Goal: Information Seeking & Learning: Learn about a topic

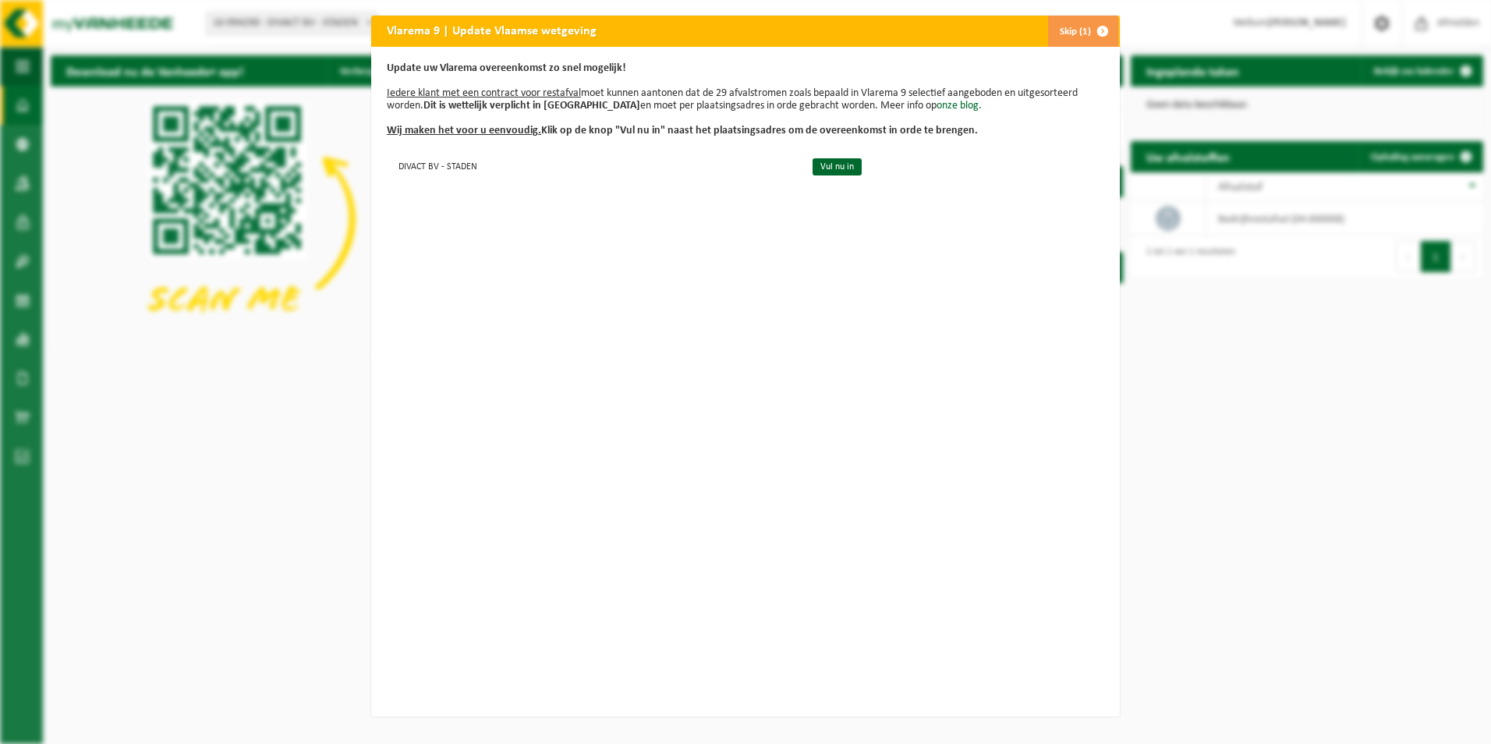
click at [1066, 33] on button "Skip (1)" at bounding box center [1083, 31] width 71 height 31
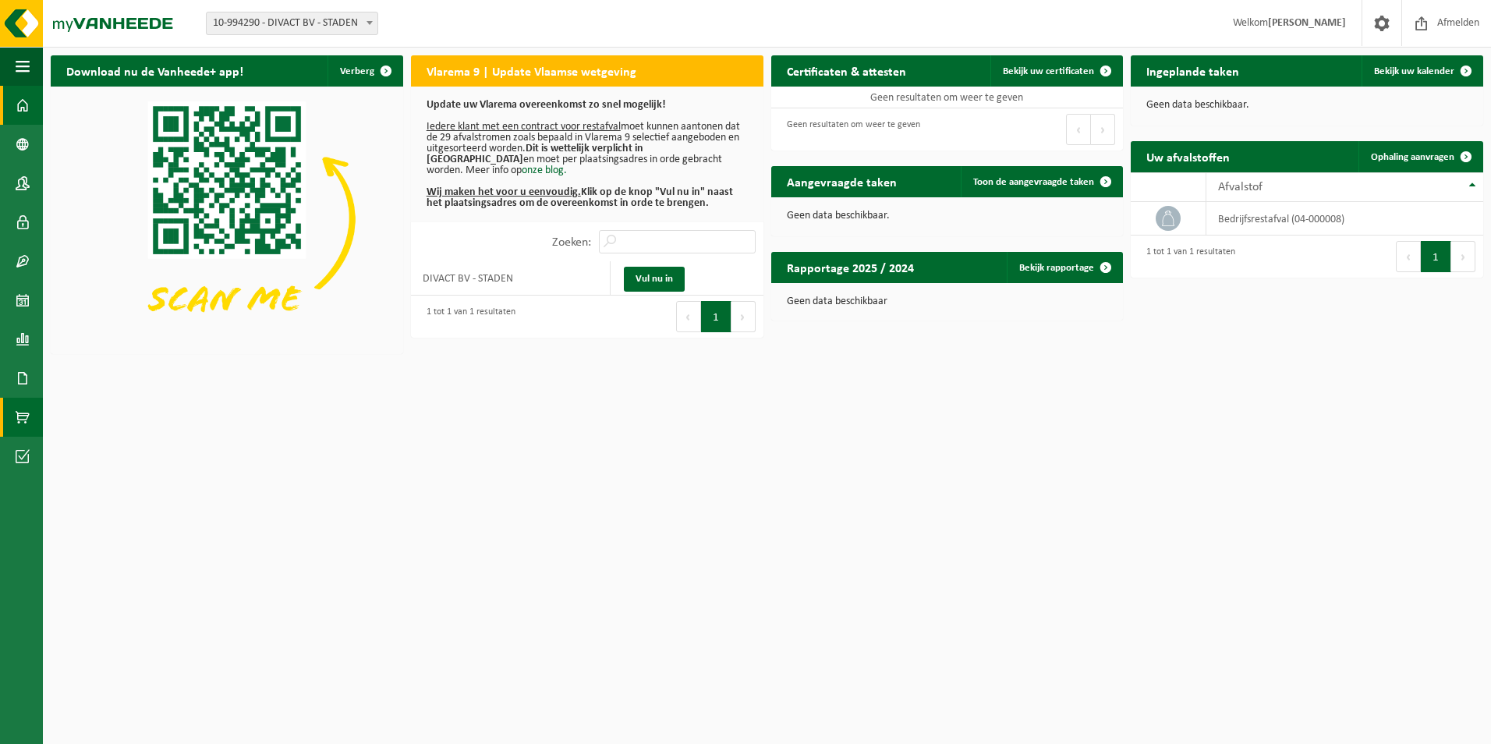
click at [20, 412] on span at bounding box center [23, 417] width 14 height 39
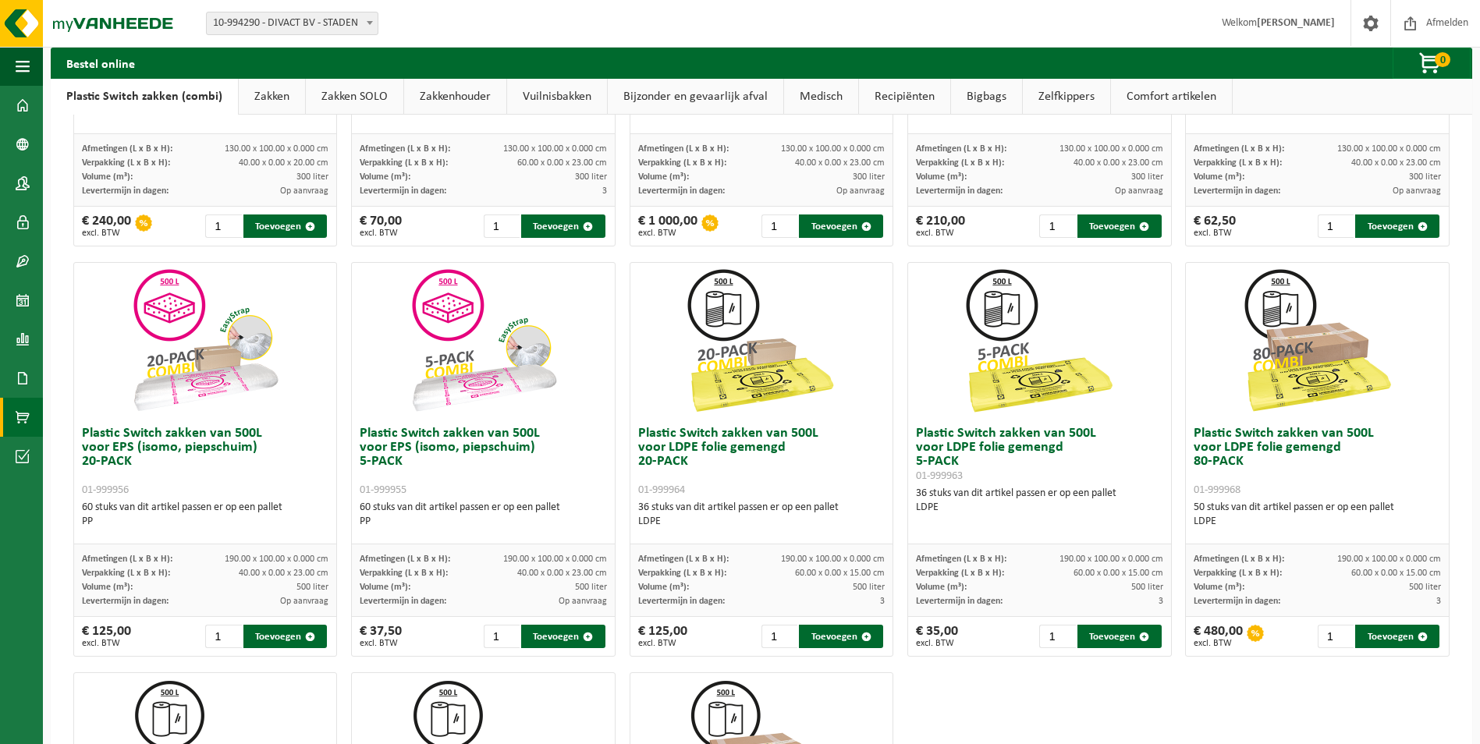
scroll to position [330, 0]
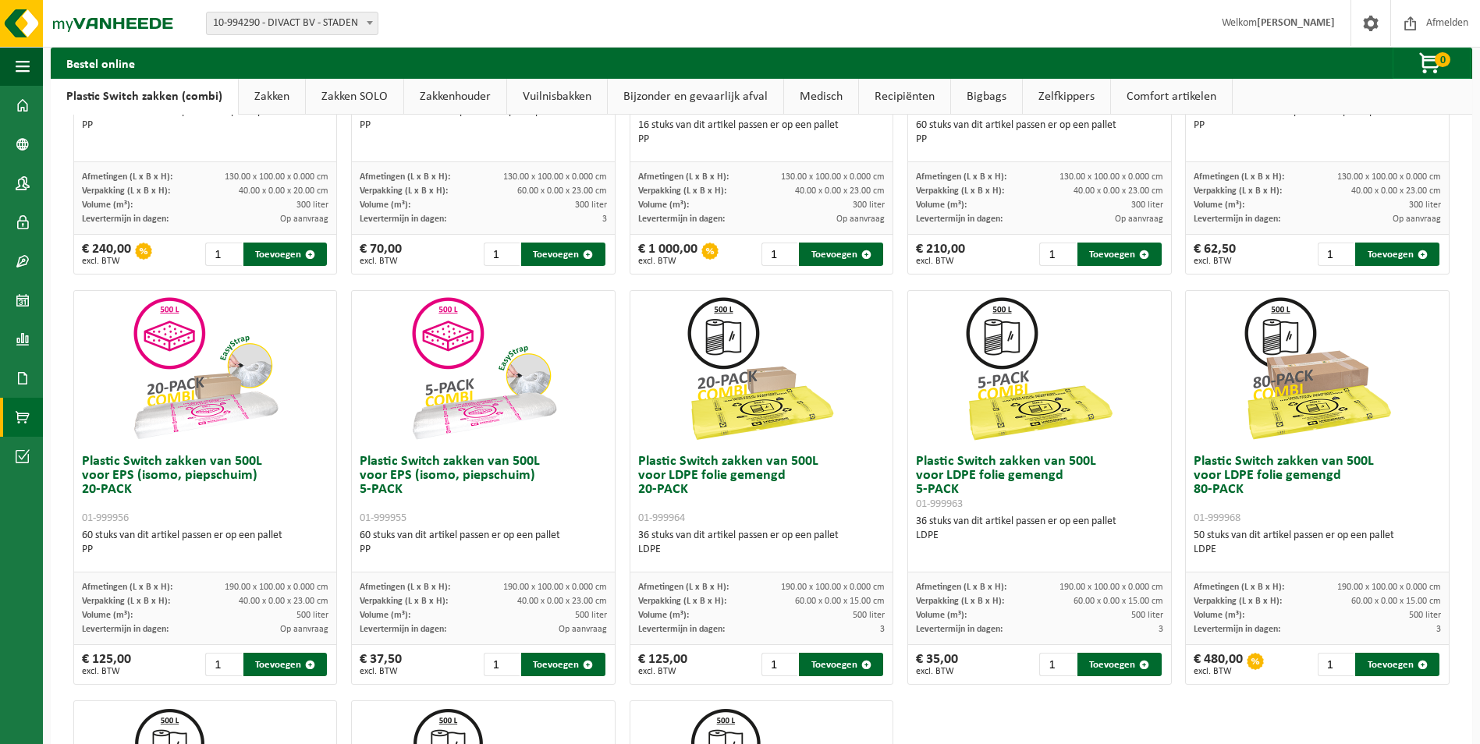
click at [262, 101] on link "Zakken" at bounding box center [272, 97] width 66 height 36
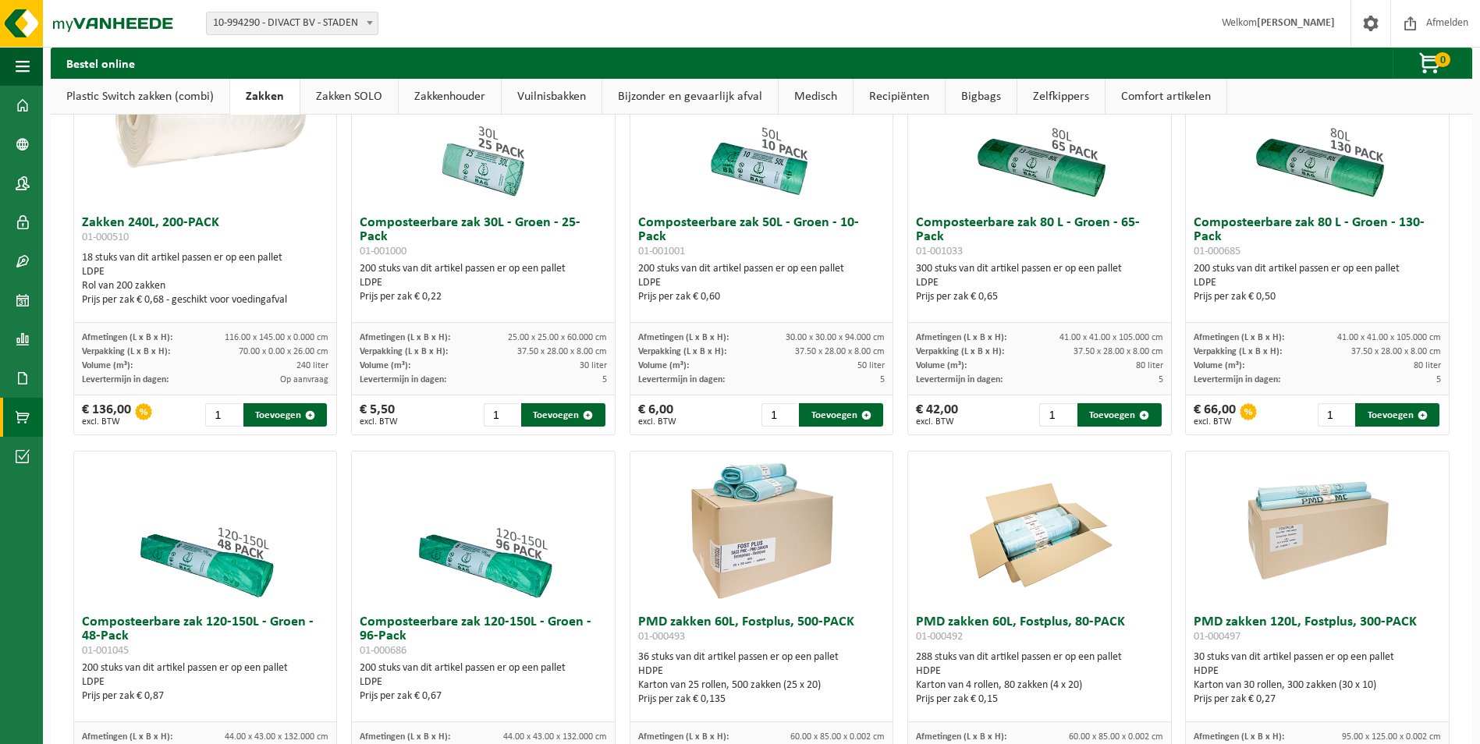
scroll to position [308, 0]
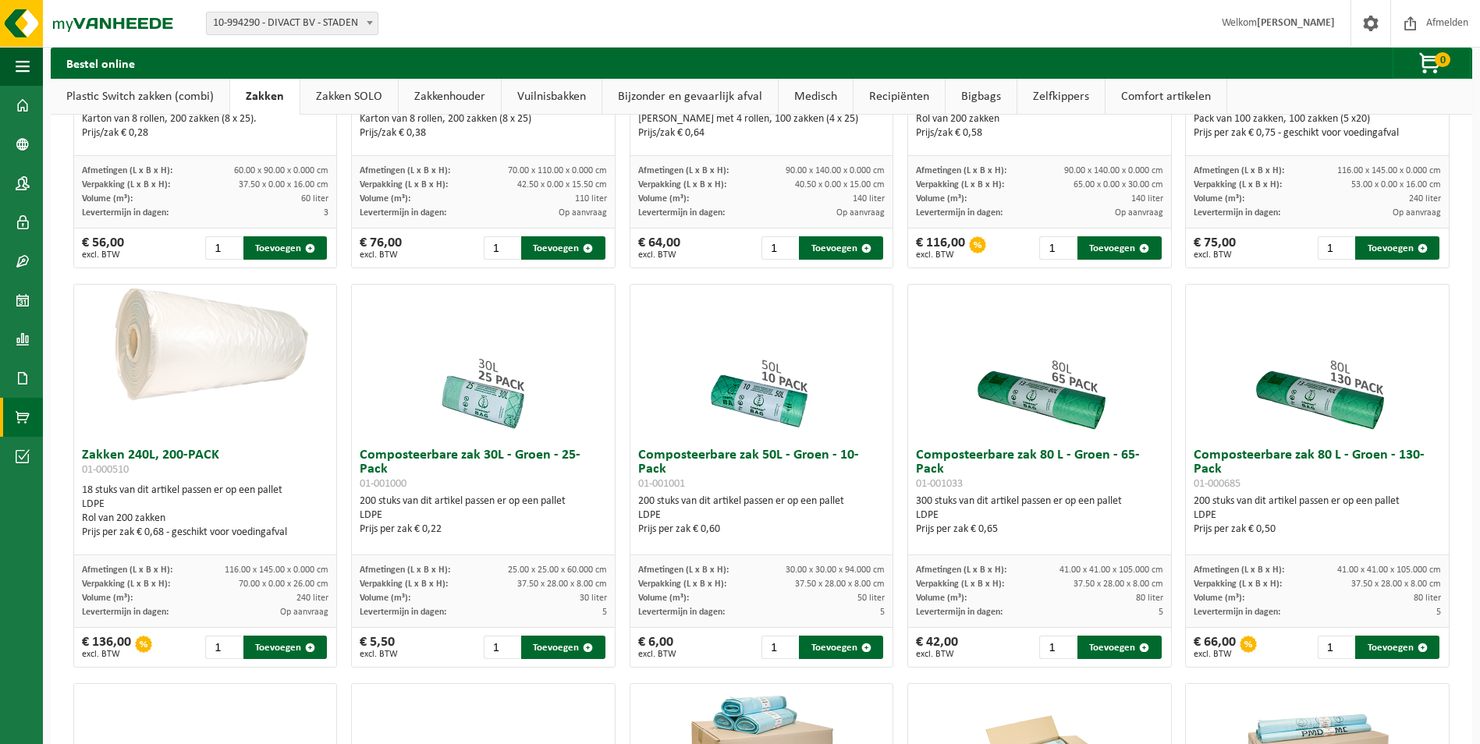
click at [368, 90] on link "Zakken SOLO" at bounding box center [348, 97] width 97 height 36
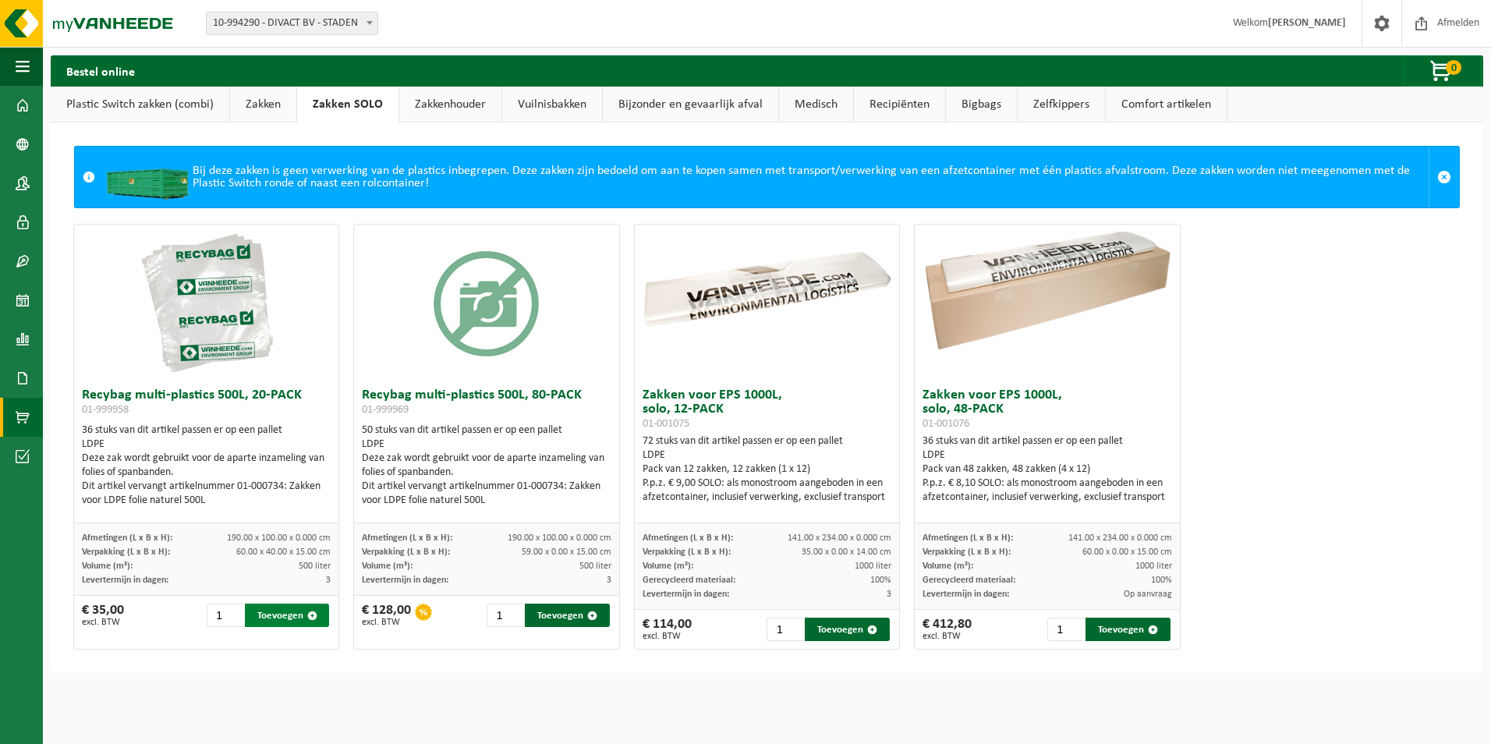
click at [281, 619] on button "Toevoegen" at bounding box center [287, 615] width 85 height 23
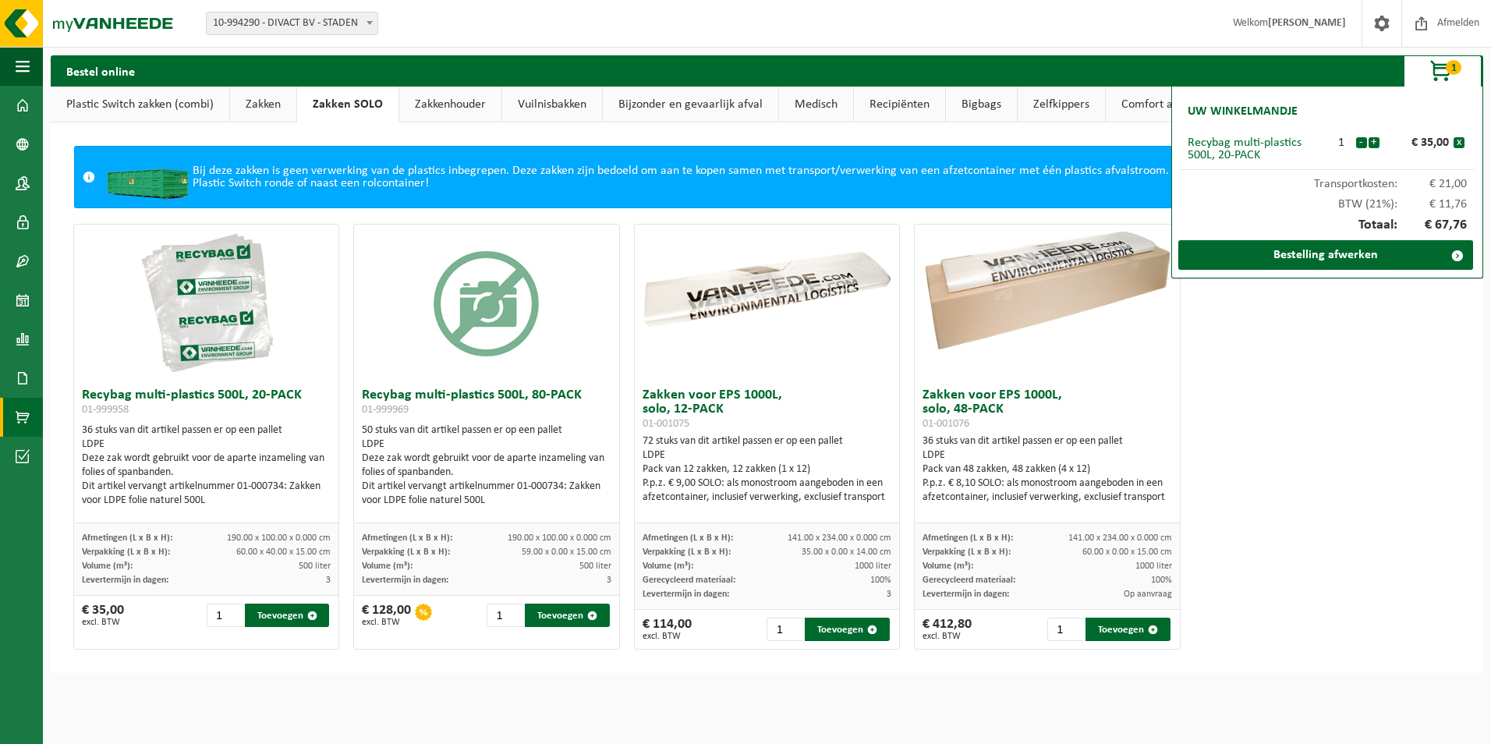
drag, startPoint x: 1440, startPoint y: 70, endPoint x: 1346, endPoint y: 491, distance: 430.7
click at [1346, 491] on div "Recybag multi-plastics 500L, 20-PACK 01-999958 36 stuks van dit artikel passen …" at bounding box center [767, 436] width 1402 height 441
click at [1362, 142] on button "-" at bounding box center [1361, 142] width 11 height 11
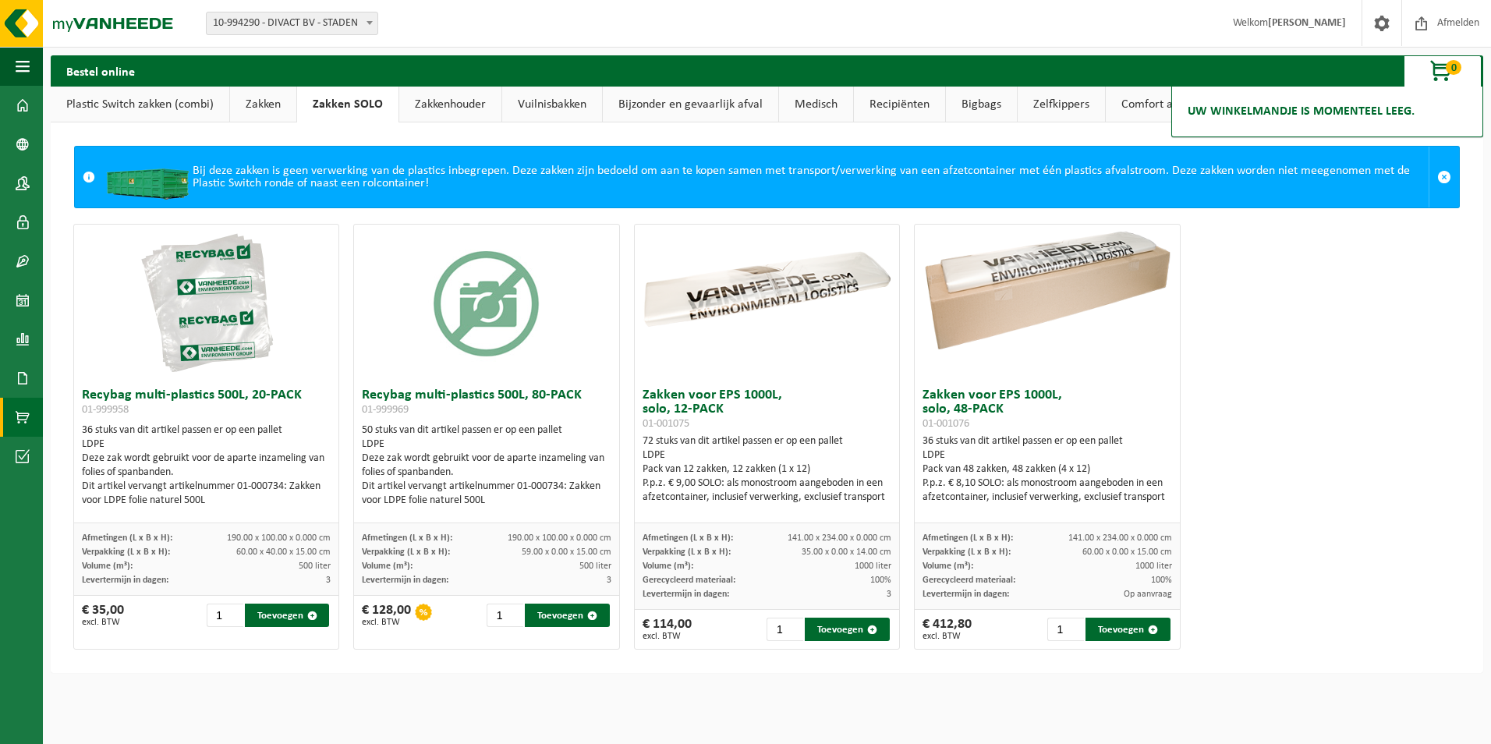
click at [451, 108] on link "Zakkenhouder" at bounding box center [450, 105] width 102 height 36
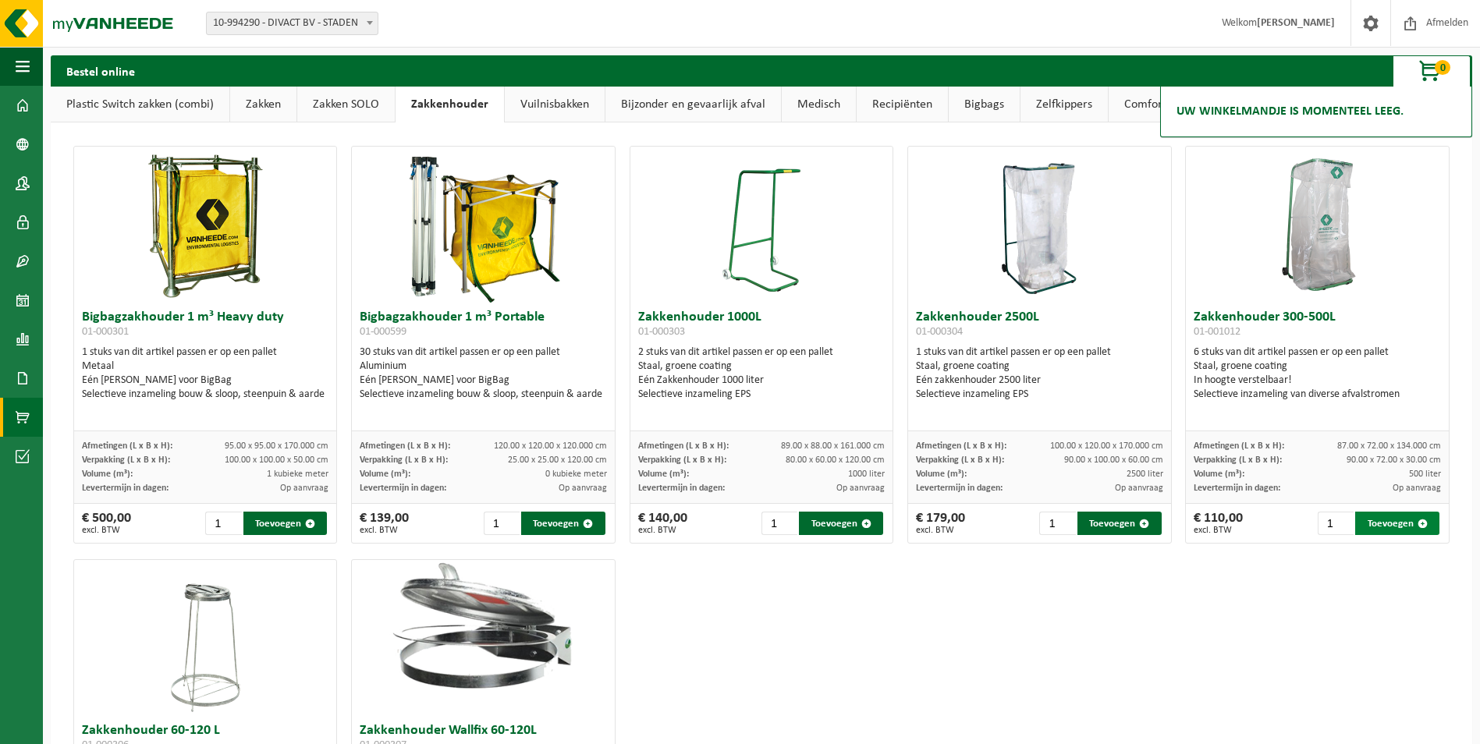
click at [1391, 526] on button "Toevoegen" at bounding box center [1397, 523] width 84 height 23
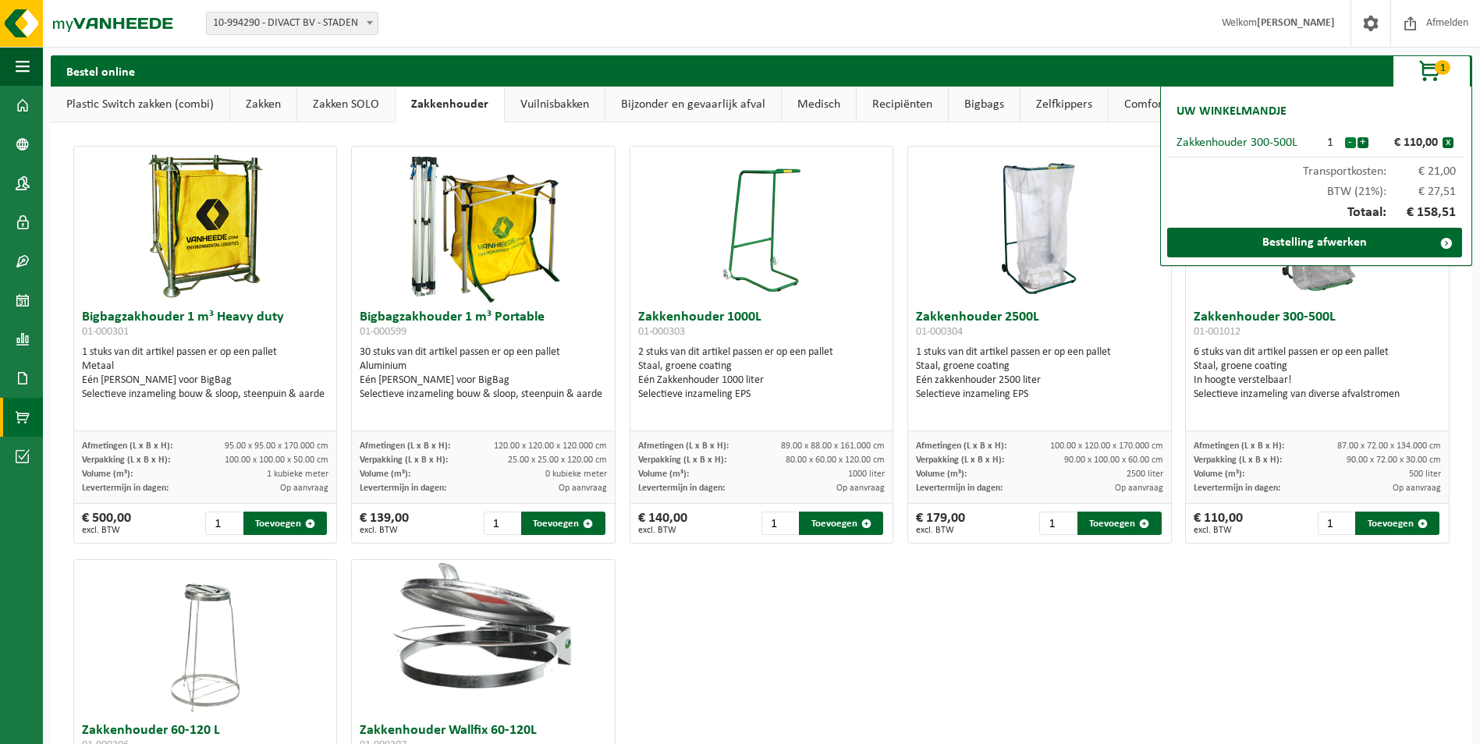
click at [1347, 144] on button "-" at bounding box center [1350, 142] width 11 height 11
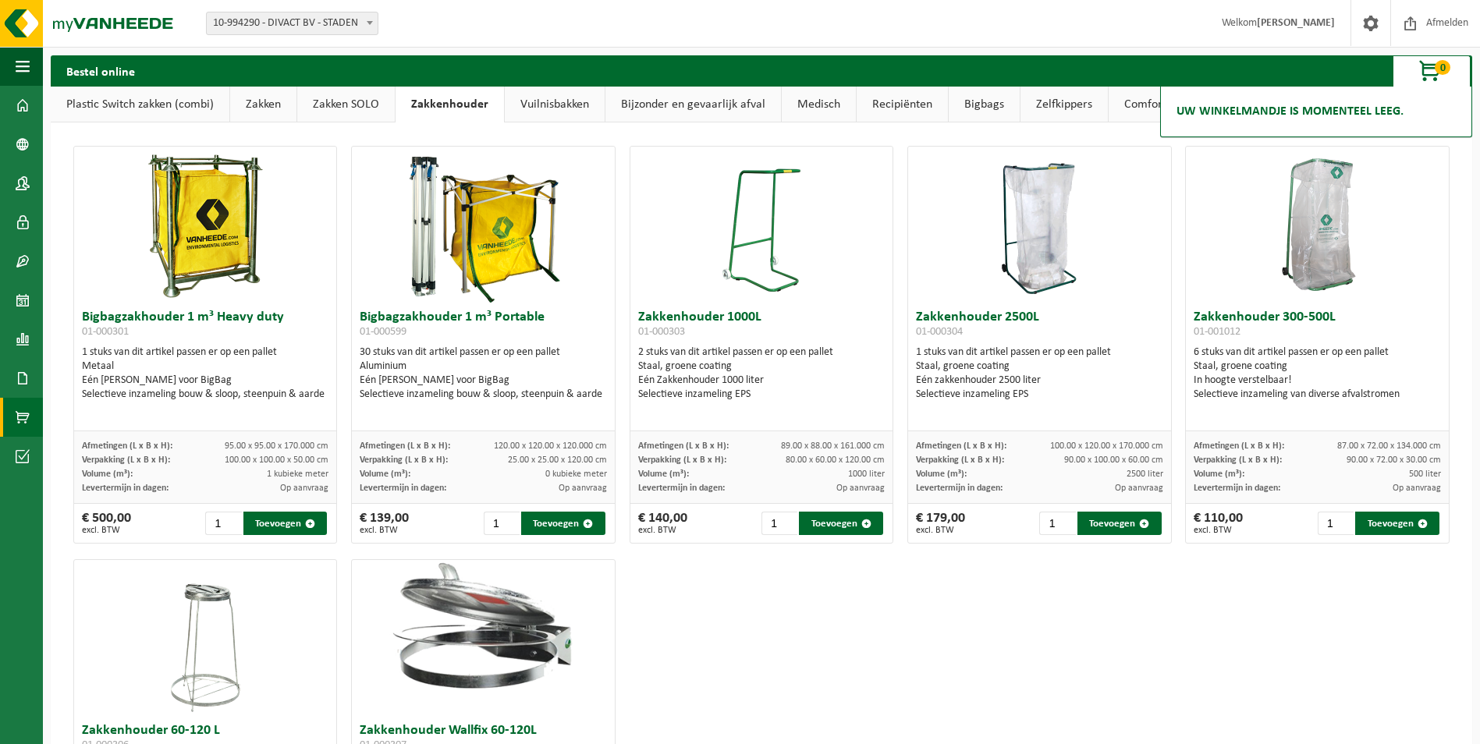
click at [541, 97] on link "Vuilnisbakken" at bounding box center [555, 105] width 100 height 36
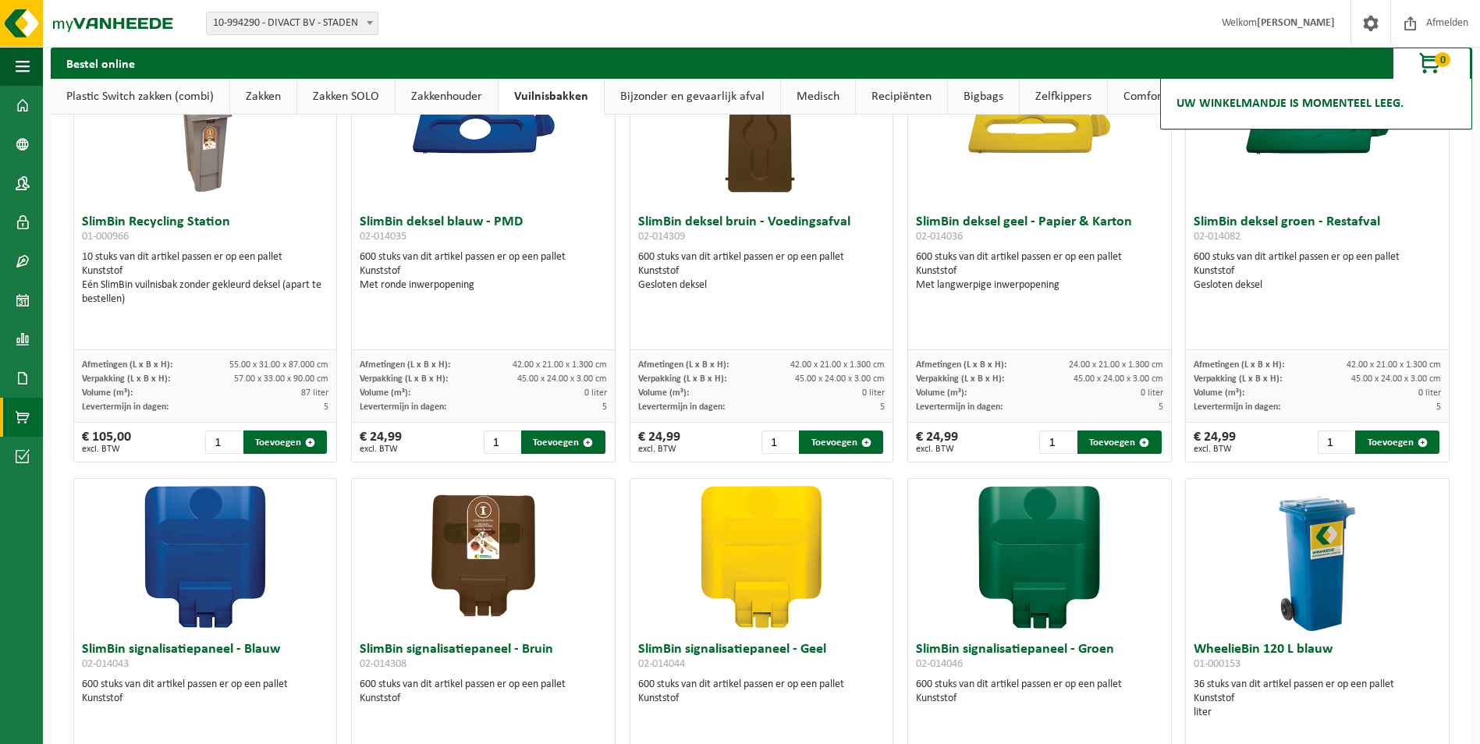
scroll to position [1482, 0]
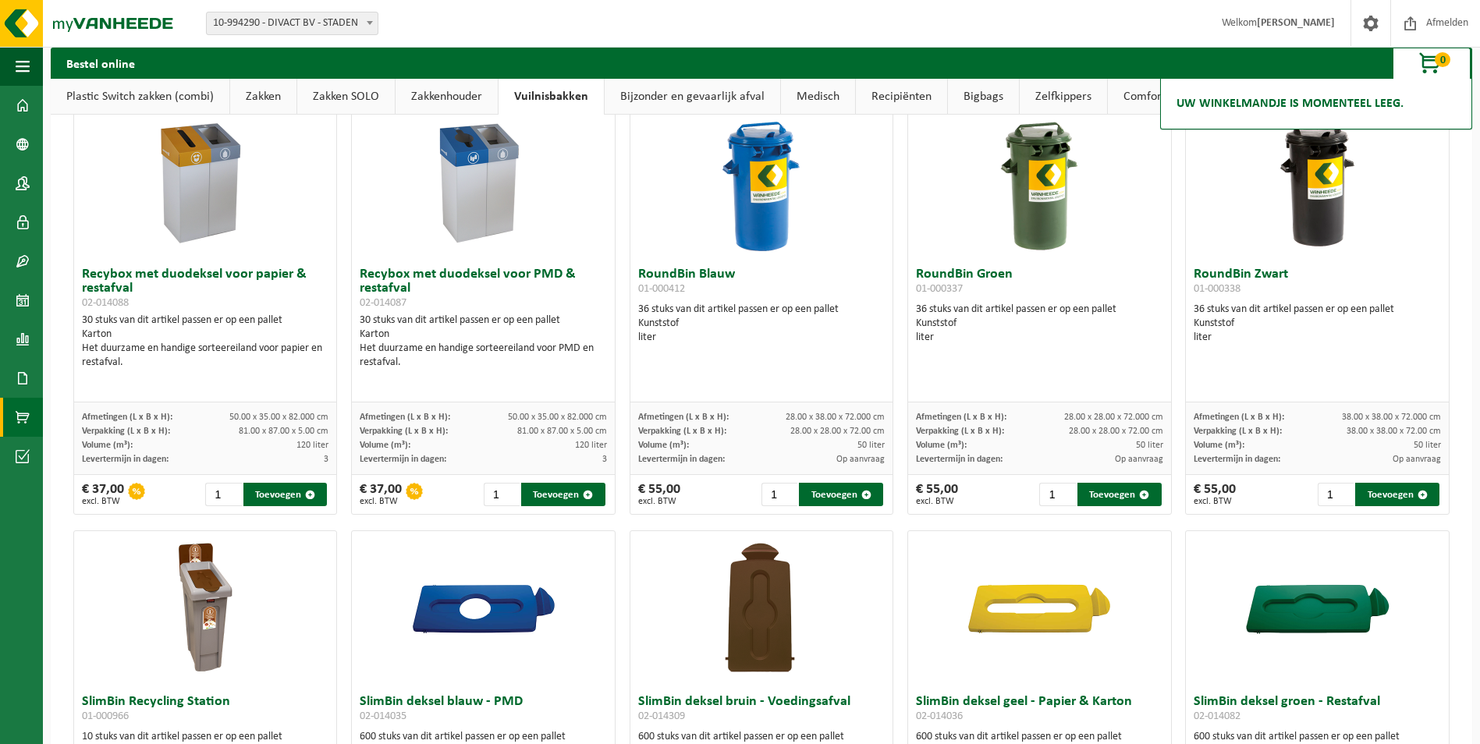
click at [691, 89] on link "Bijzonder en gevaarlijk afval" at bounding box center [691, 97] width 175 height 36
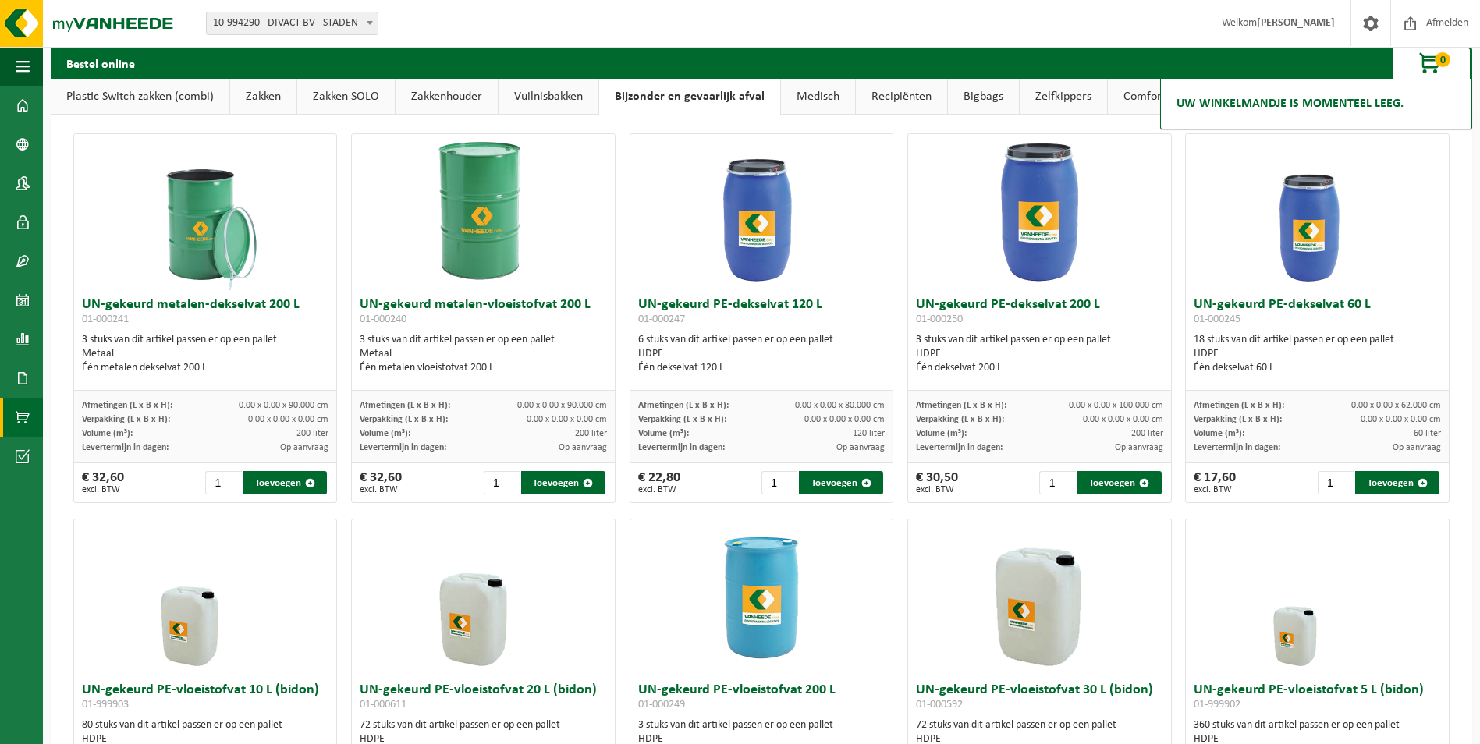
scroll to position [0, 0]
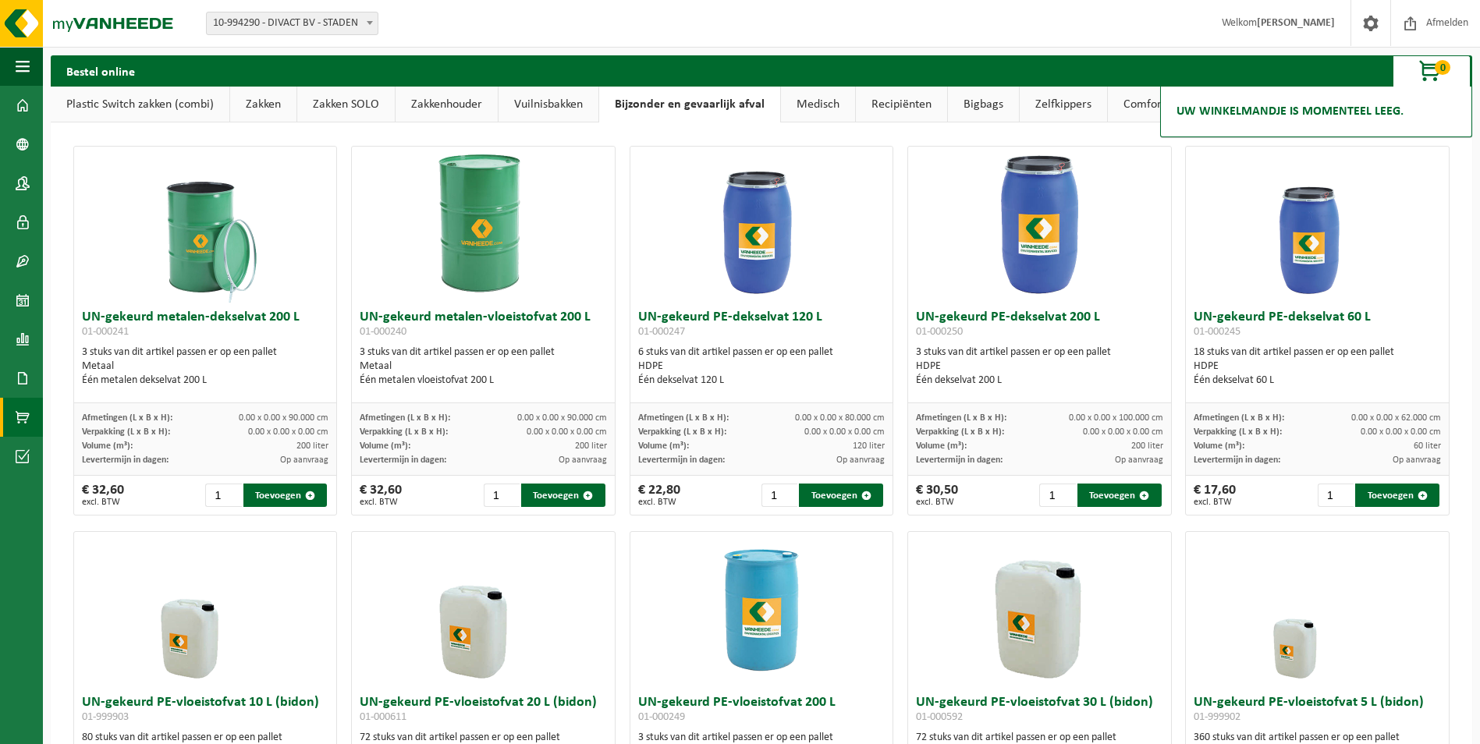
click at [821, 100] on link "Medisch" at bounding box center [818, 105] width 74 height 36
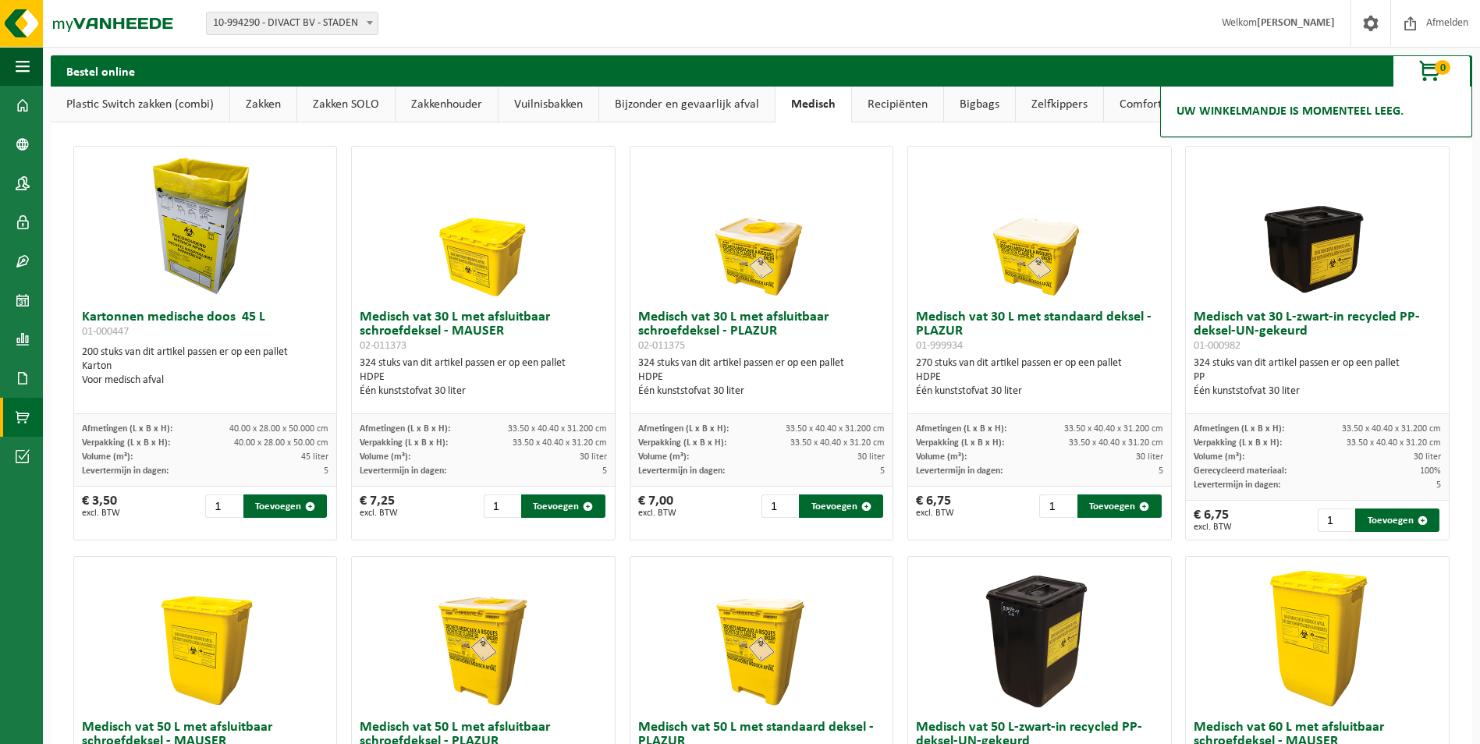
click at [891, 104] on link "Recipiënten" at bounding box center [897, 105] width 91 height 36
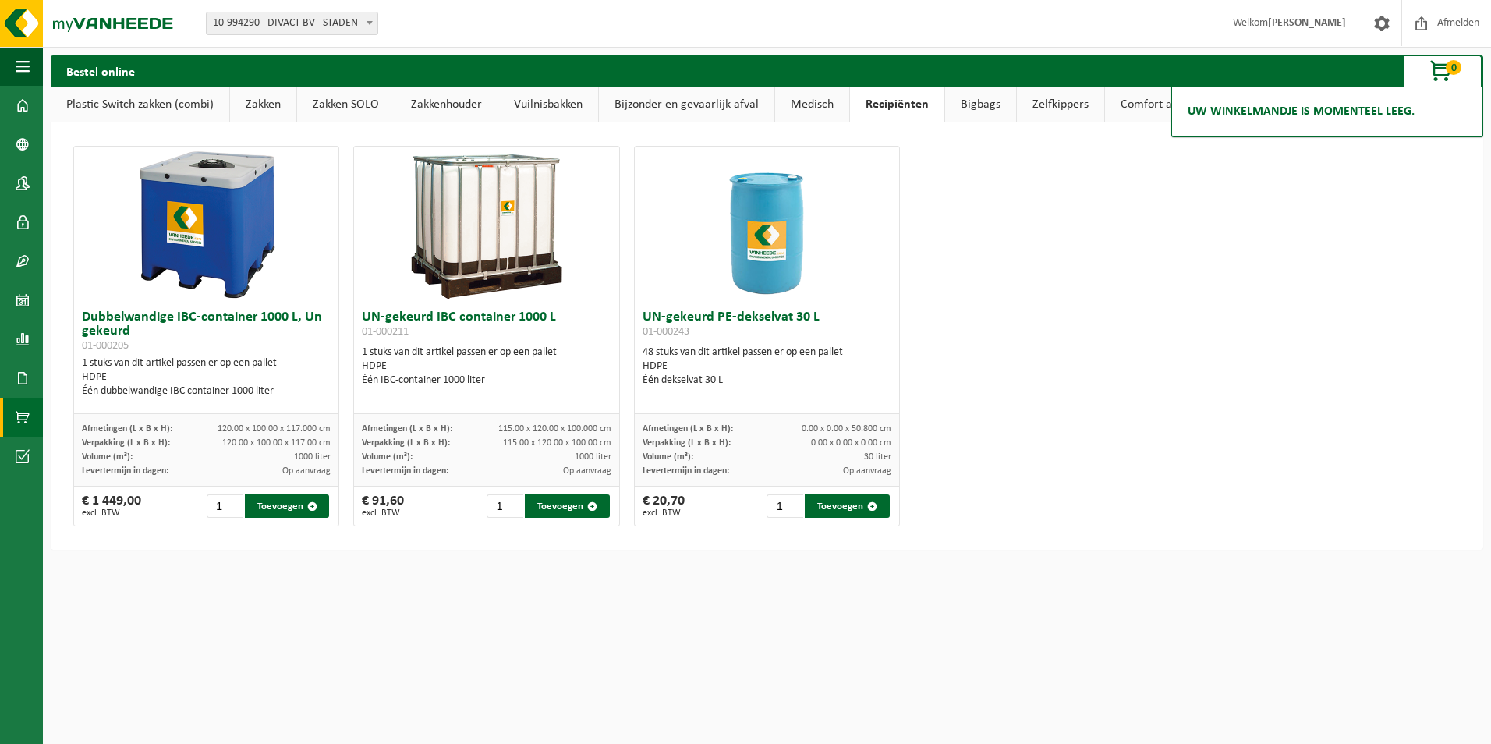
click at [995, 107] on link "Bigbags" at bounding box center [980, 105] width 71 height 36
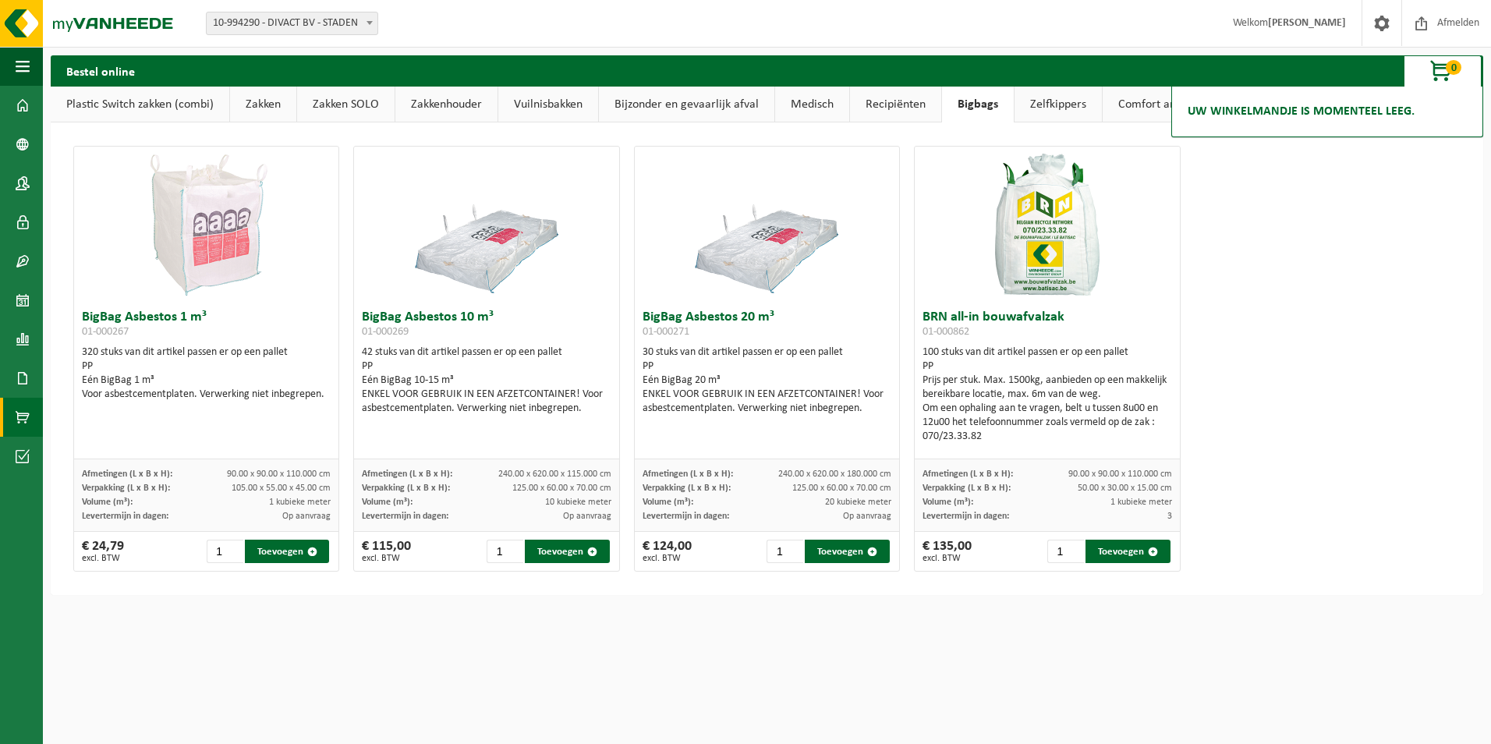
click at [1056, 108] on link "Zelfkippers" at bounding box center [1058, 105] width 87 height 36
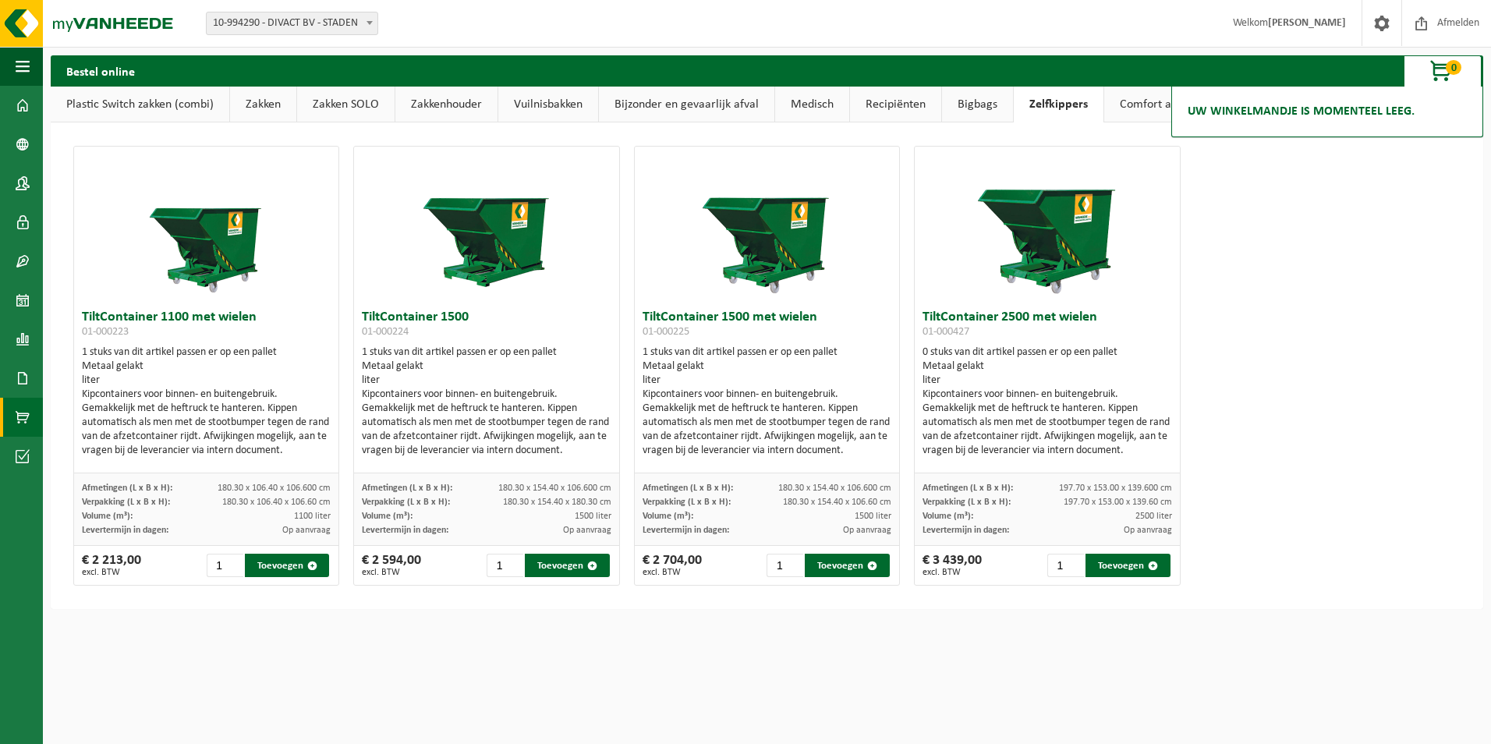
click at [1154, 112] on link "Comfort artikelen" at bounding box center [1164, 105] width 121 height 36
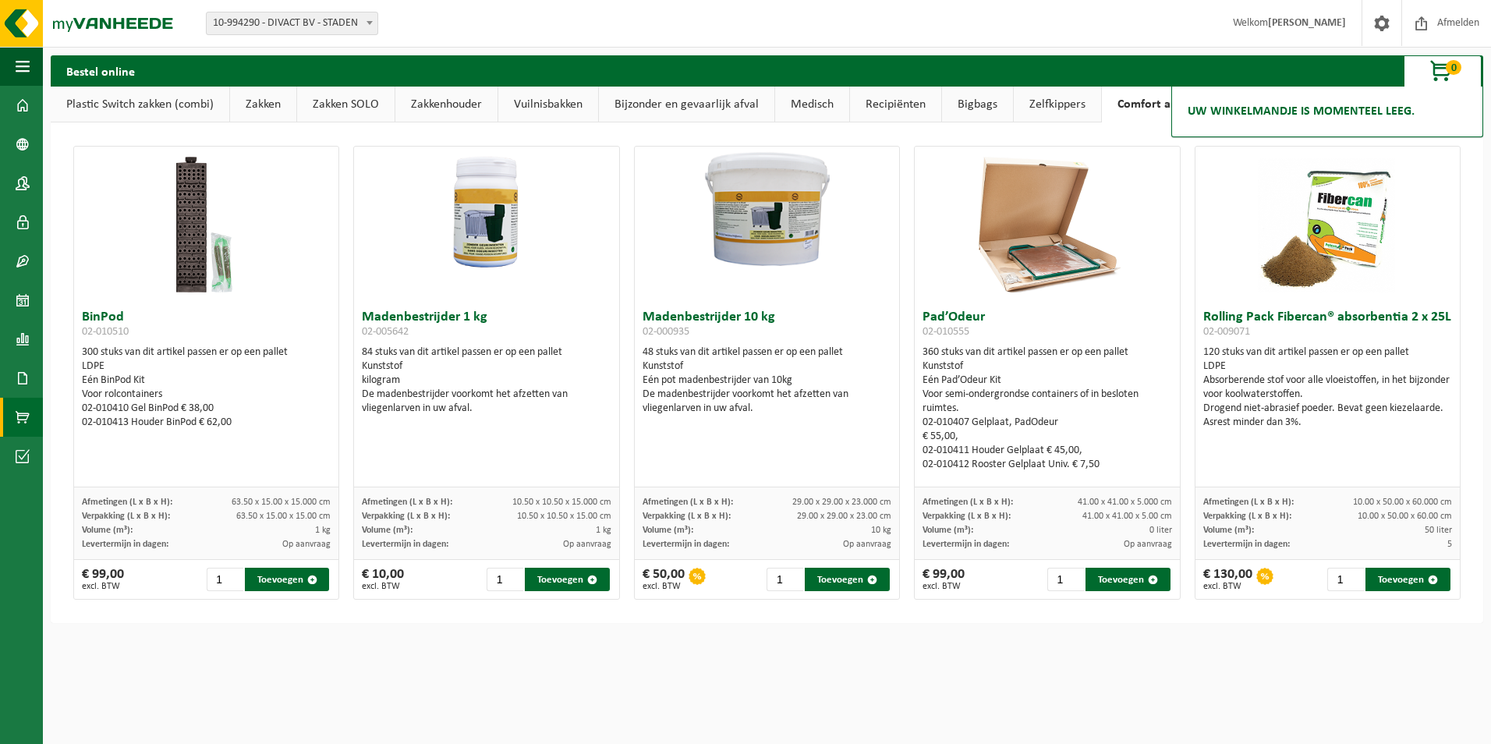
click at [1434, 68] on span "button" at bounding box center [1442, 71] width 78 height 31
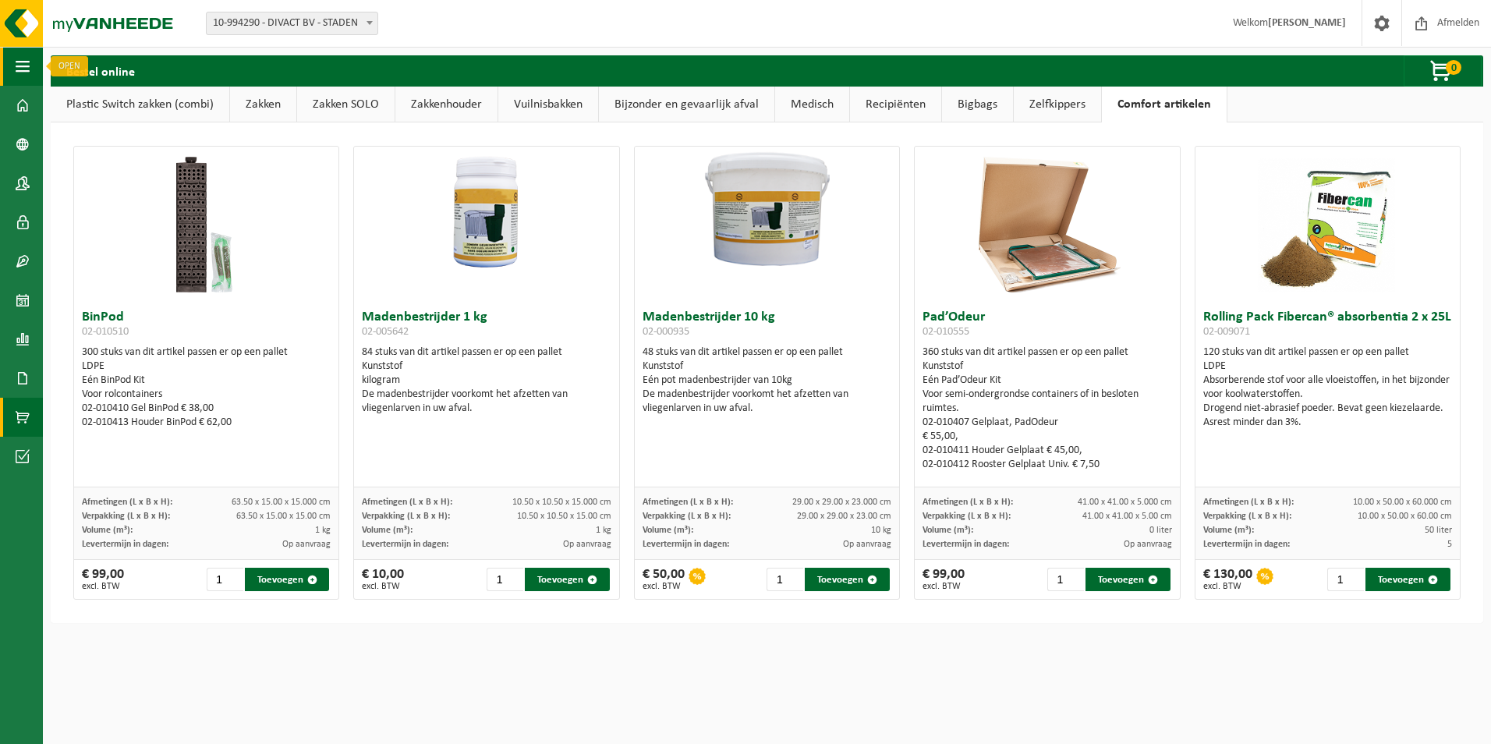
click at [20, 73] on span "button" at bounding box center [23, 66] width 14 height 39
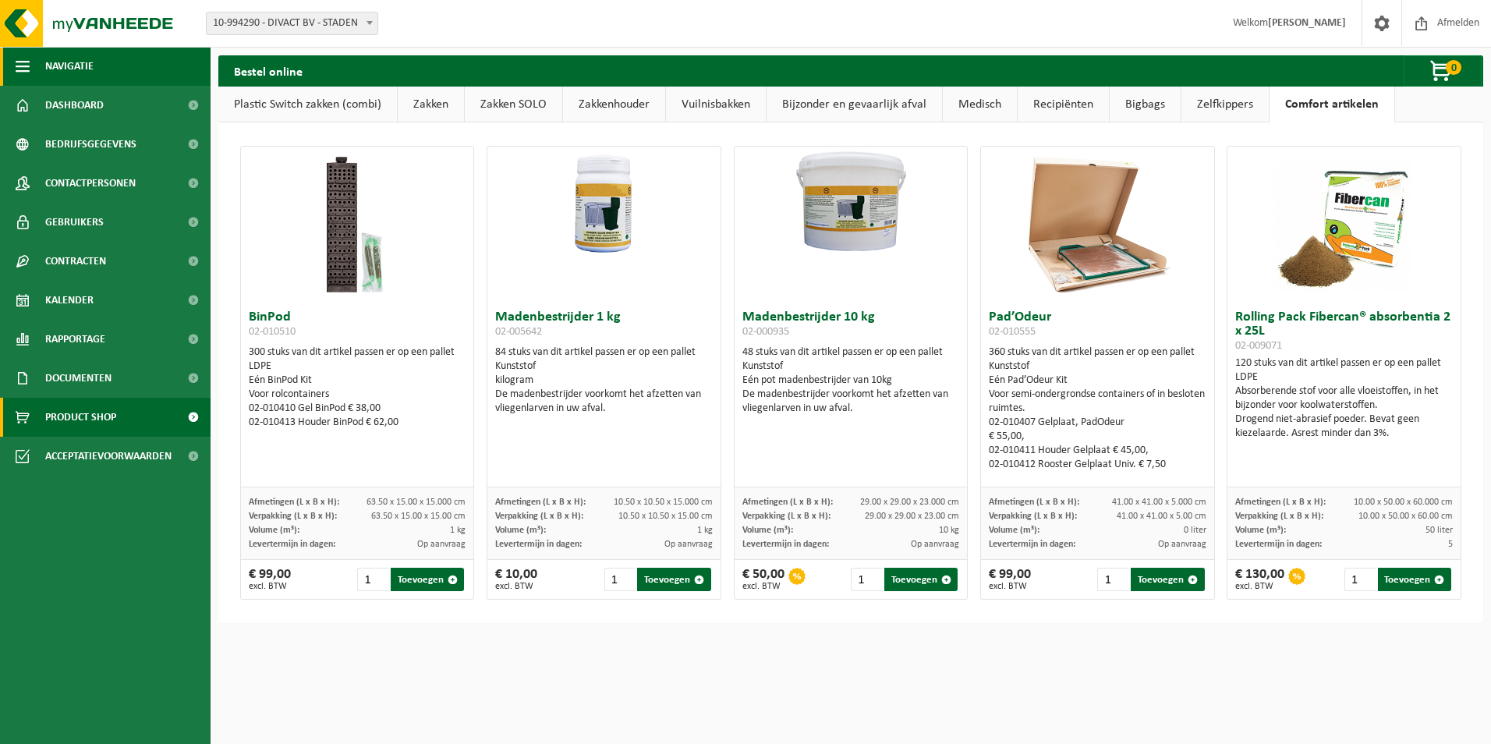
click at [21, 71] on span "button" at bounding box center [23, 66] width 14 height 39
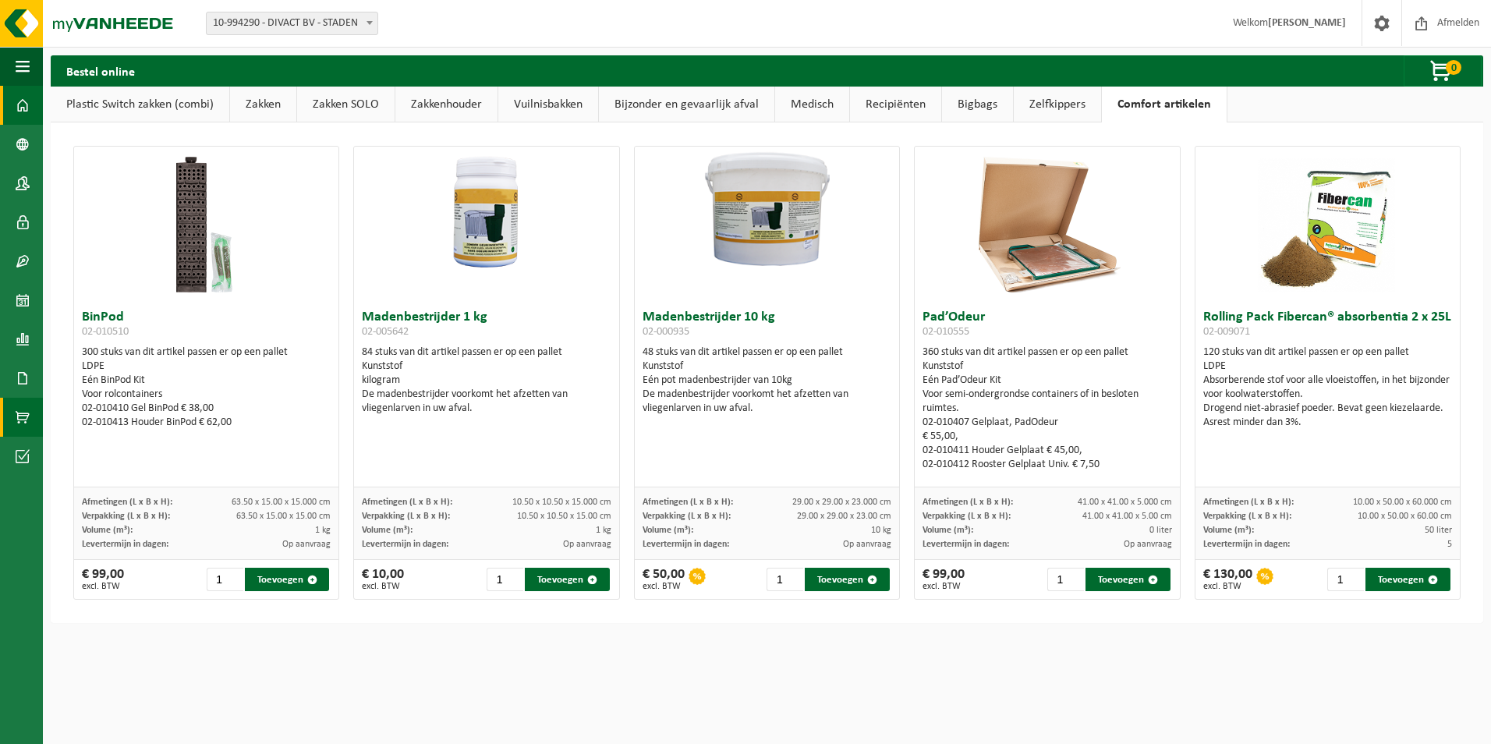
click at [23, 92] on span at bounding box center [23, 105] width 14 height 39
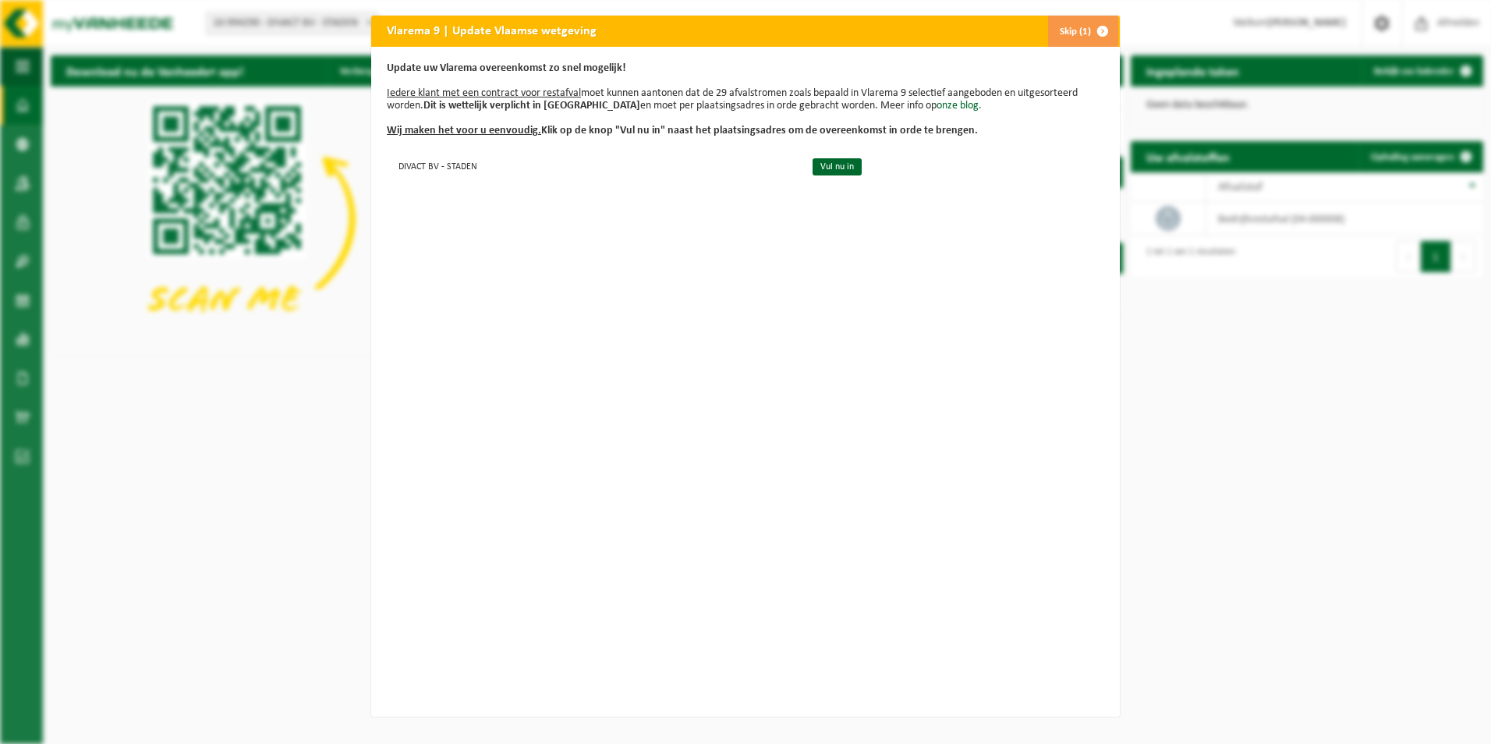
click at [1167, 494] on div "Vlarema 9 | Update Vlaamse wetgeving Skip (1) Update uw Vlarema overeenkomst zo…" at bounding box center [745, 372] width 1491 height 744
click at [1061, 27] on button "Skip (1)" at bounding box center [1083, 31] width 71 height 31
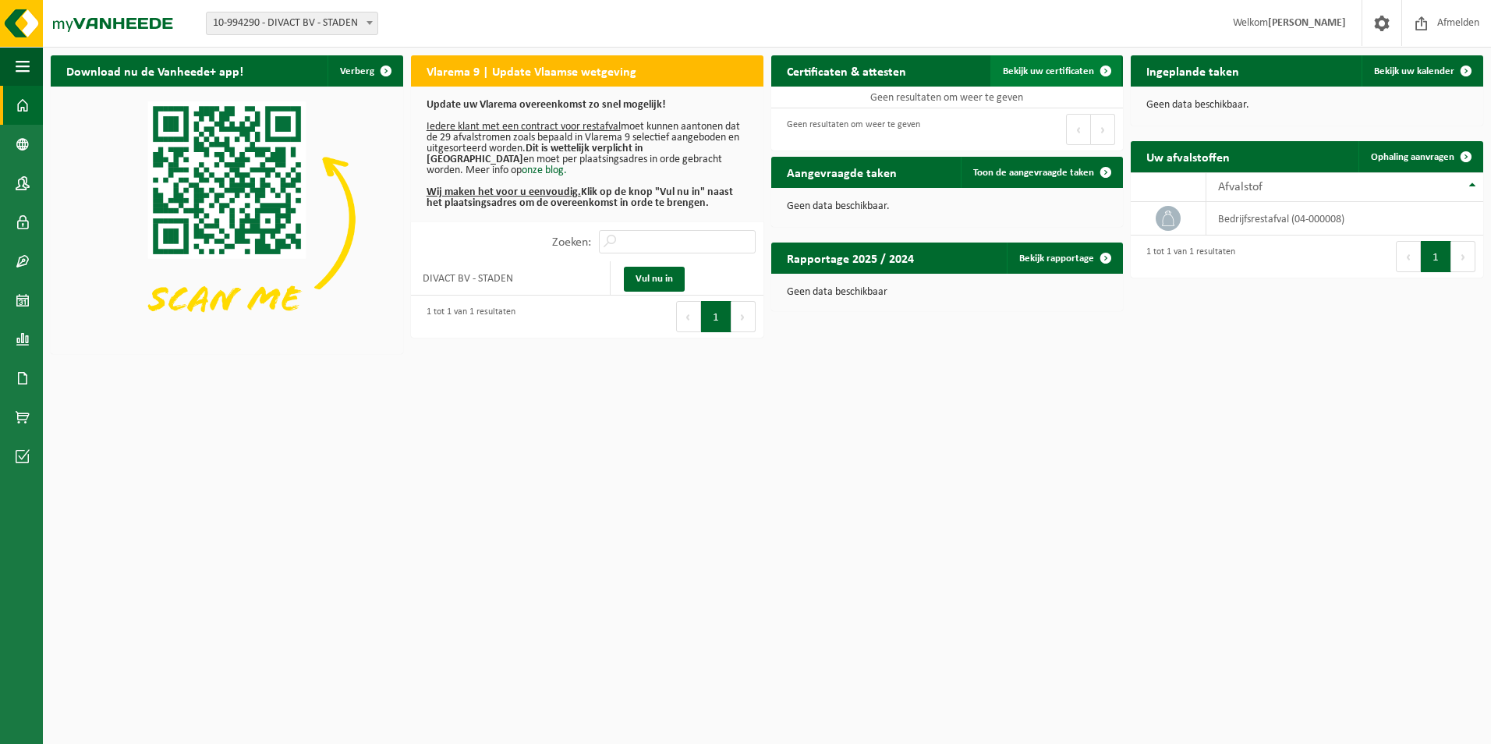
click at [1054, 73] on span "Bekijk uw certificaten" at bounding box center [1048, 71] width 91 height 10
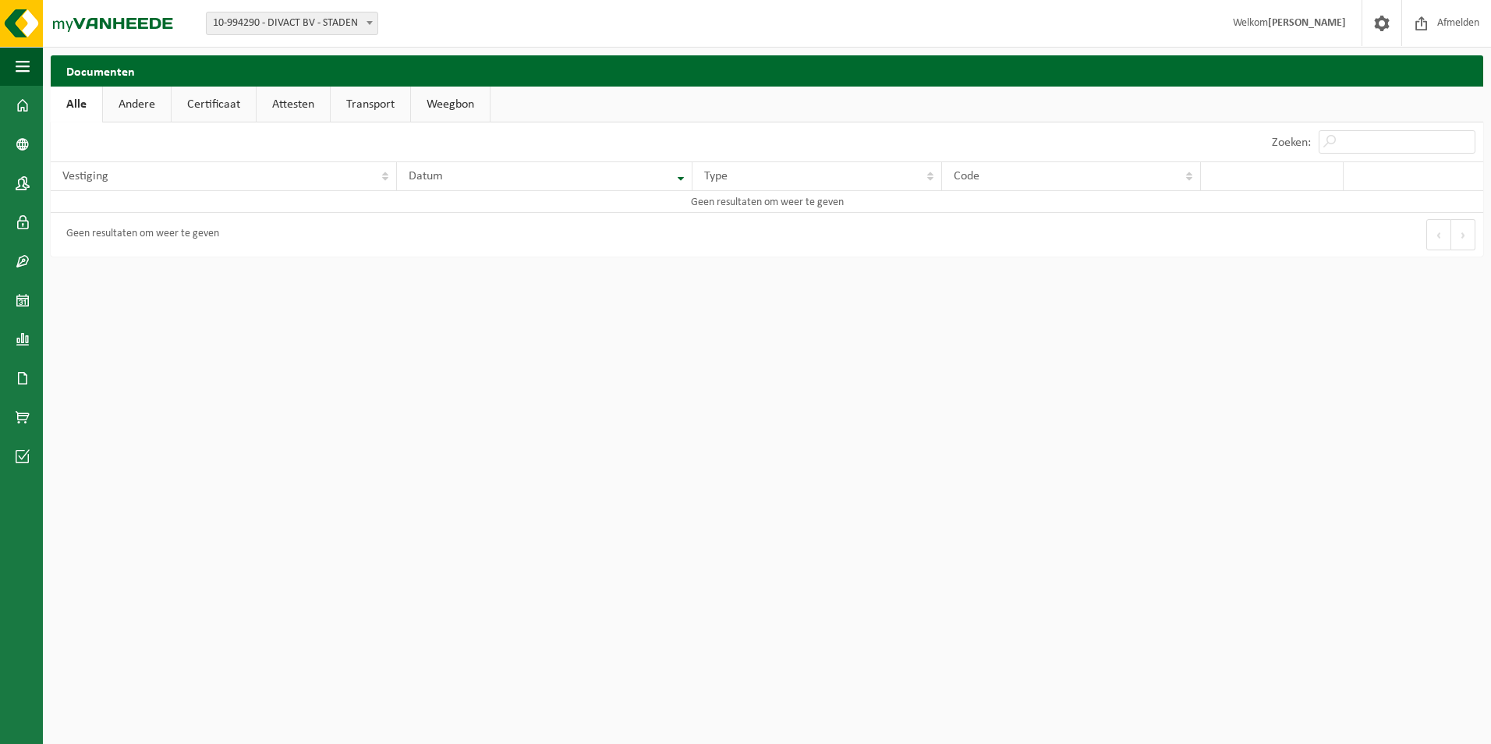
click at [122, 102] on link "Andere" at bounding box center [137, 105] width 68 height 36
click at [194, 103] on link "Certificaat" at bounding box center [215, 105] width 84 height 36
click at [275, 103] on link "Attesten" at bounding box center [293, 105] width 73 height 36
click at [356, 108] on link "Transport" at bounding box center [373, 105] width 80 height 36
click at [440, 103] on link "Weegbon" at bounding box center [452, 105] width 79 height 36
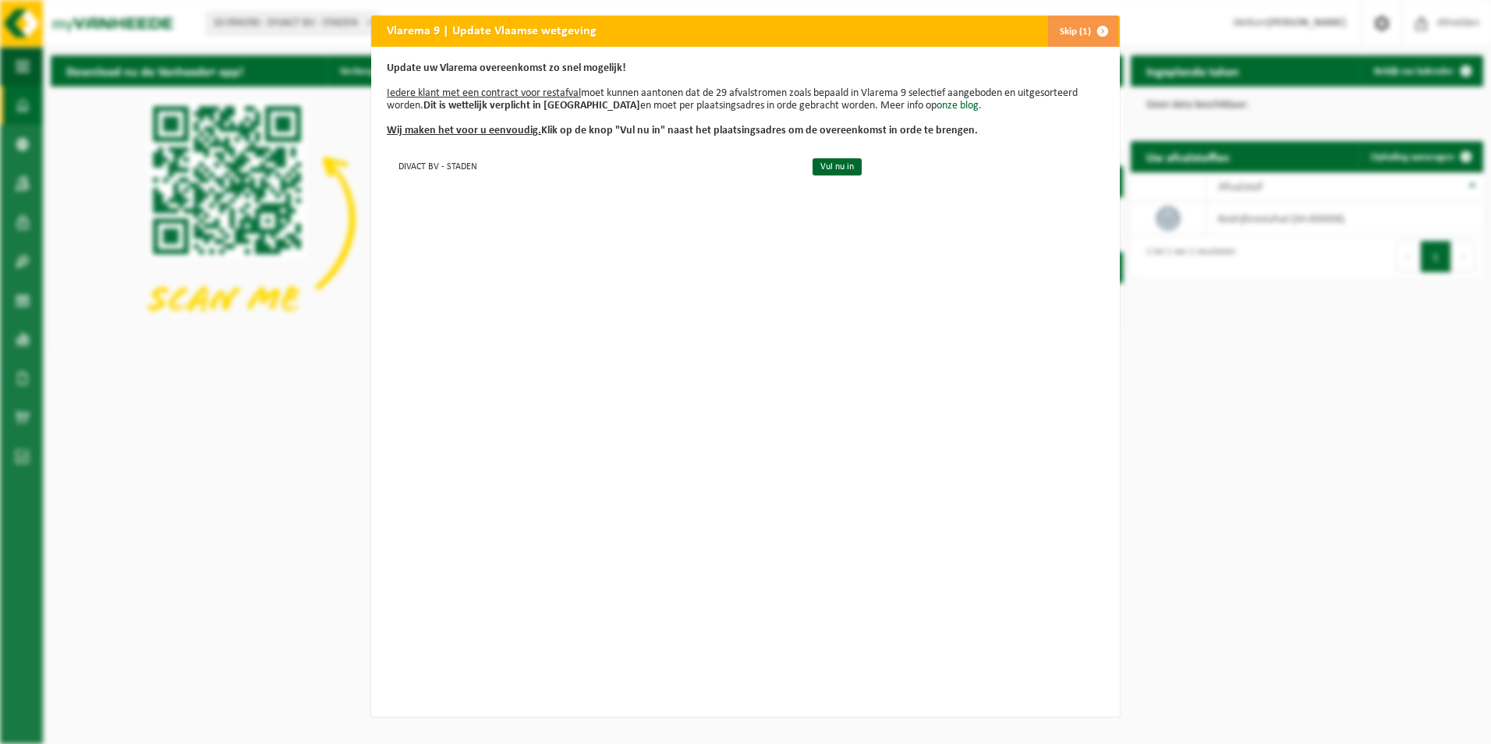
click at [1065, 29] on button "Skip (1)" at bounding box center [1083, 31] width 71 height 31
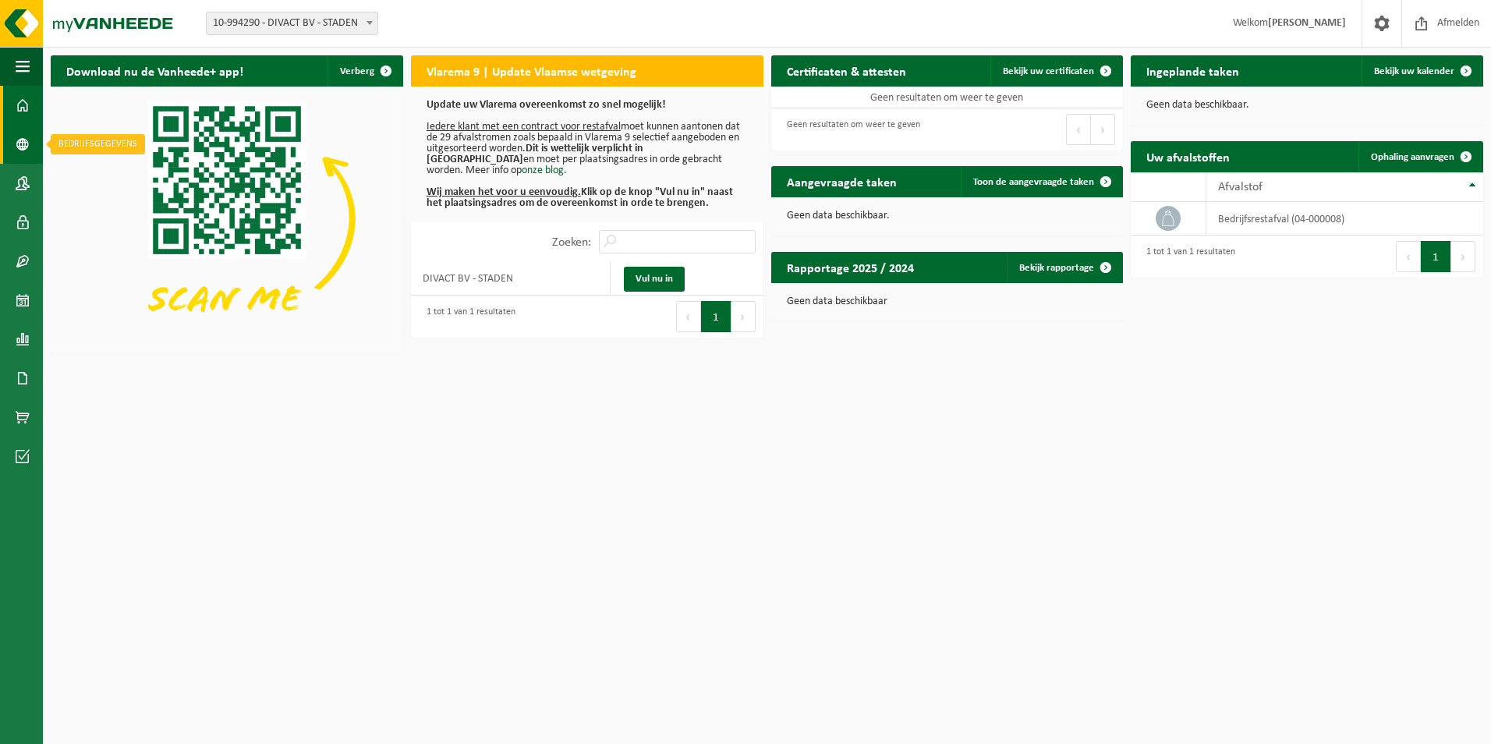
click at [23, 143] on span at bounding box center [23, 144] width 14 height 39
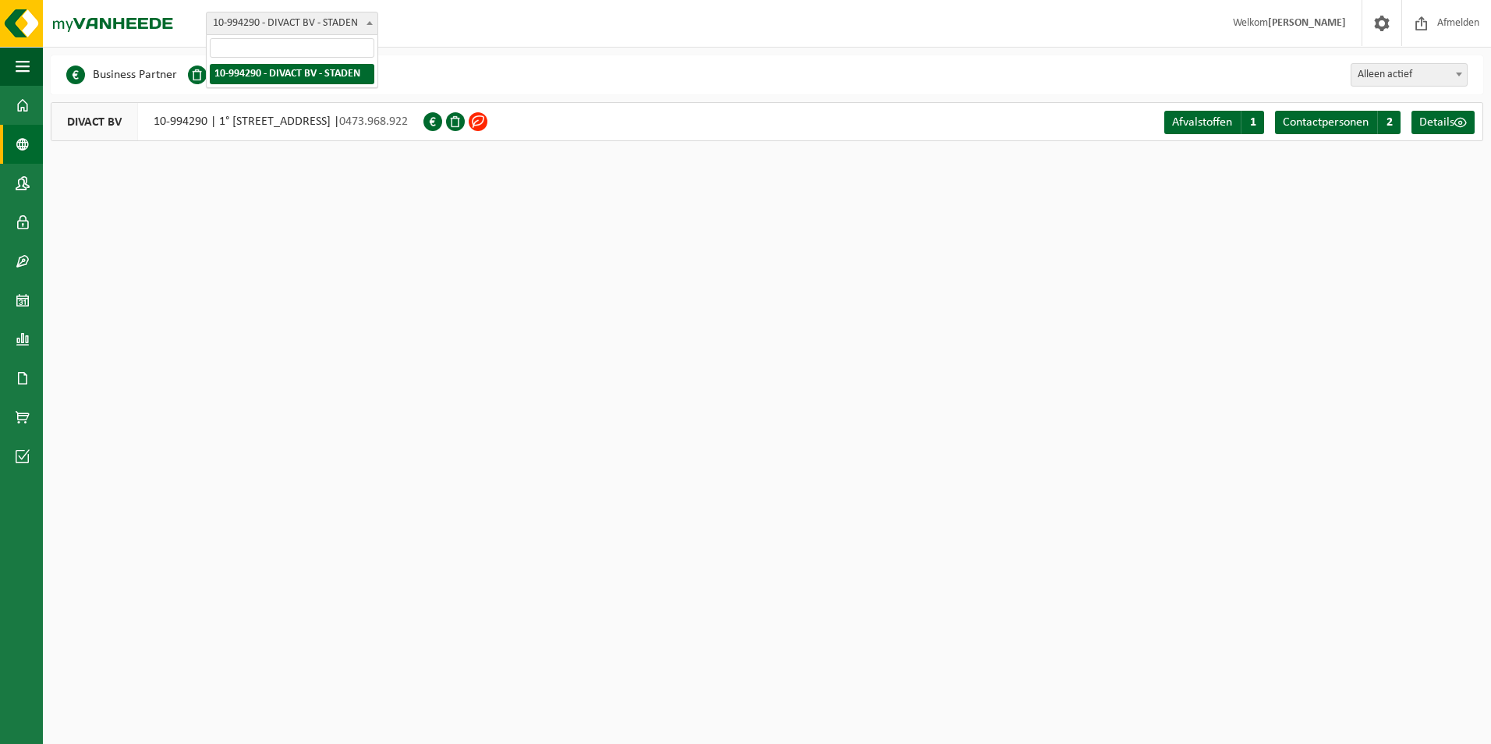
click at [367, 22] on b at bounding box center [370, 23] width 6 height 4
click at [377, 220] on html "Vestiging: 10-994290 - DIVACT BV - STADEN 10-994290 - DIVACT BV - STADEN Welkom…" at bounding box center [745, 372] width 1491 height 744
click at [229, 250] on html "Vestiging: 10-994290 - DIVACT BV - STADEN 10-994290 - DIVACT BV - STADEN Welkom…" at bounding box center [745, 372] width 1491 height 744
click at [436, 16] on div "Vestiging: 10-994290 - DIVACT BV - STADEN 10-994290 - DIVACT BV - STADEN Welkom…" at bounding box center [745, 24] width 1491 height 48
click at [442, 120] on span at bounding box center [433, 121] width 19 height 19
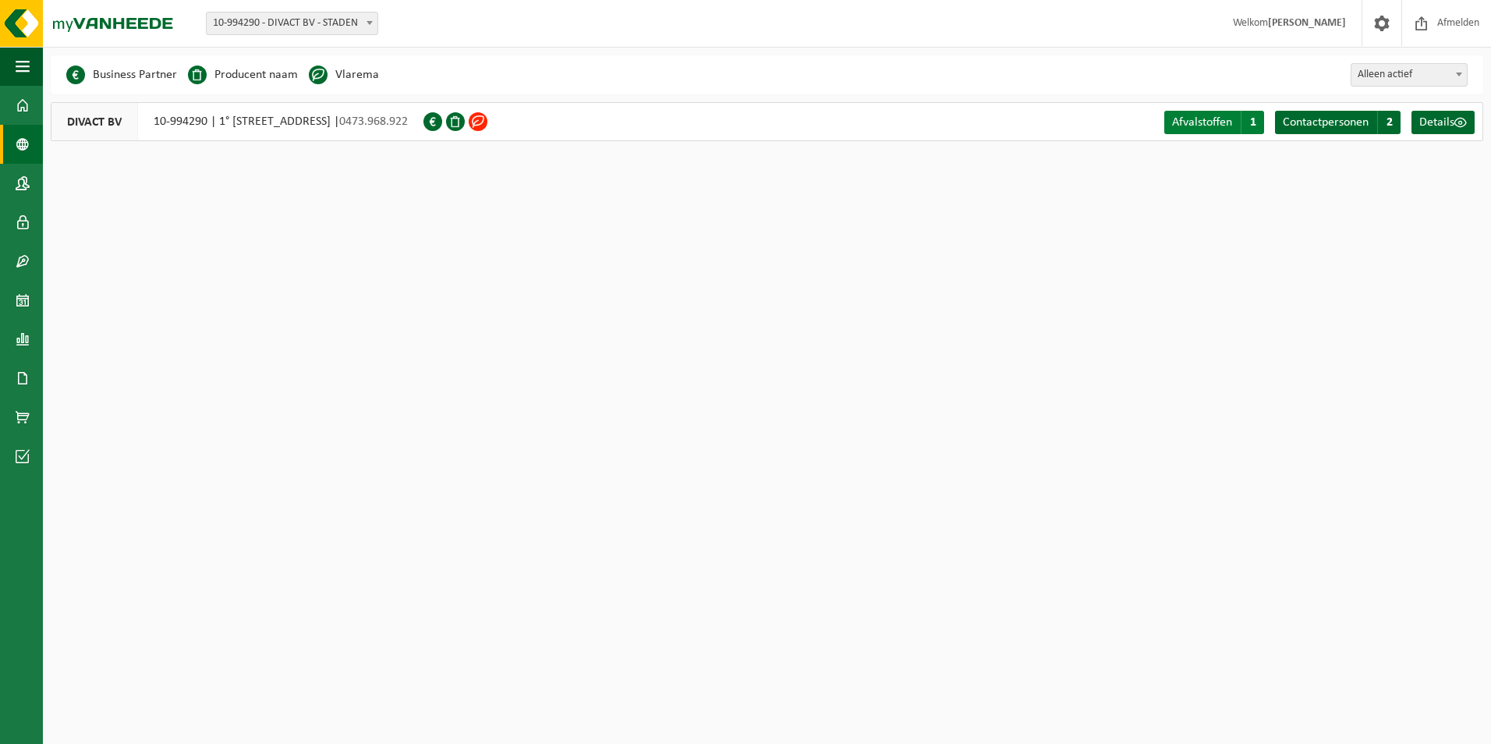
click at [1208, 117] on span "Afvalstoffen" at bounding box center [1202, 122] width 60 height 12
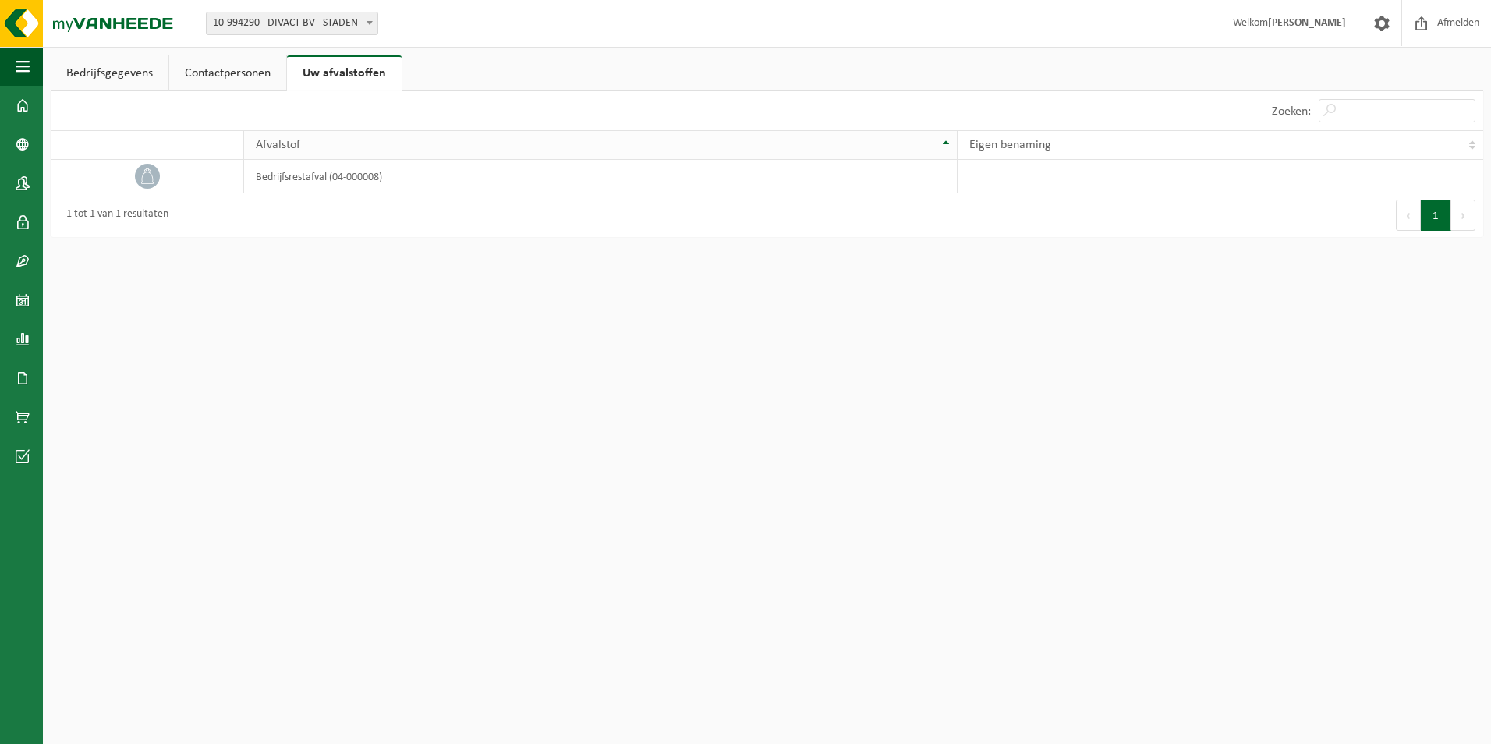
click at [289, 146] on span "Afvalstof" at bounding box center [278, 145] width 44 height 12
click at [152, 173] on icon at bounding box center [148, 176] width 16 height 16
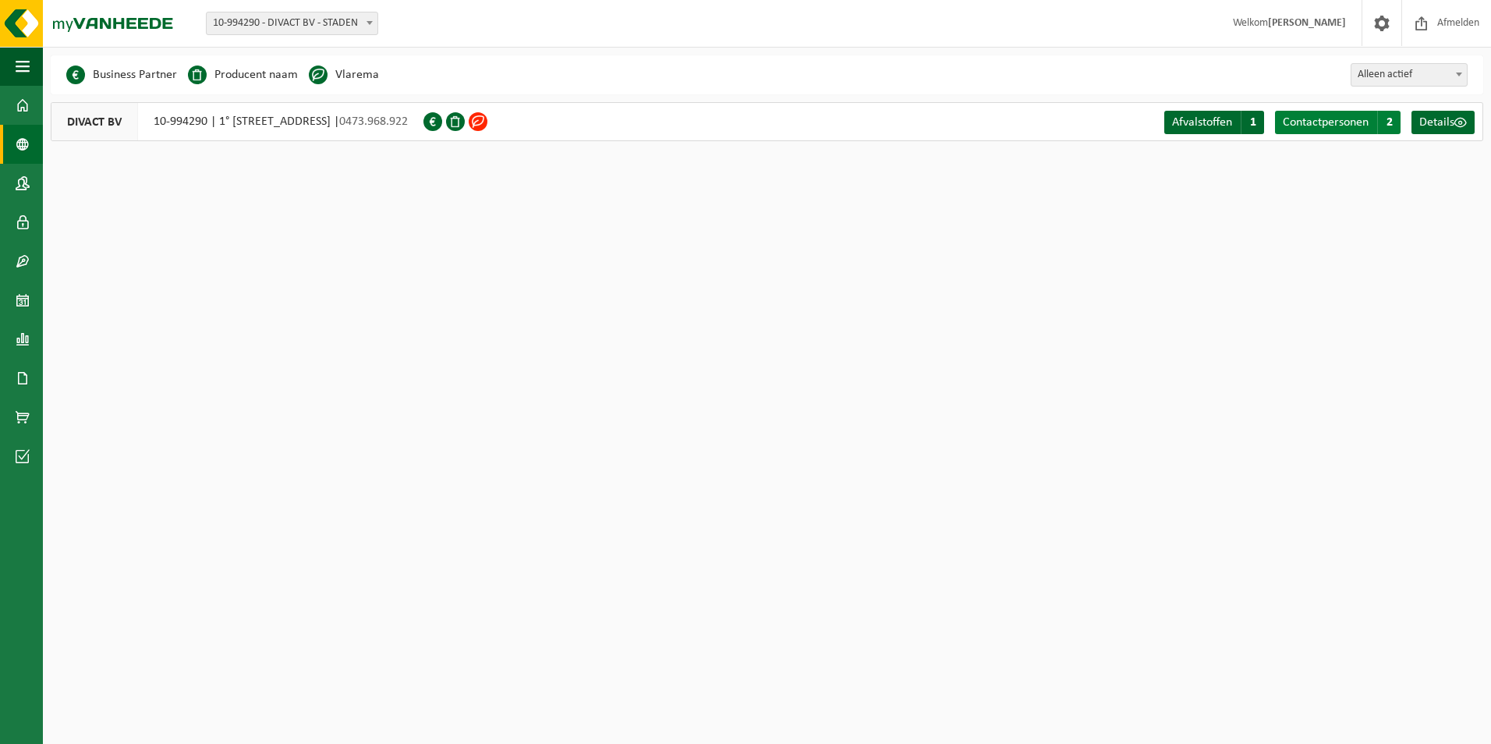
click at [1329, 118] on span "Contactpersonen" at bounding box center [1326, 122] width 86 height 12
click at [1434, 121] on span "Details" at bounding box center [1437, 122] width 35 height 12
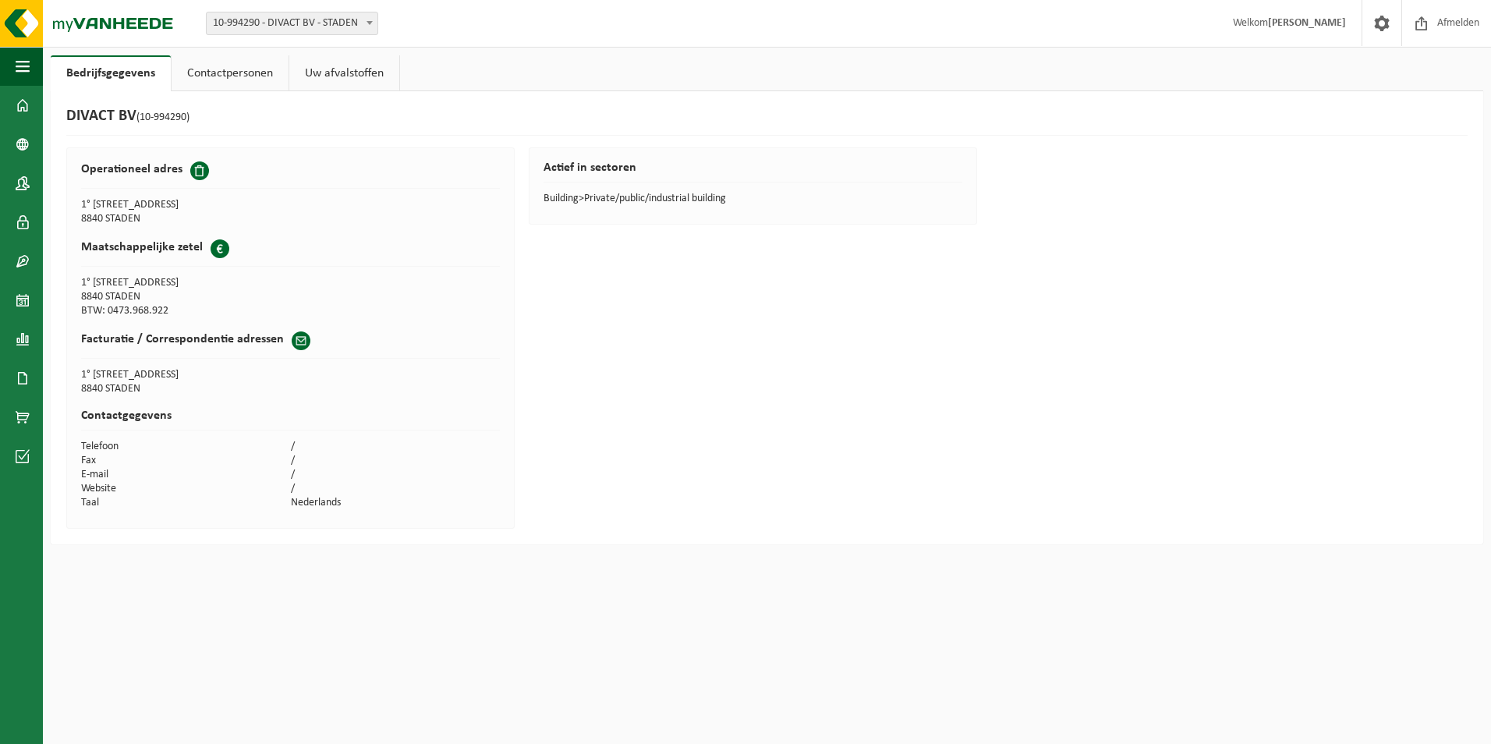
click at [322, 73] on link "Uw afvalstoffen" at bounding box center [344, 73] width 110 height 36
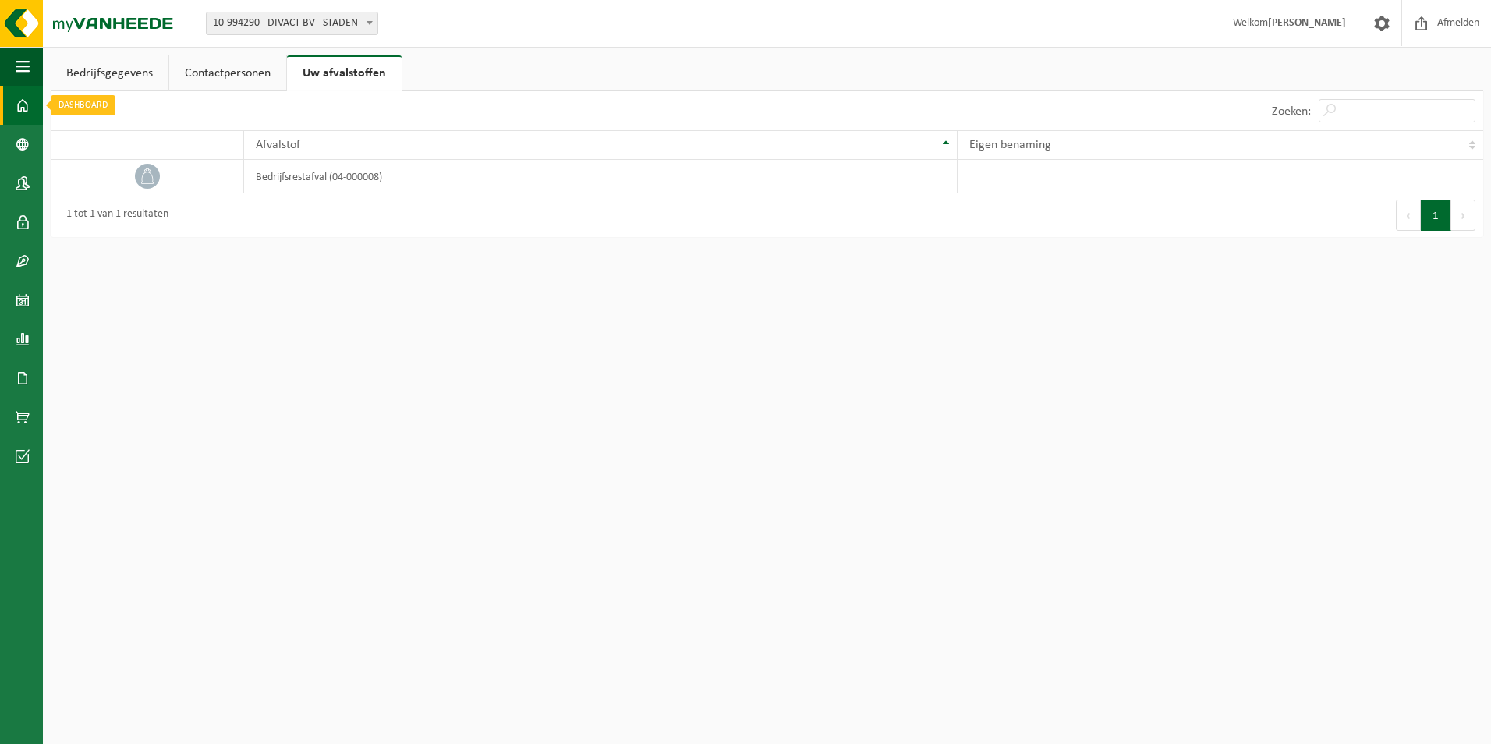
click at [20, 97] on span at bounding box center [23, 105] width 14 height 39
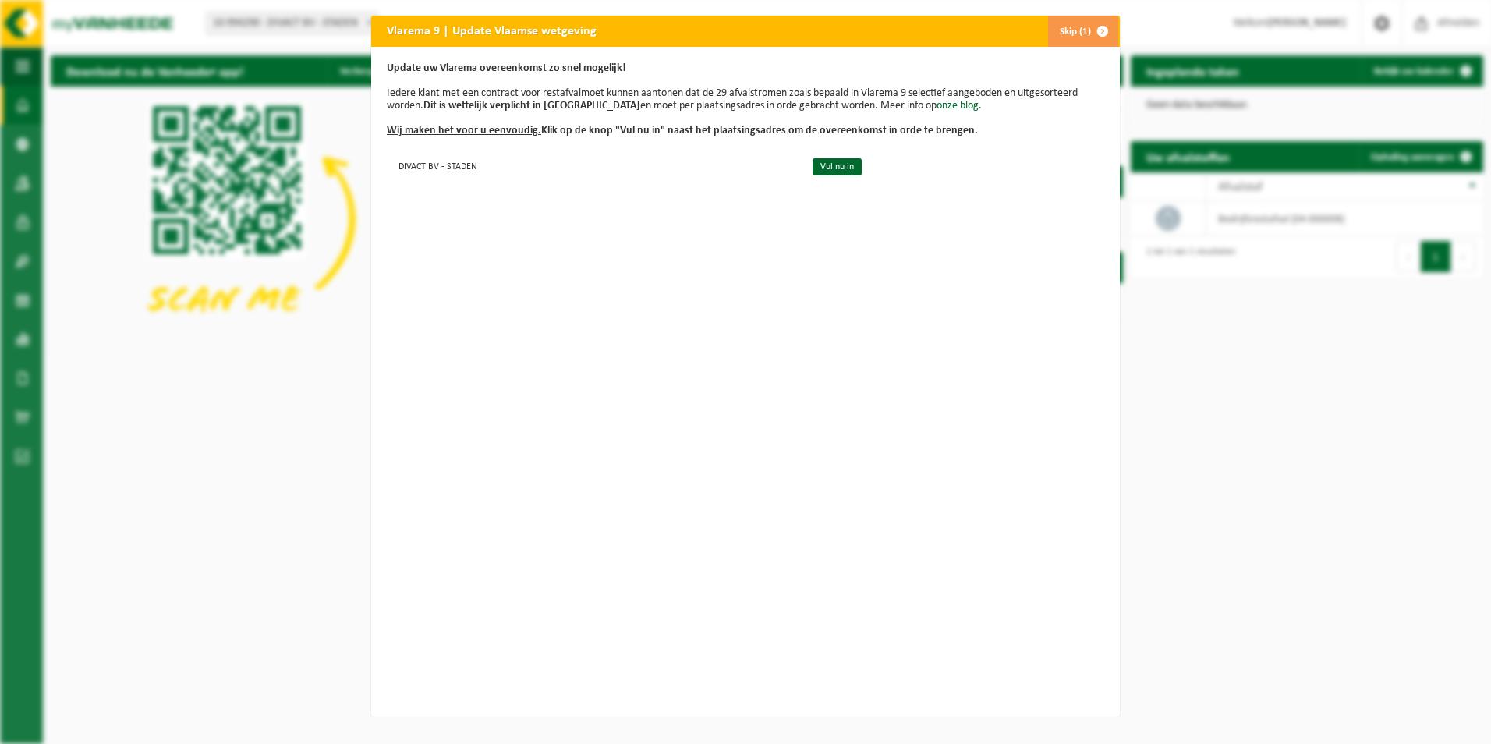
click at [1065, 35] on button "Skip (1)" at bounding box center [1083, 31] width 71 height 31
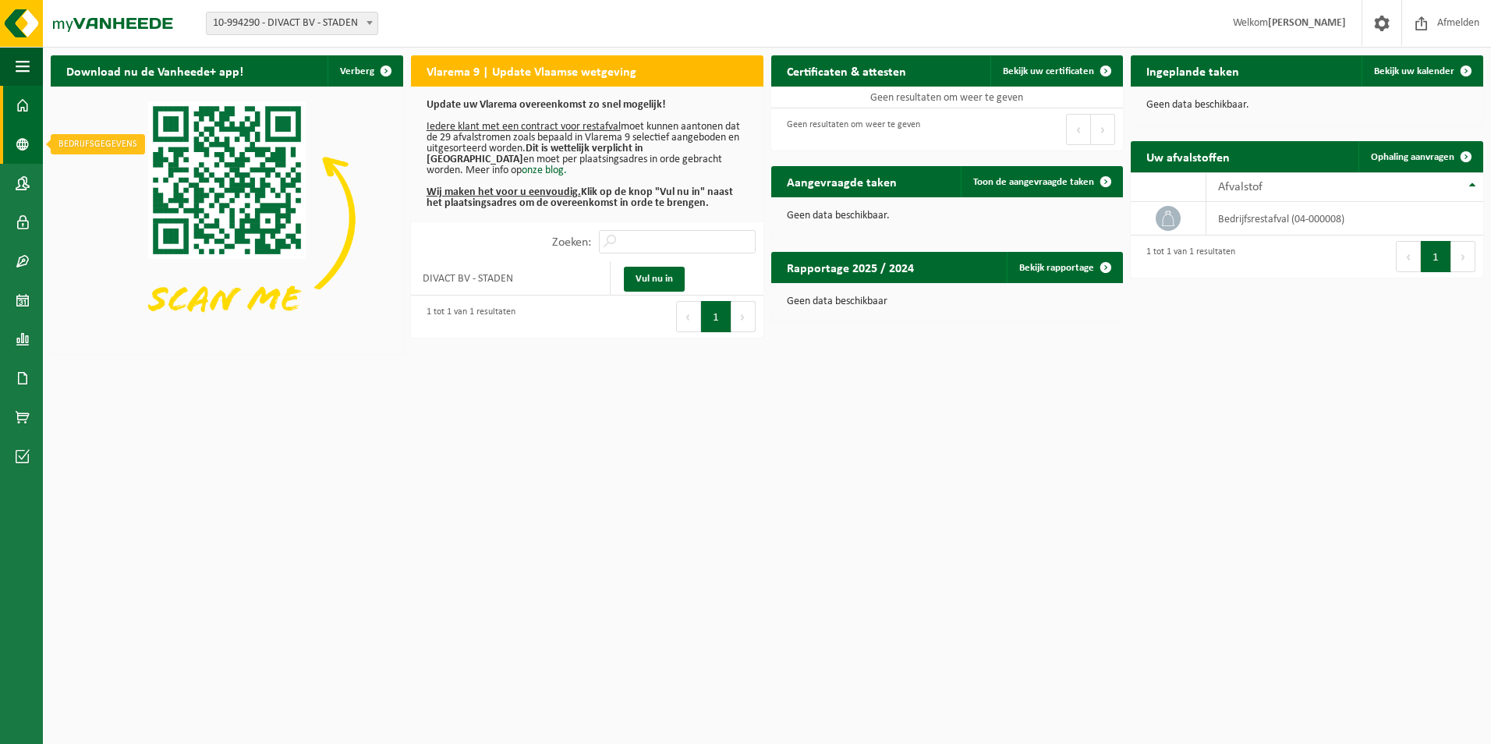
click at [25, 144] on span at bounding box center [23, 144] width 14 height 39
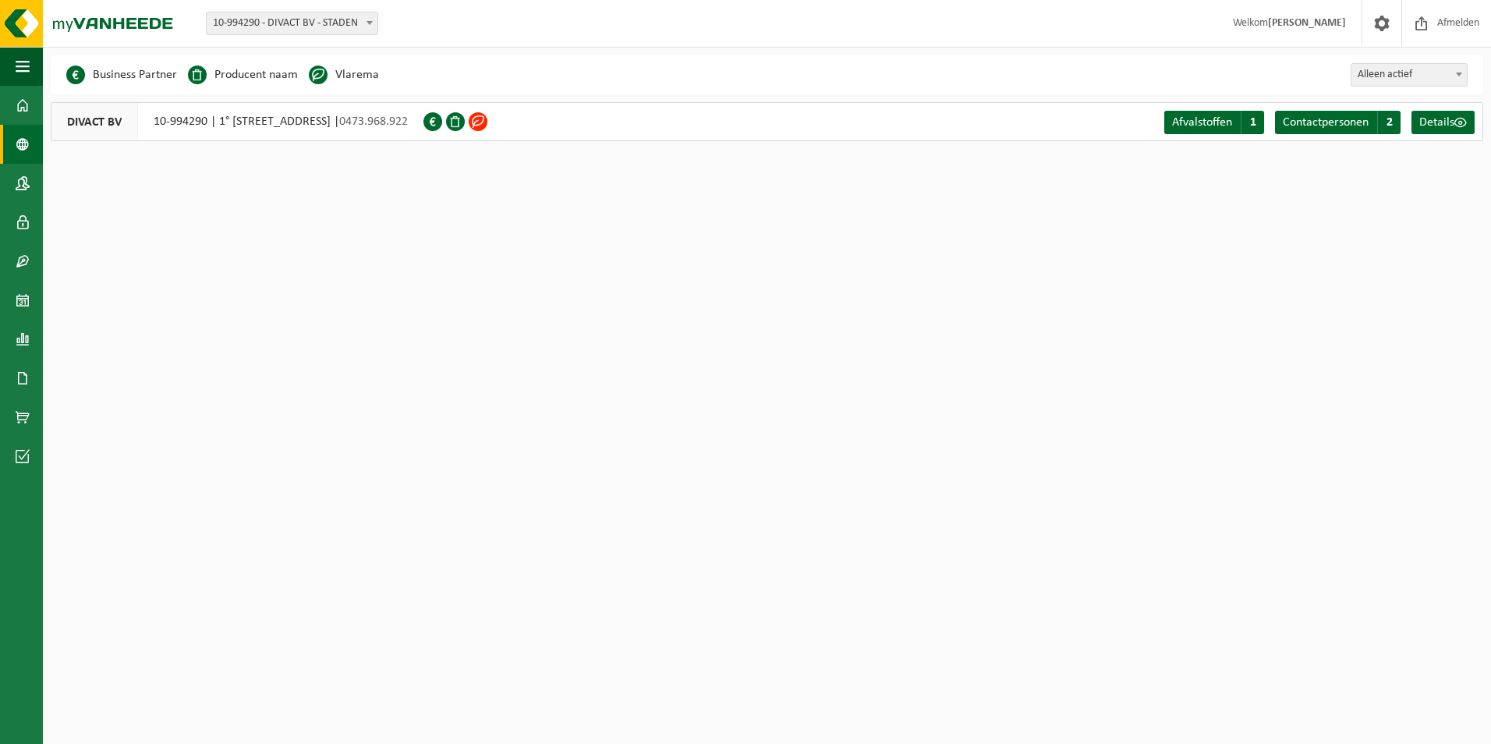
click at [25, 144] on span at bounding box center [23, 144] width 14 height 39
click at [24, 175] on span at bounding box center [23, 183] width 14 height 39
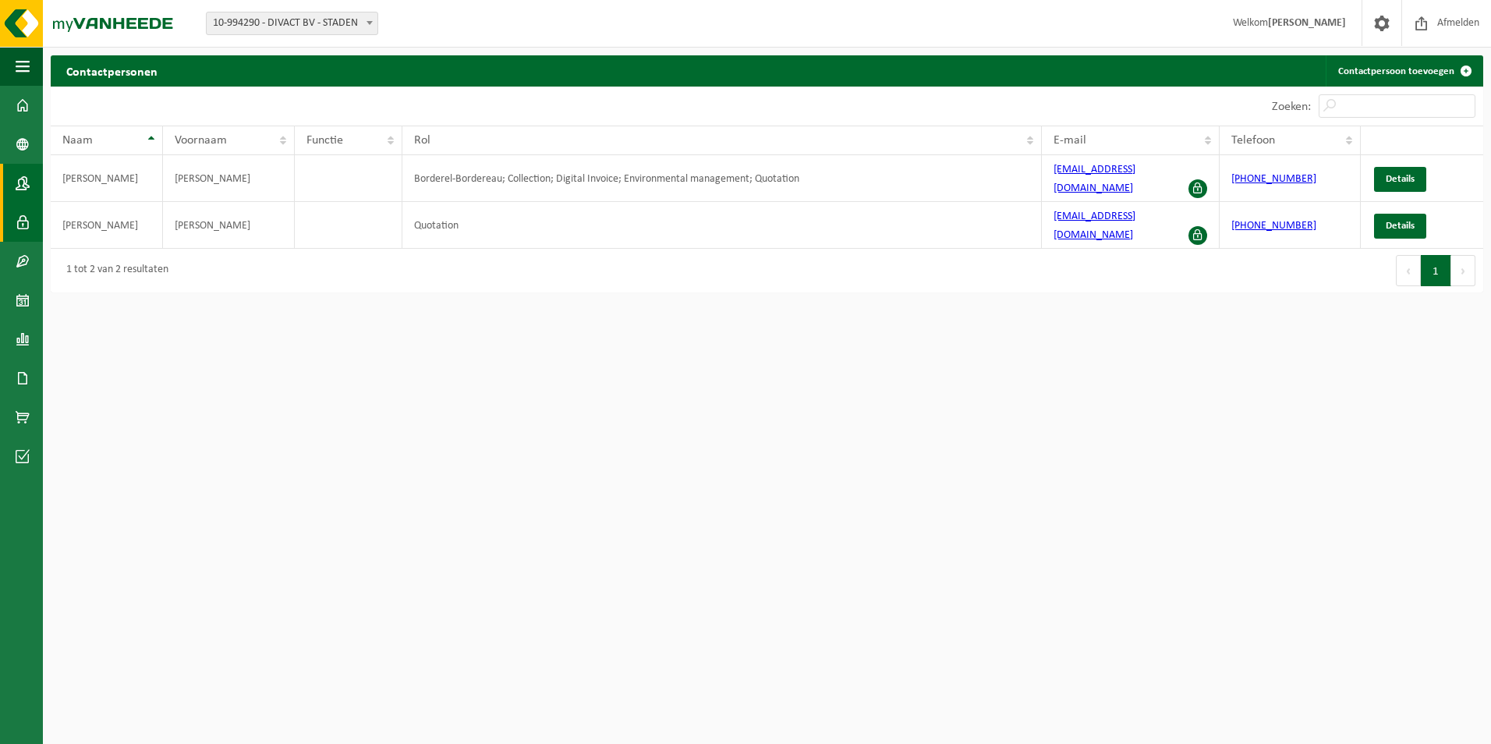
click at [26, 219] on span at bounding box center [23, 222] width 14 height 39
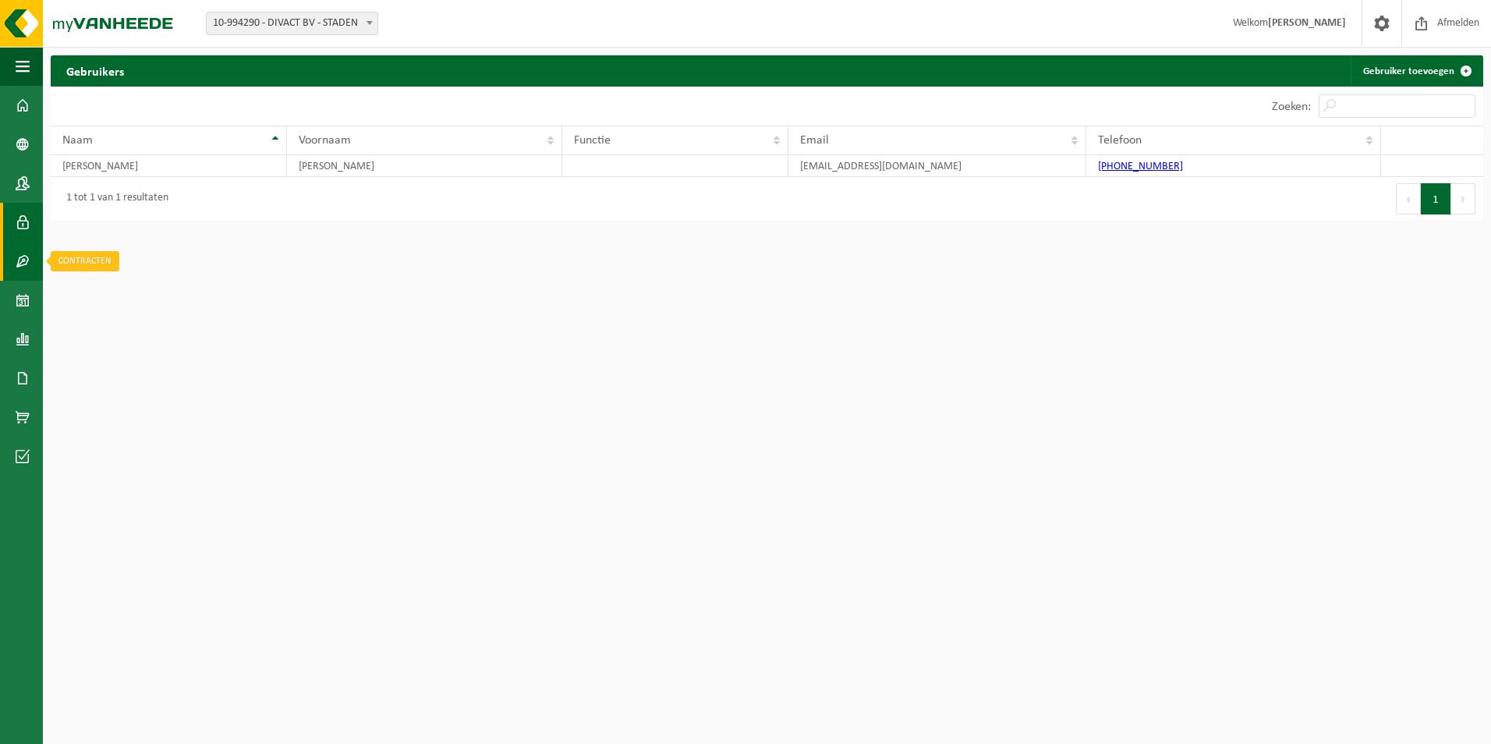
click at [23, 257] on span at bounding box center [23, 261] width 14 height 39
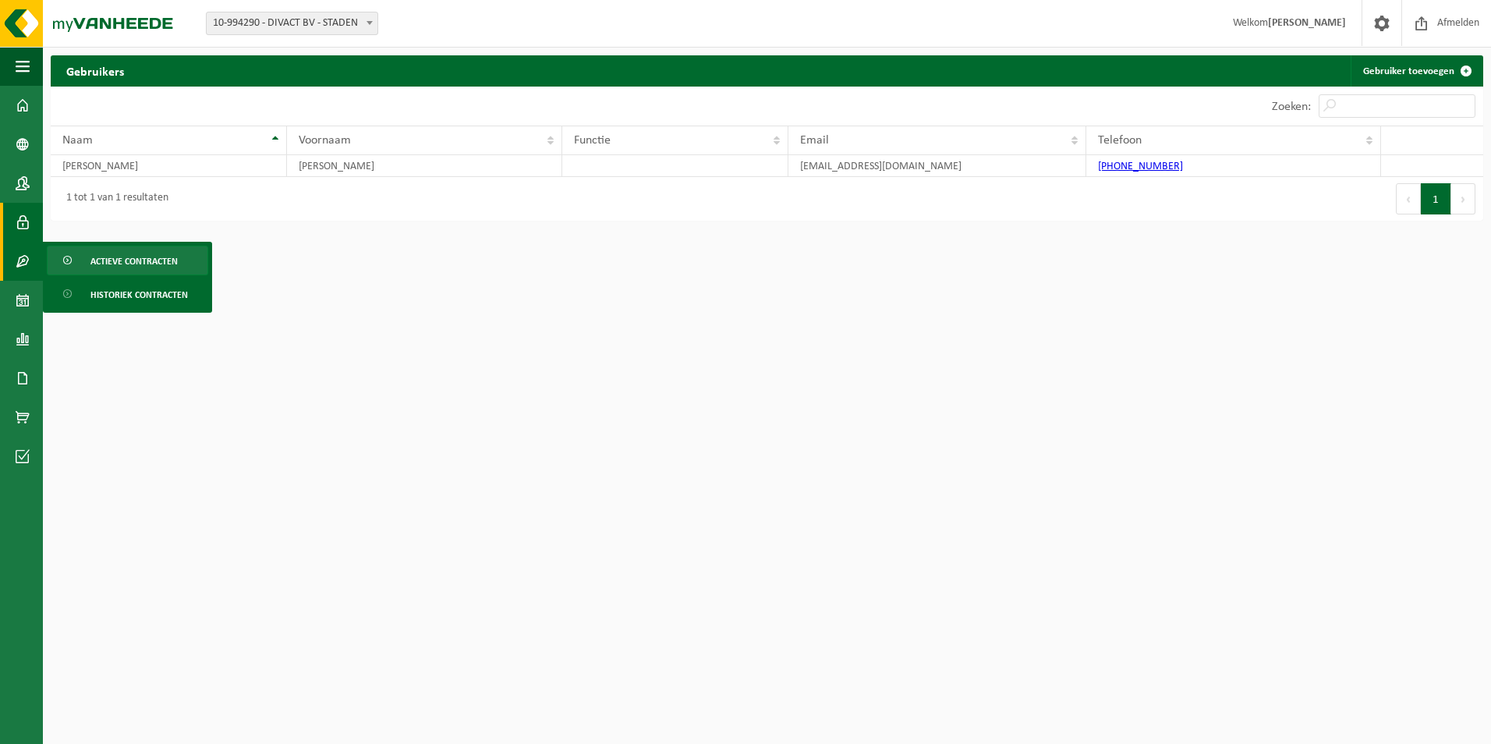
click at [99, 258] on span "Actieve contracten" at bounding box center [133, 261] width 87 height 30
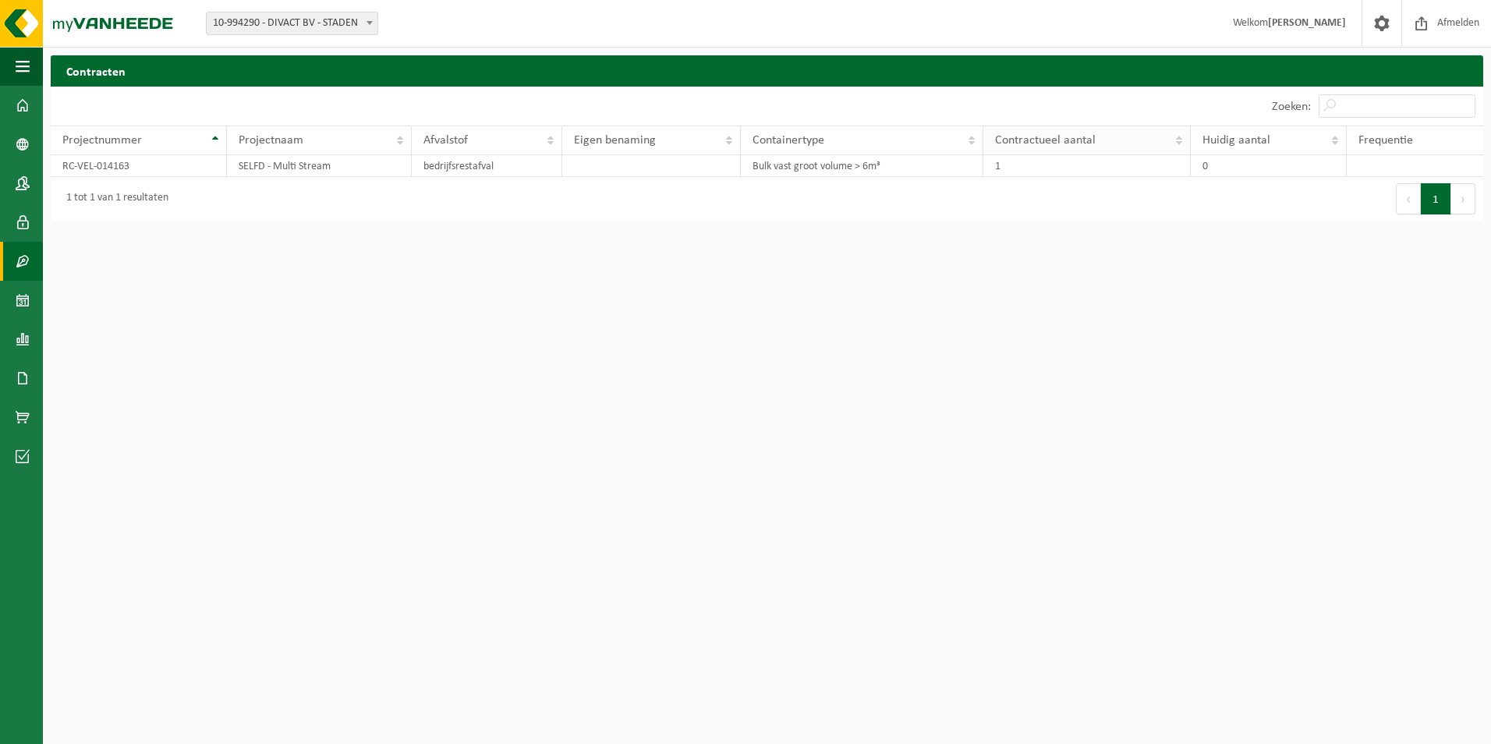
click at [1048, 131] on th "Contractueel aantal" at bounding box center [1087, 141] width 207 height 30
click at [19, 259] on span at bounding box center [23, 261] width 14 height 39
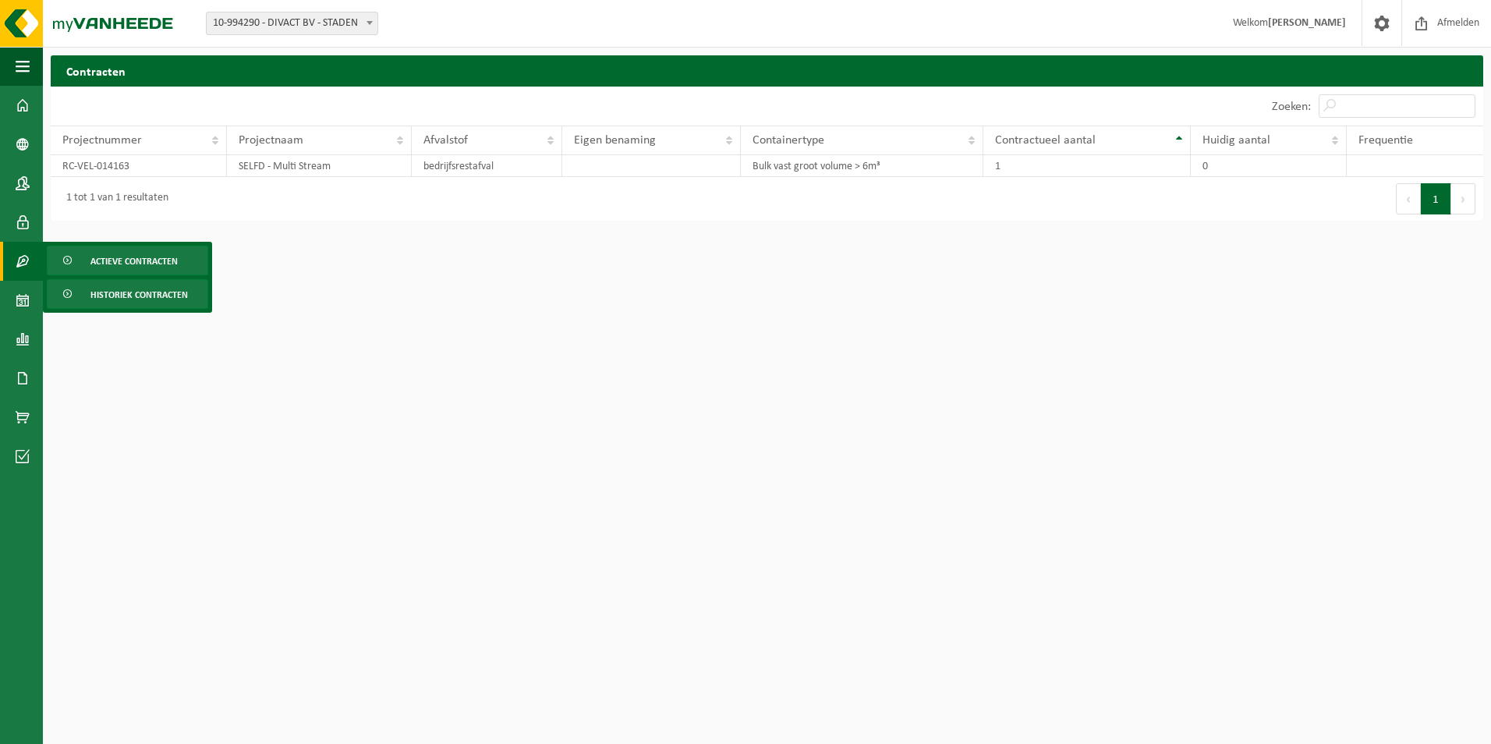
click at [115, 289] on span "Historiek contracten" at bounding box center [138, 295] width 97 height 30
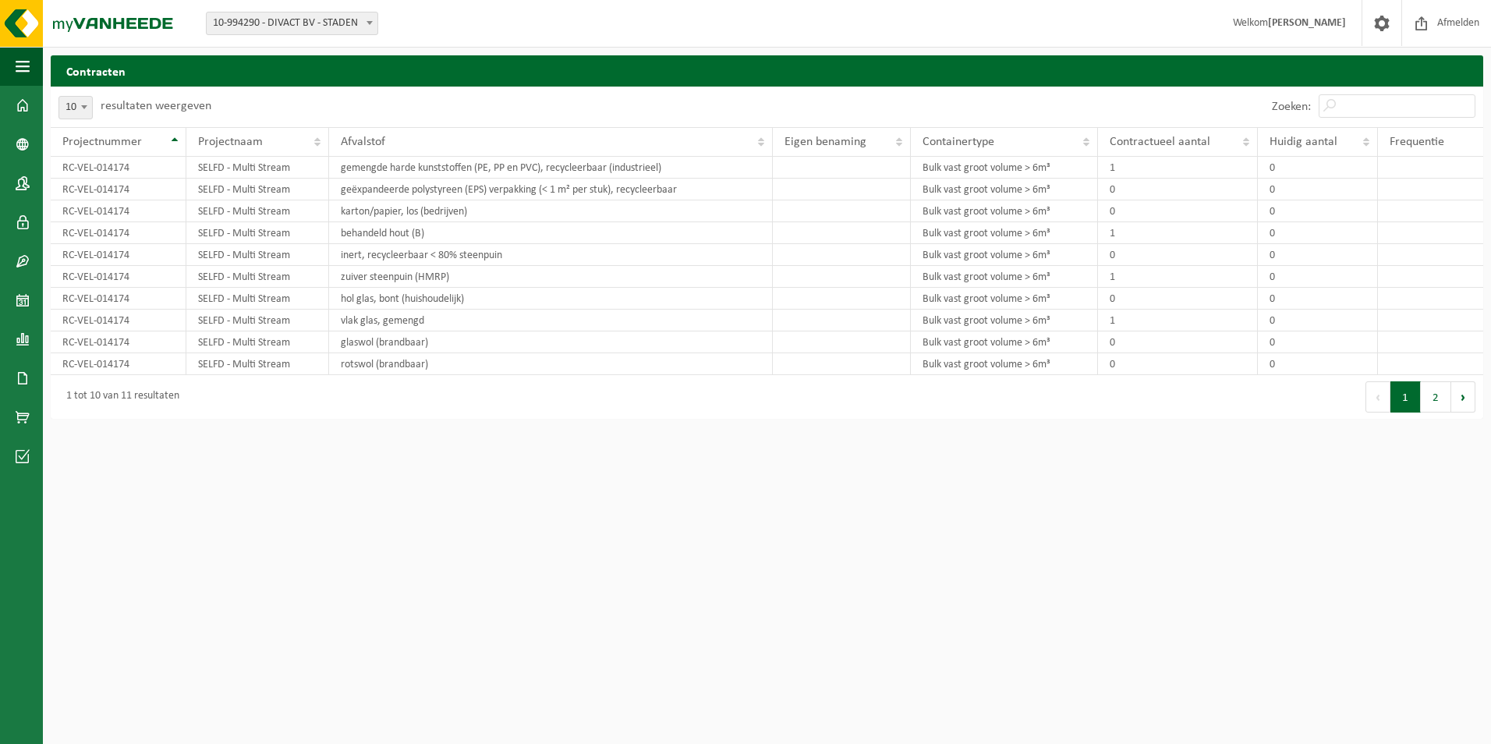
click at [87, 109] on b at bounding box center [84, 107] width 6 height 4
select select "25"
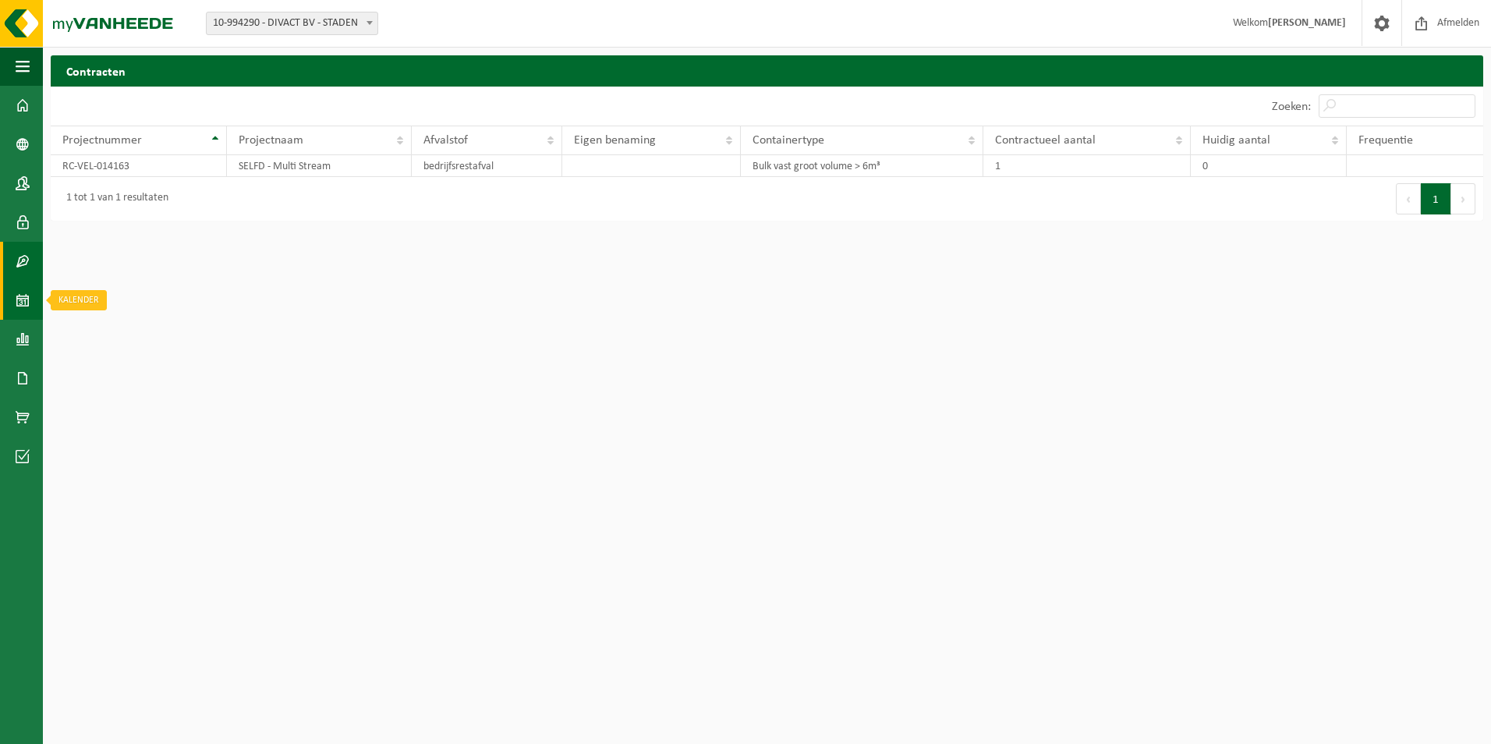
click at [23, 303] on span at bounding box center [23, 300] width 14 height 39
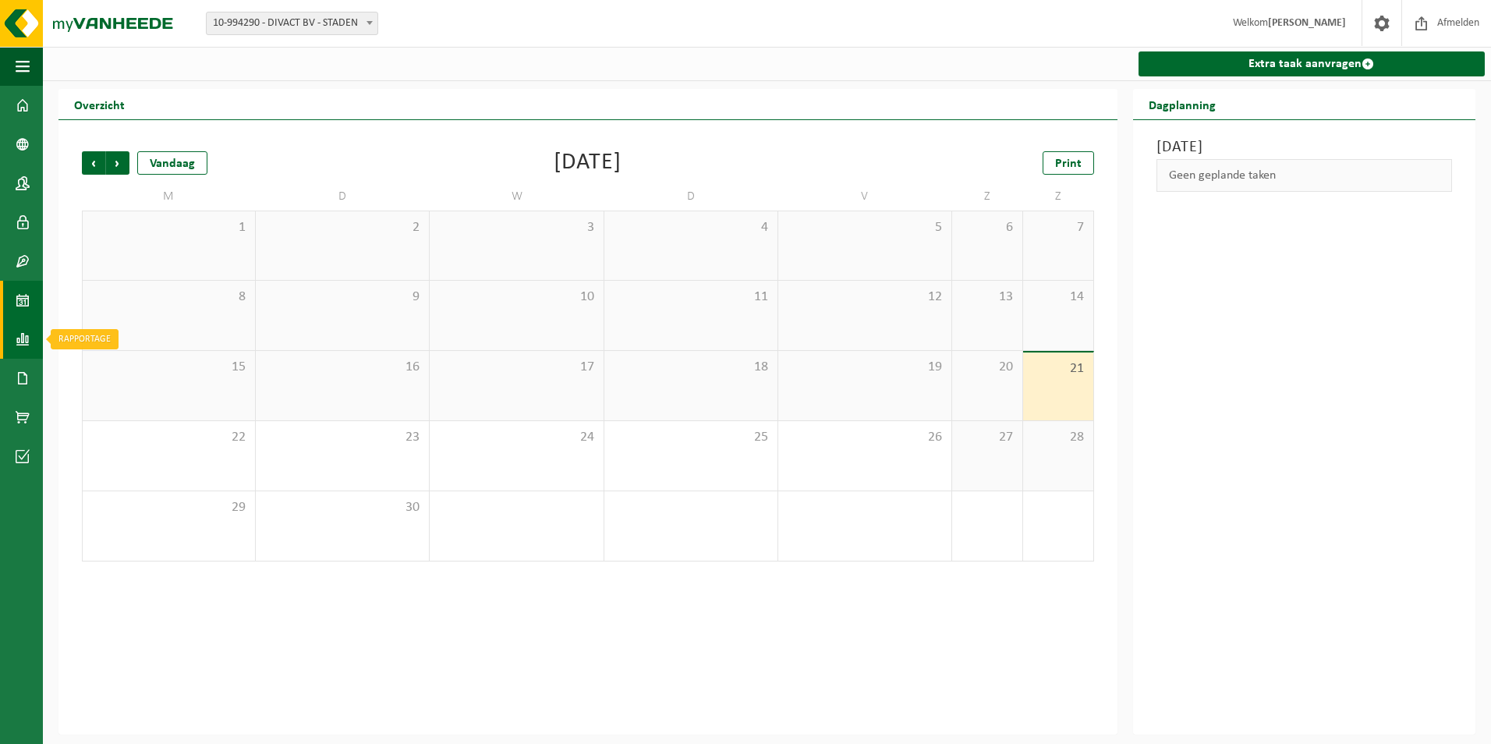
click at [28, 337] on span at bounding box center [23, 339] width 14 height 39
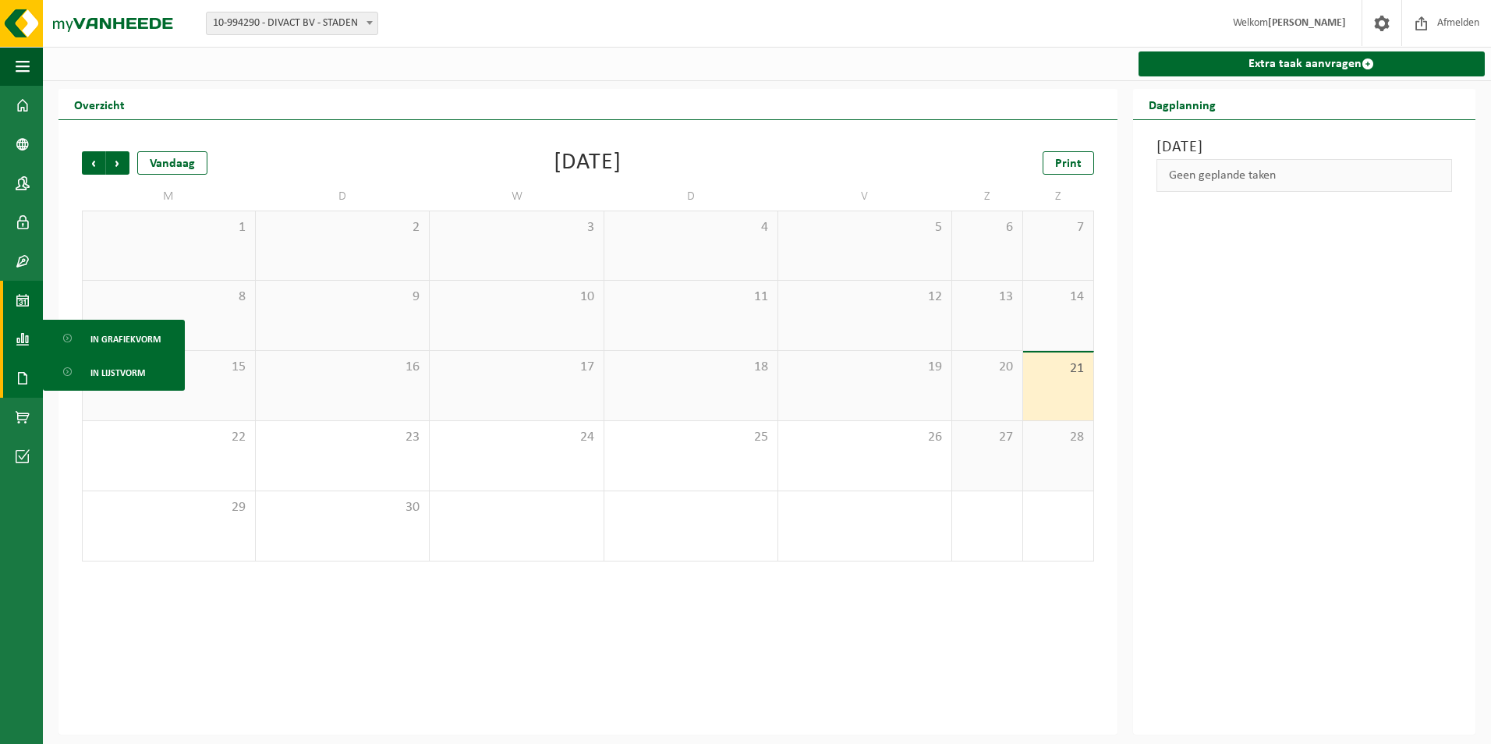
click at [30, 373] on link "Documenten" at bounding box center [21, 378] width 43 height 39
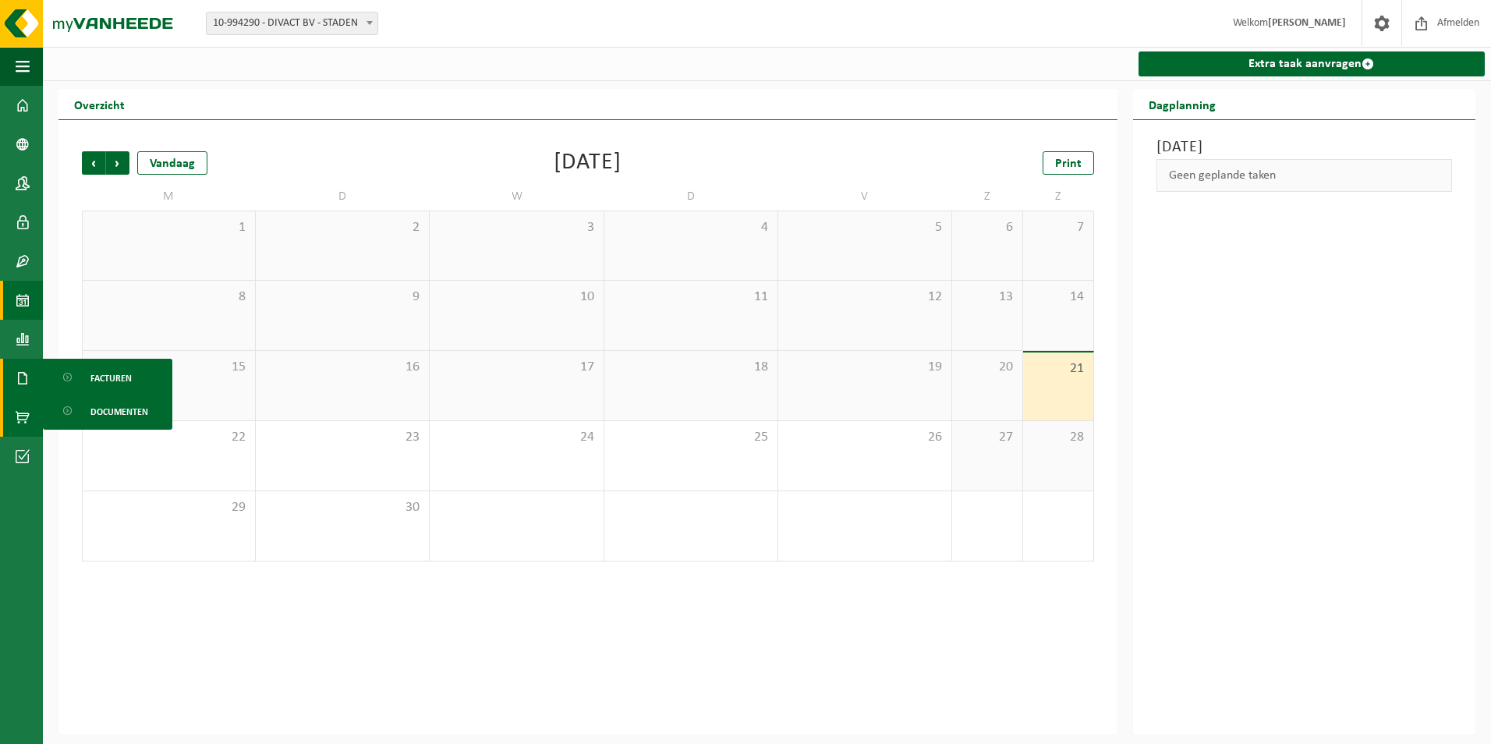
click at [17, 413] on span at bounding box center [23, 417] width 14 height 39
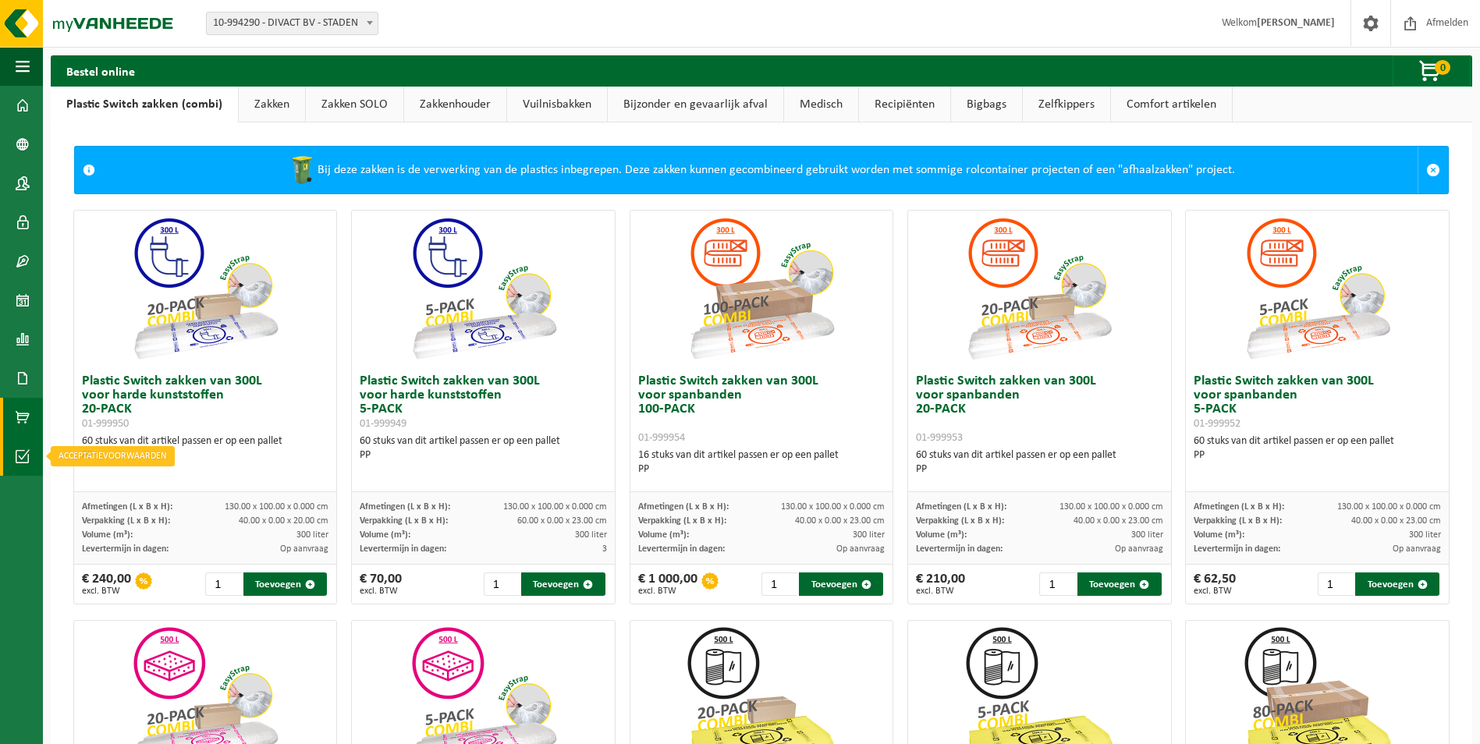
click at [22, 447] on span at bounding box center [23, 456] width 14 height 39
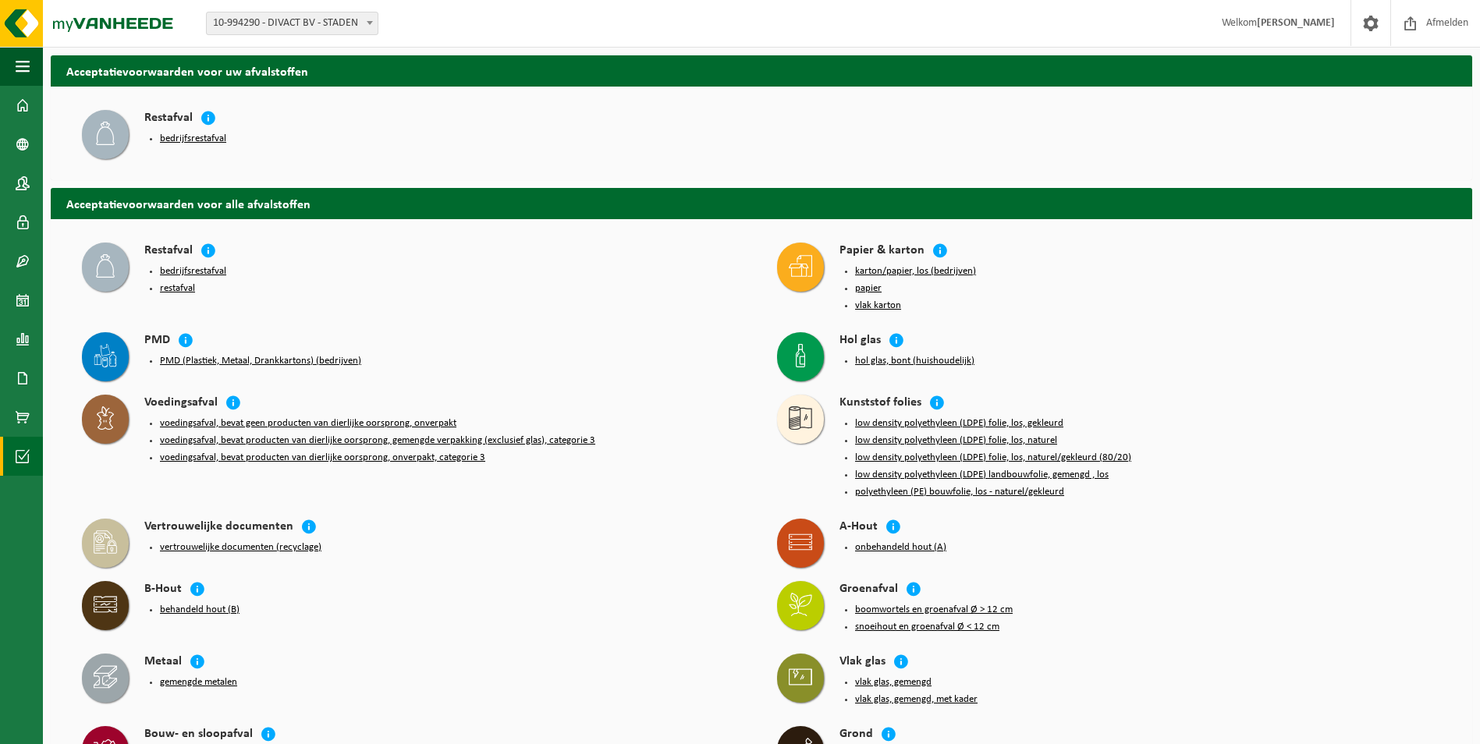
click at [179, 140] on button "bedrijfsrestafval" at bounding box center [193, 139] width 66 height 12
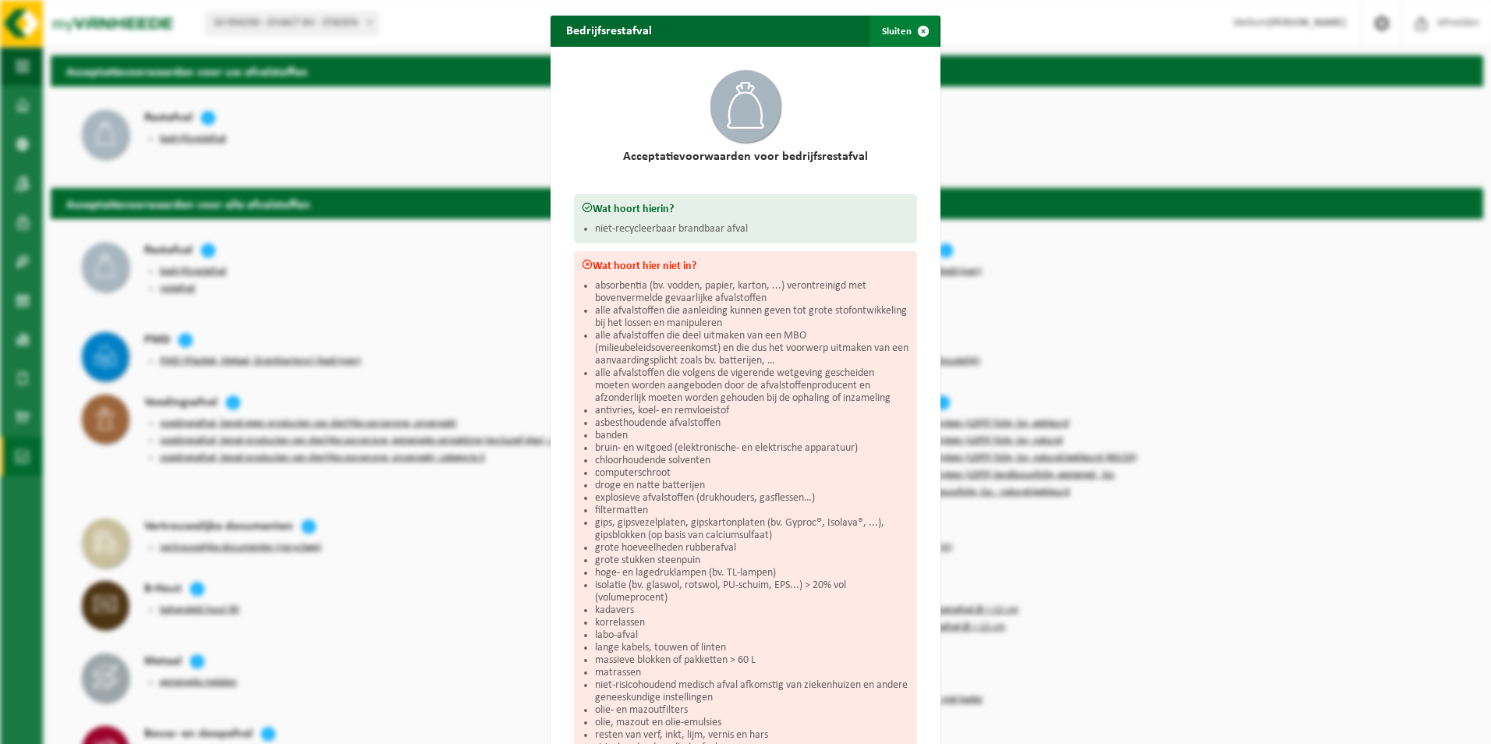
click at [915, 28] on span "button" at bounding box center [923, 31] width 31 height 31
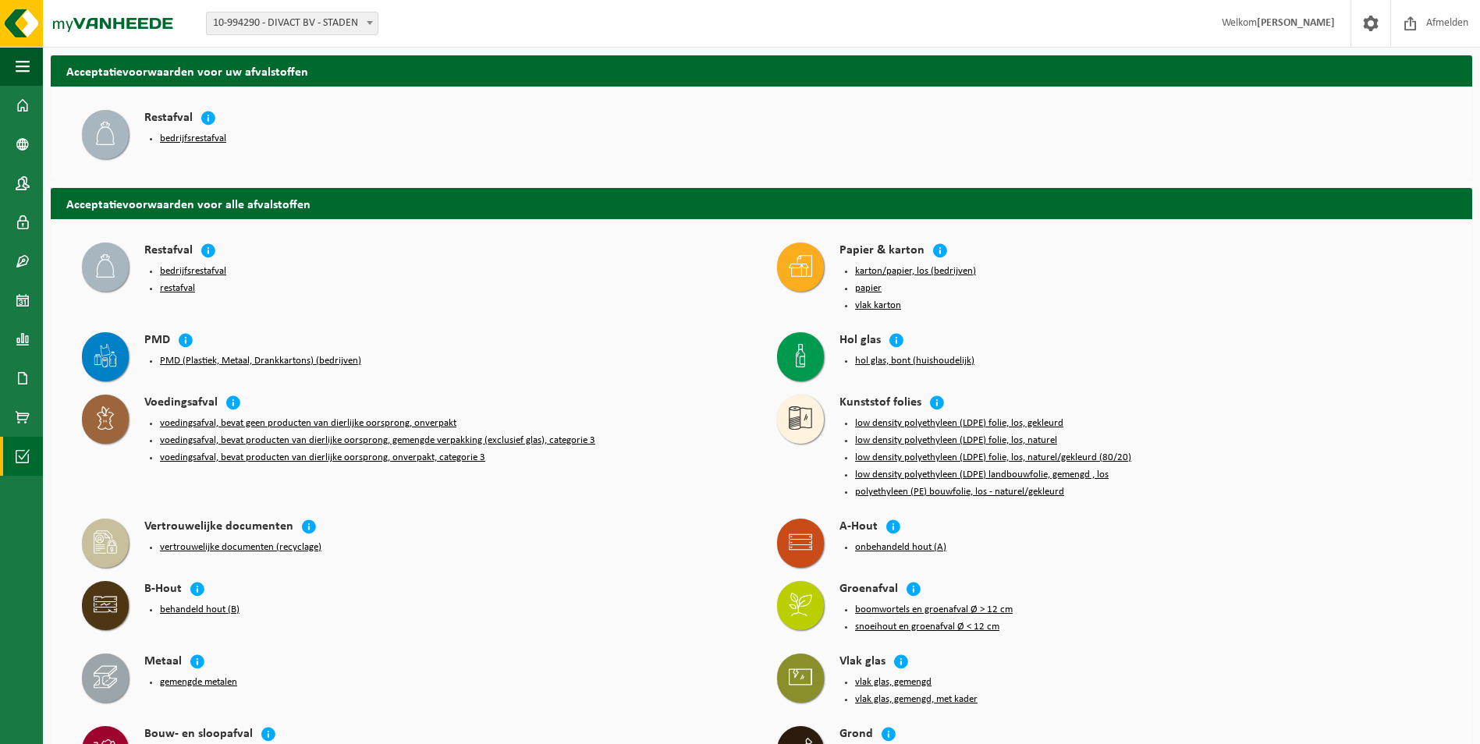
click at [187, 270] on button "bedrijfsrestafval" at bounding box center [193, 271] width 66 height 12
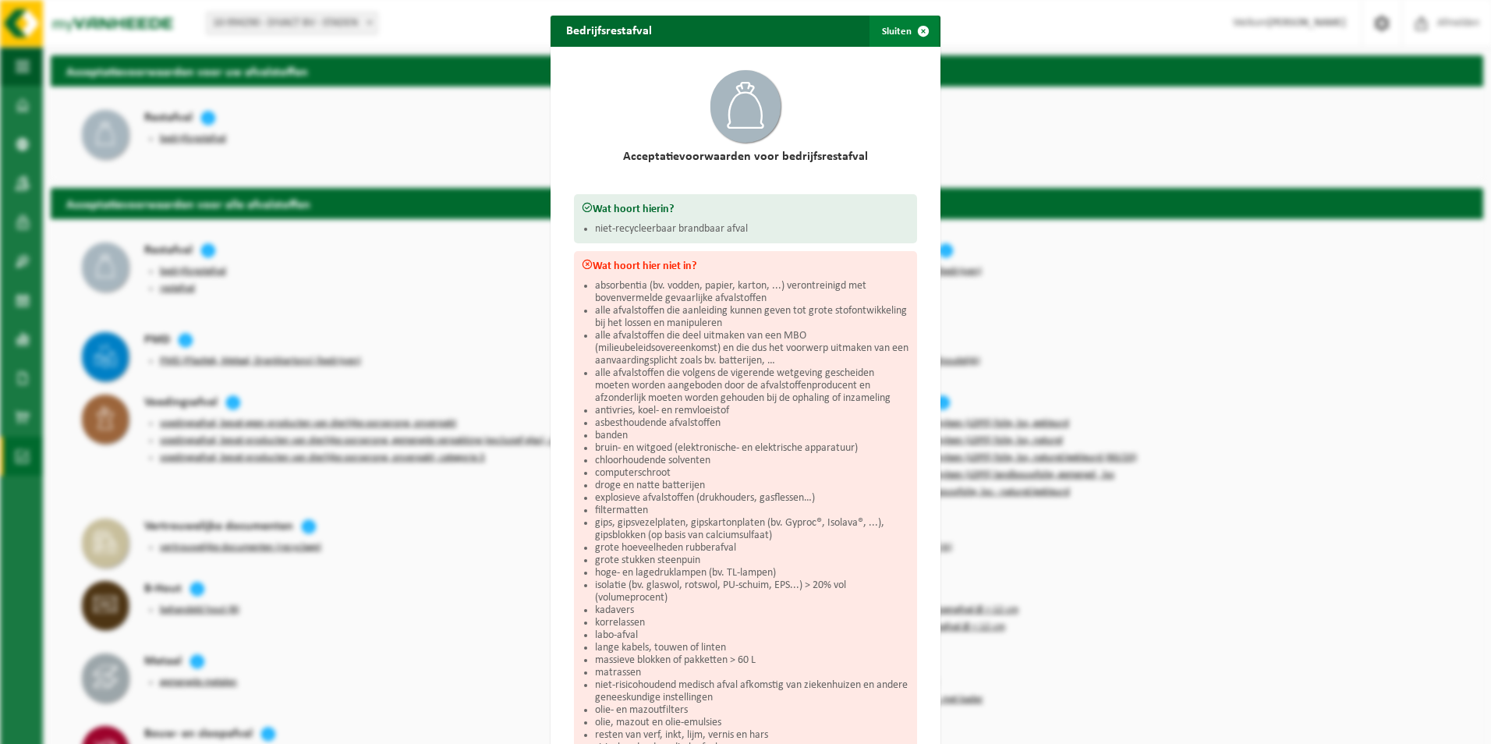
click at [915, 27] on span "button" at bounding box center [923, 31] width 31 height 31
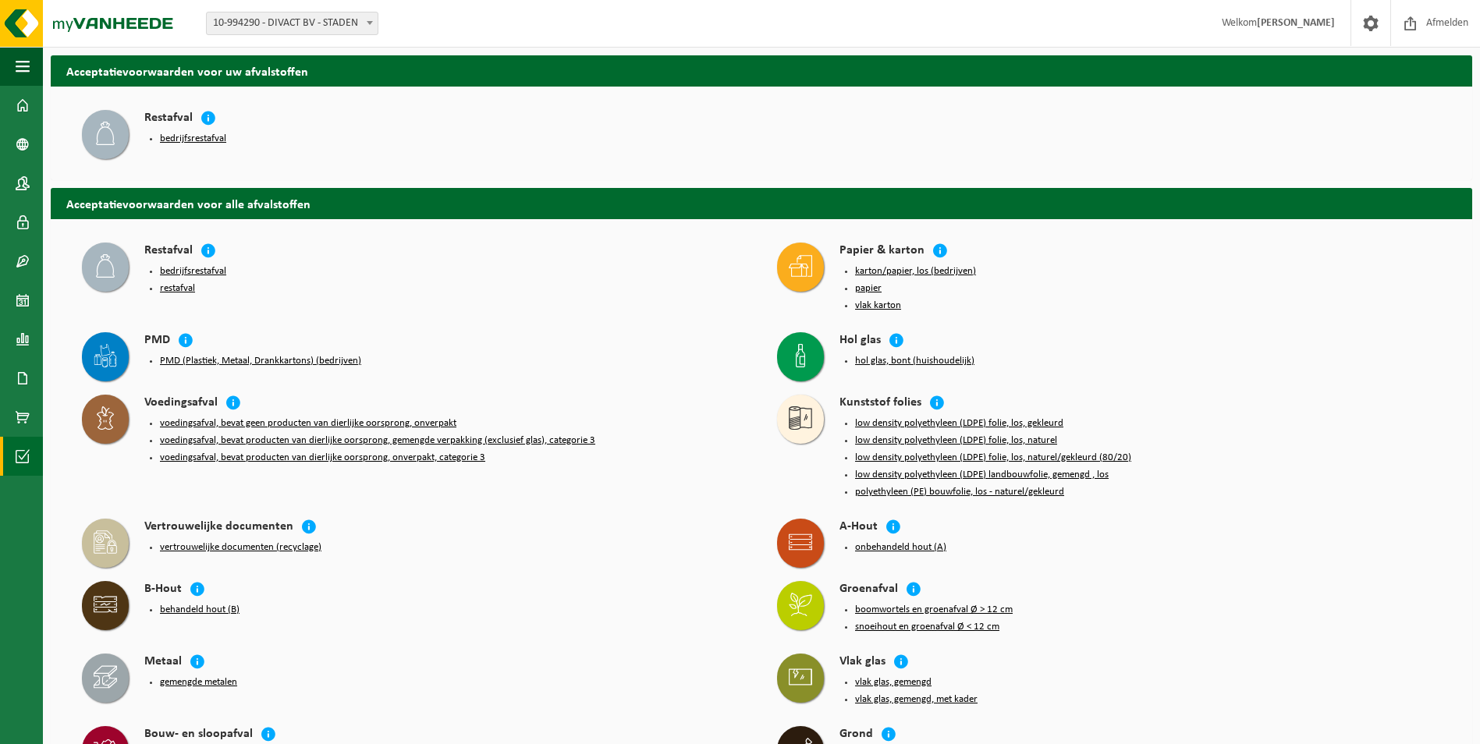
click at [186, 288] on button "restafval" at bounding box center [177, 288] width 35 height 12
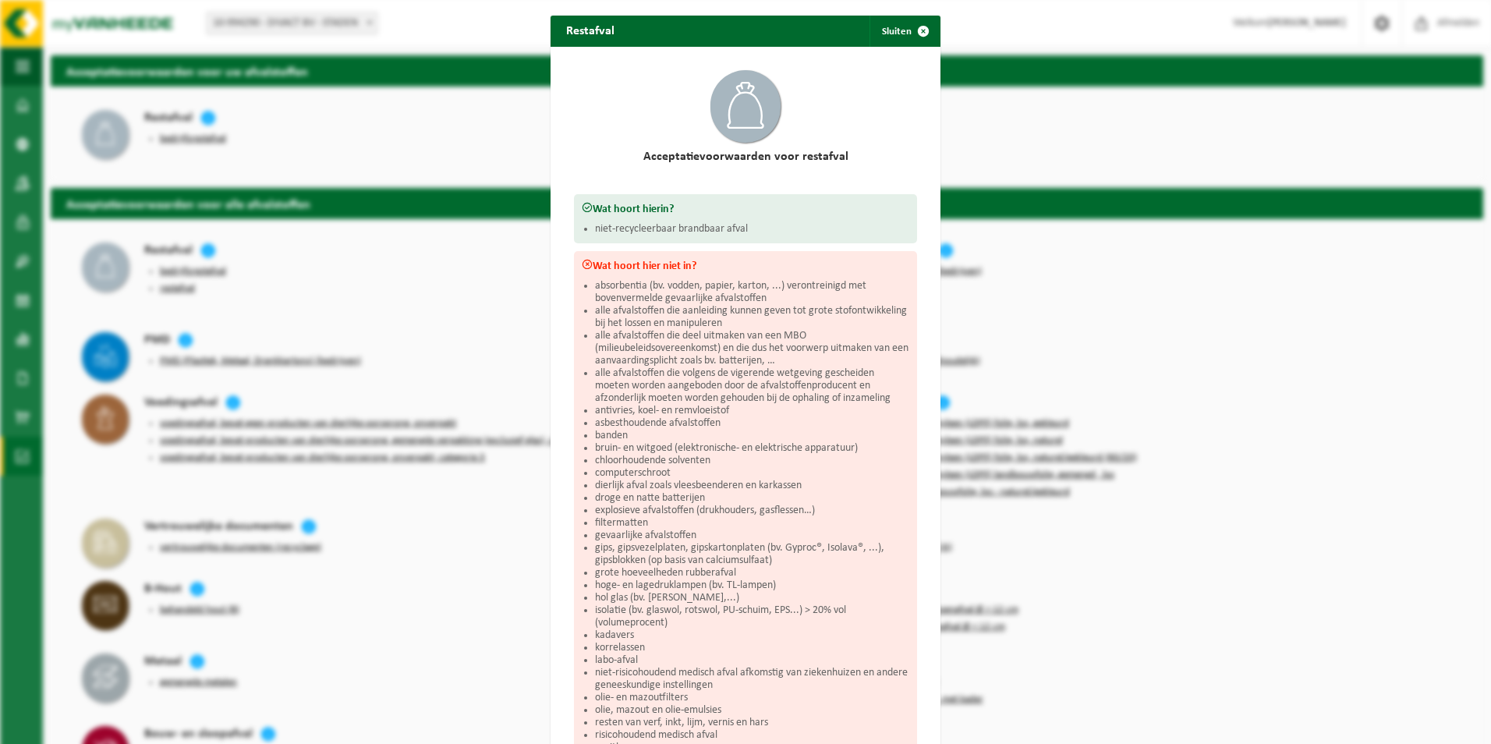
click at [307, 285] on div "Restafval Sluiten Acceptatievoorwaarden voor restafval Wat hoort hierin? niet-r…" at bounding box center [745, 372] width 1491 height 744
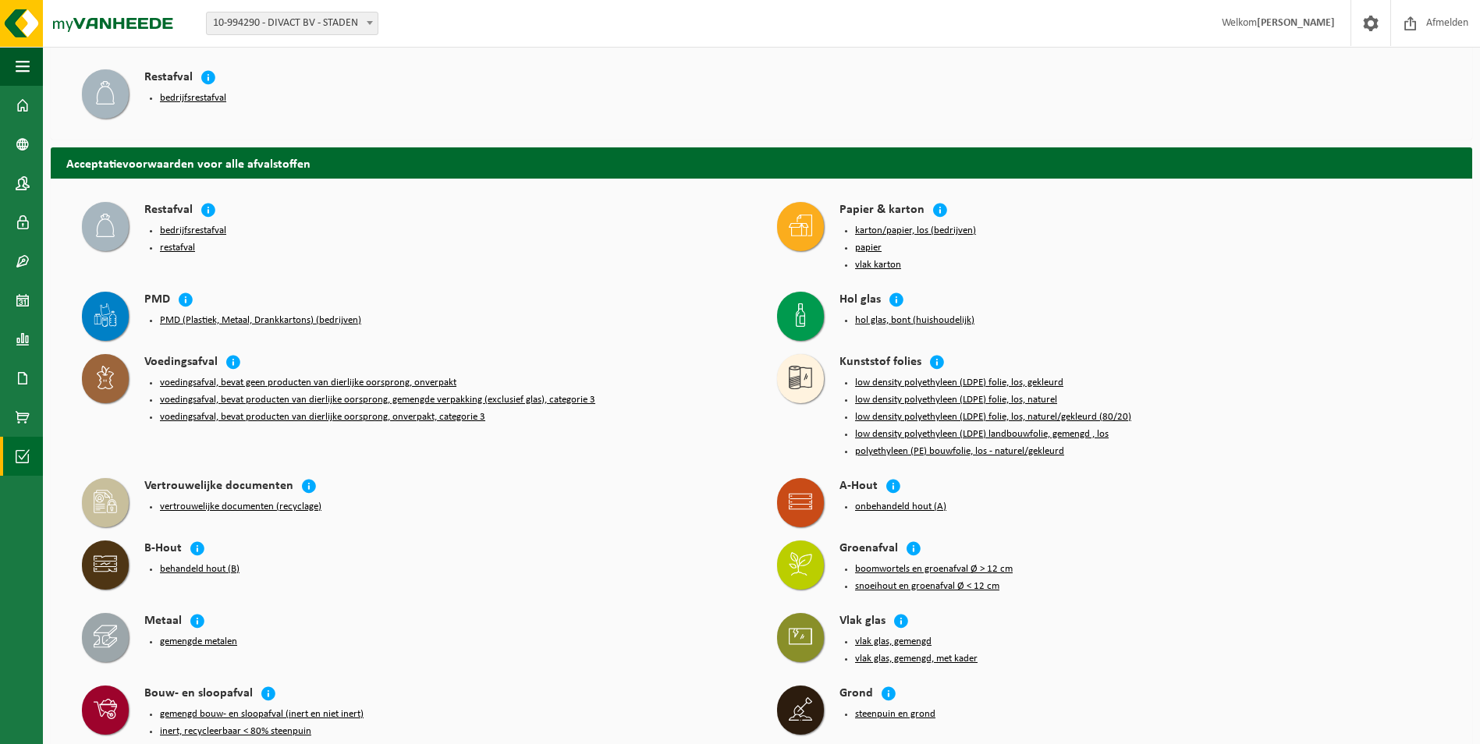
scroll to position [78, 0]
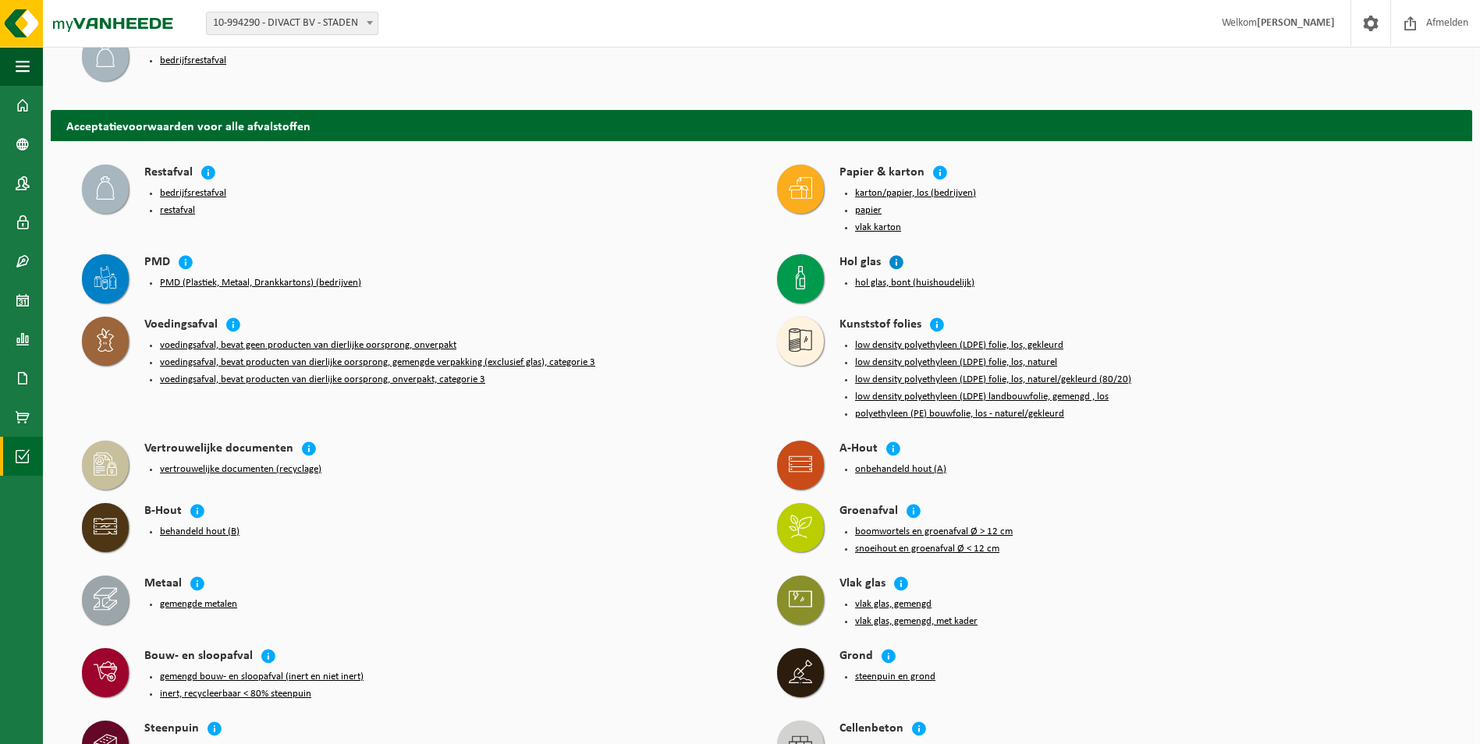
click at [892, 262] on icon at bounding box center [896, 262] width 16 height 16
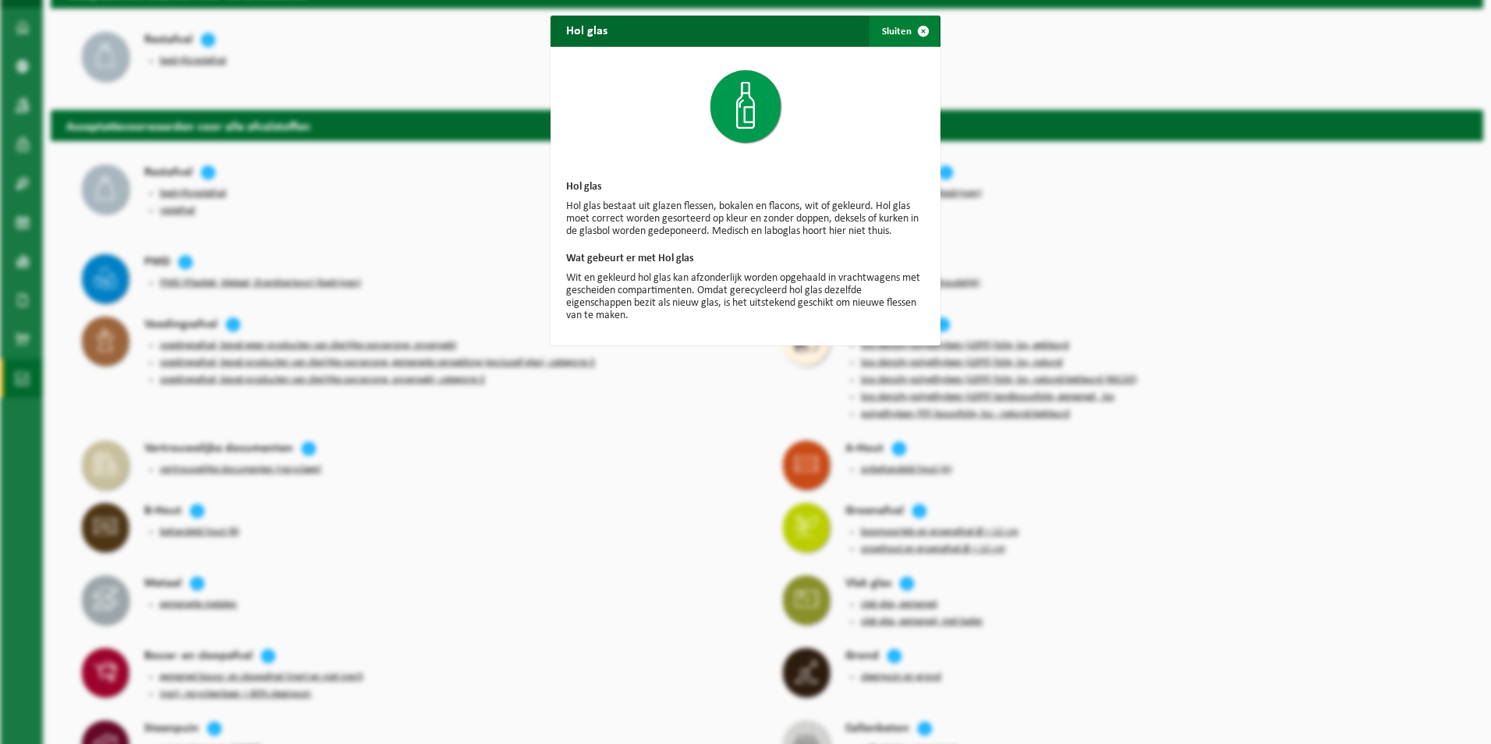
click at [916, 31] on span "button" at bounding box center [923, 31] width 31 height 31
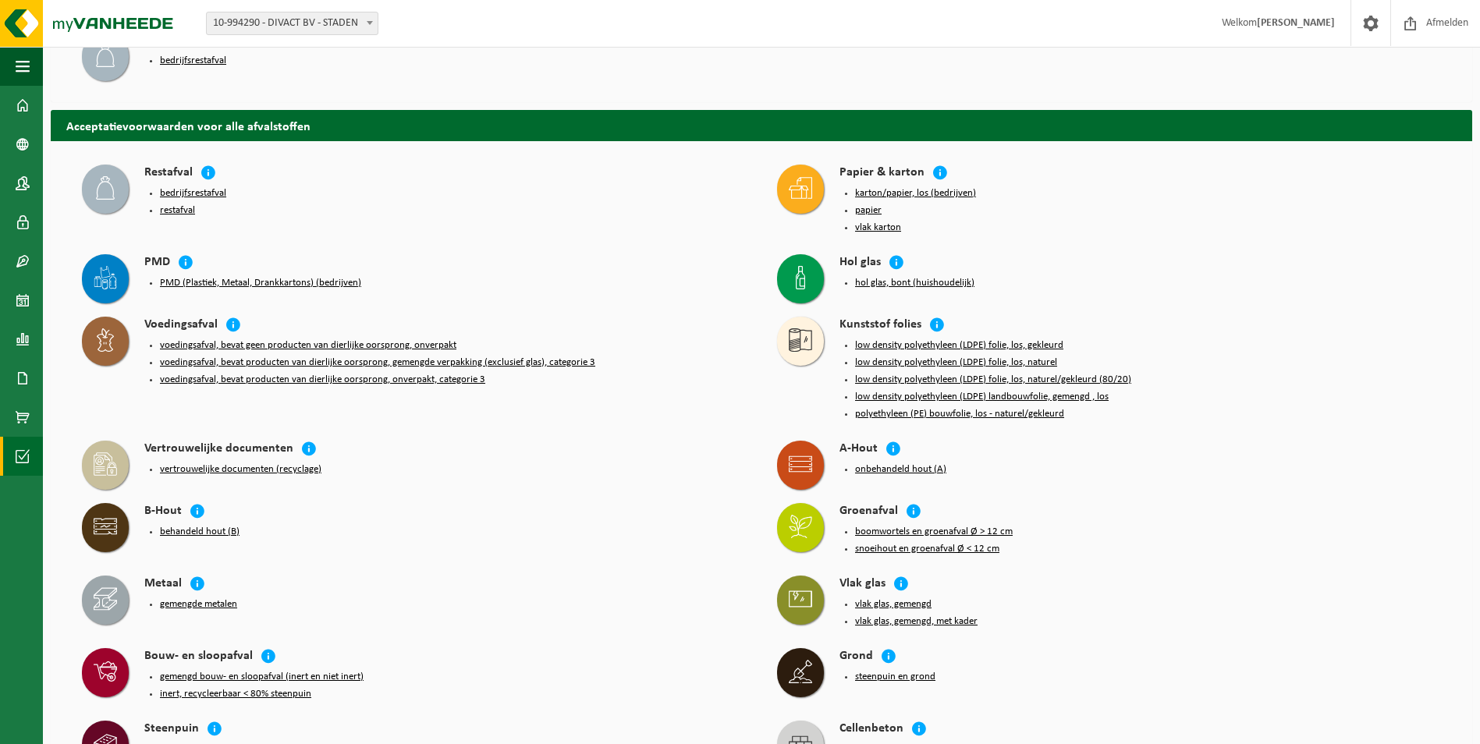
click at [894, 277] on button "hol glas, bont (huishoudelijk)" at bounding box center [914, 283] width 119 height 12
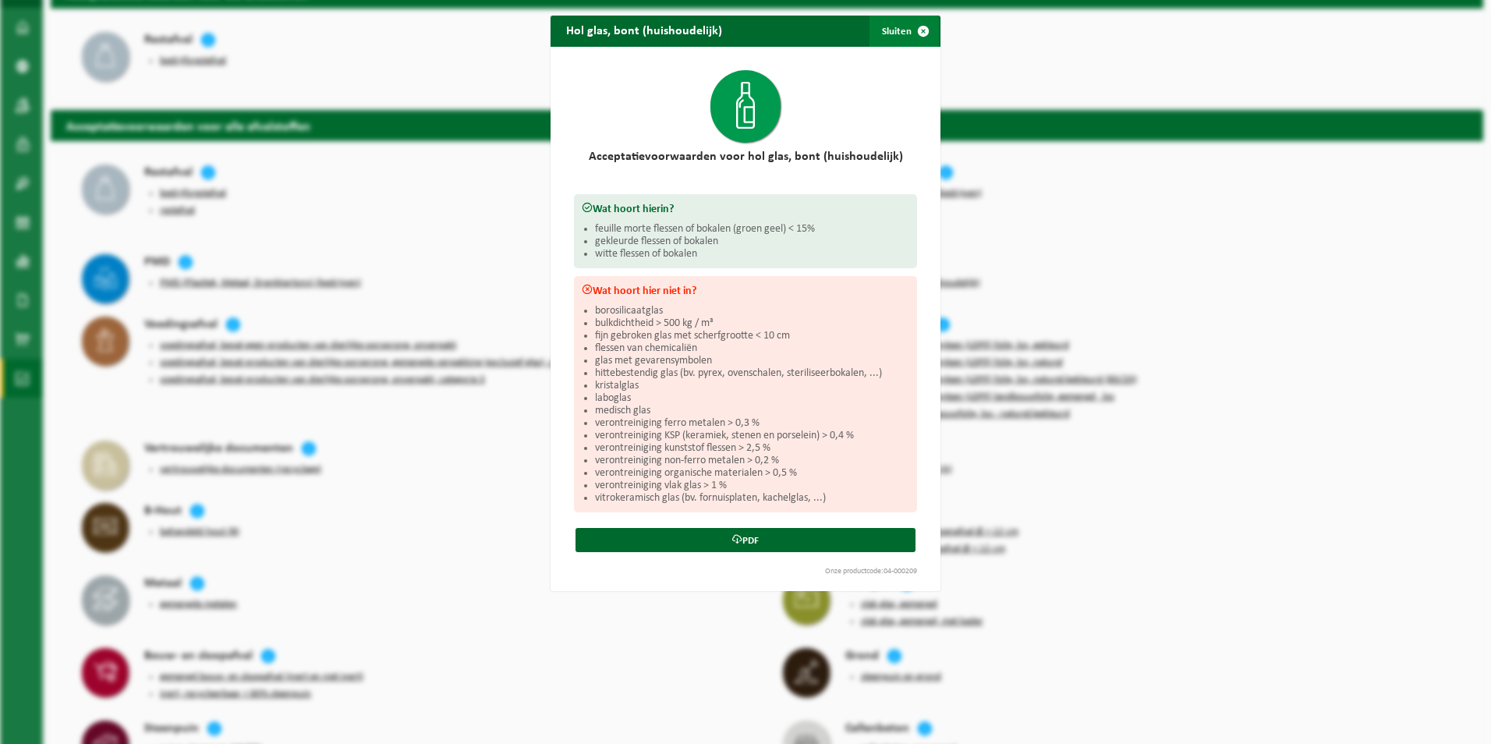
click at [916, 24] on span "button" at bounding box center [923, 31] width 31 height 31
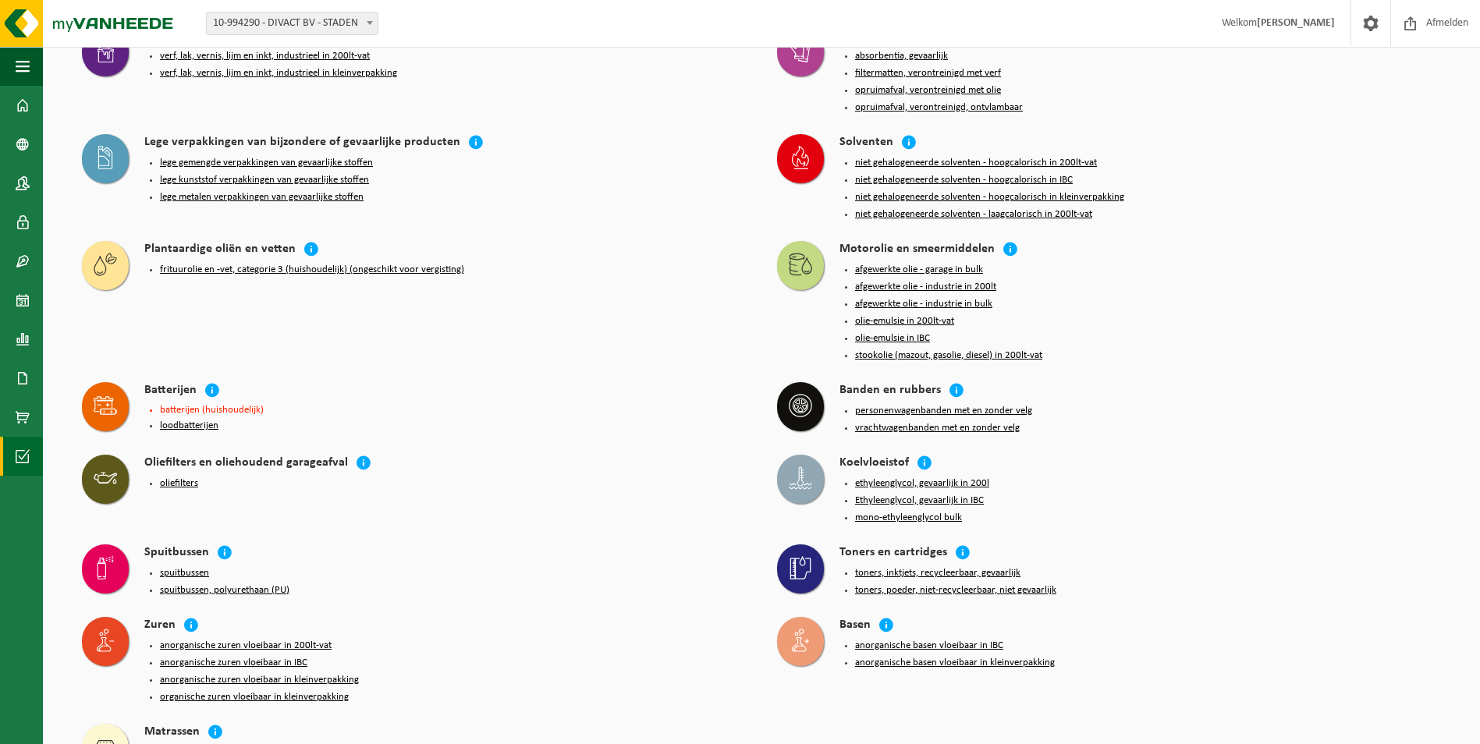
scroll to position [1256, 0]
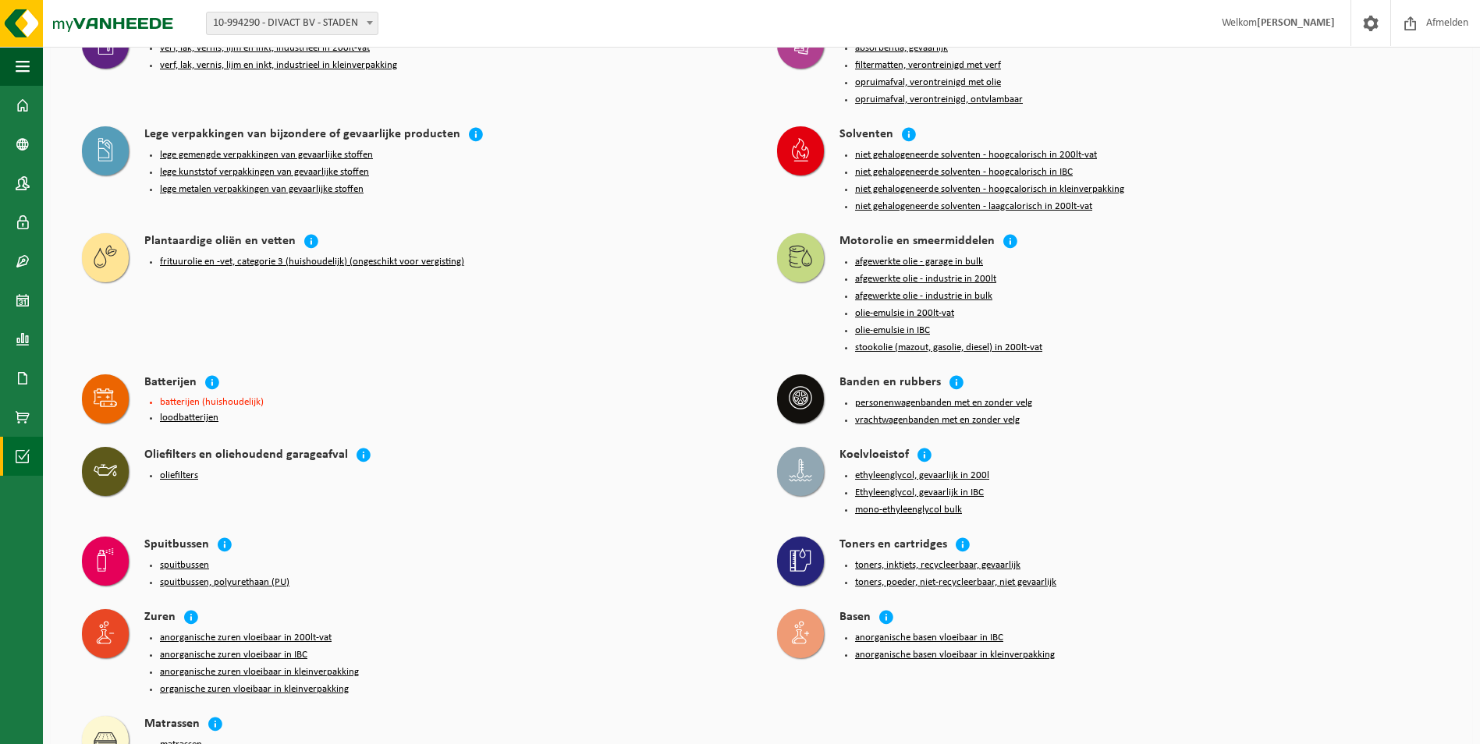
click at [189, 739] on button "matrassen" at bounding box center [181, 745] width 42 height 12
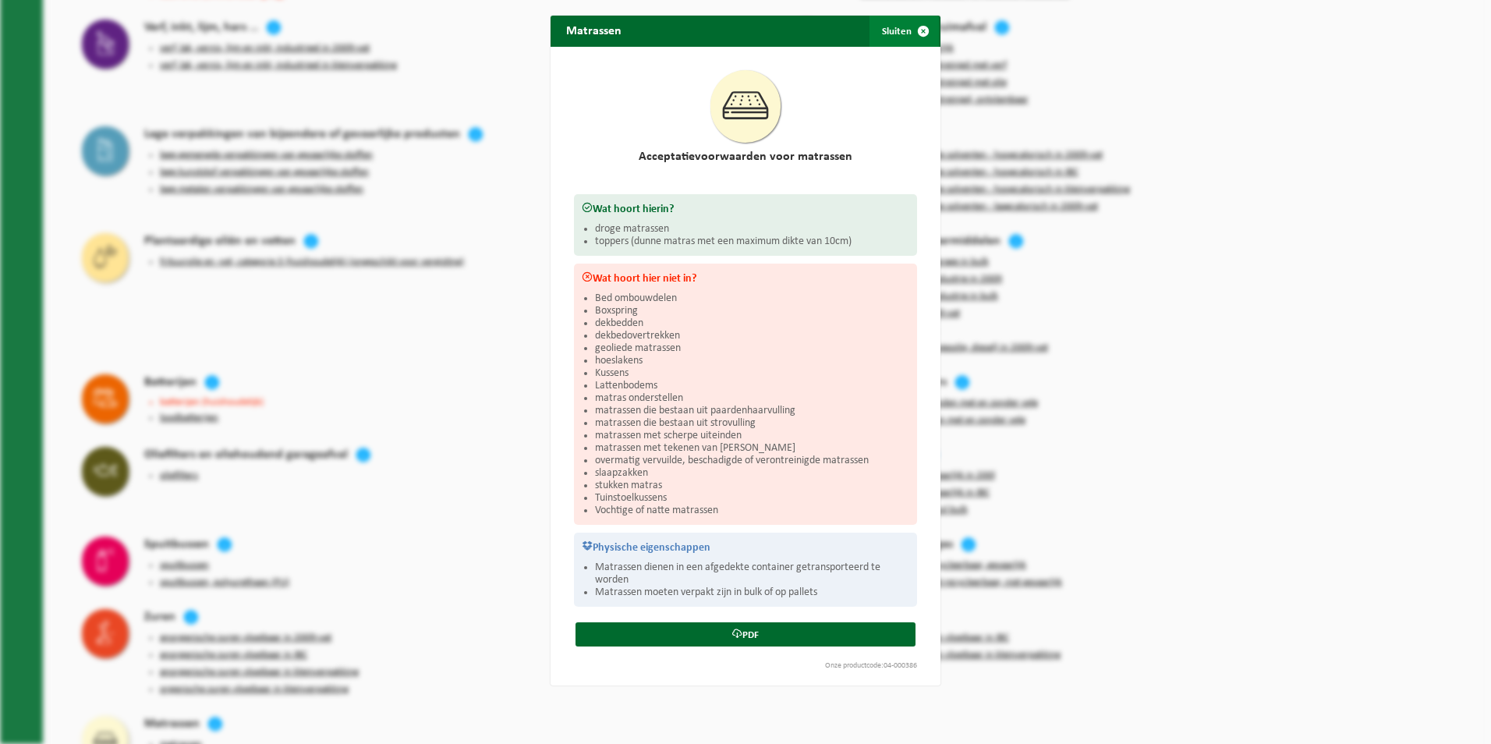
click at [917, 31] on span "button" at bounding box center [923, 31] width 31 height 31
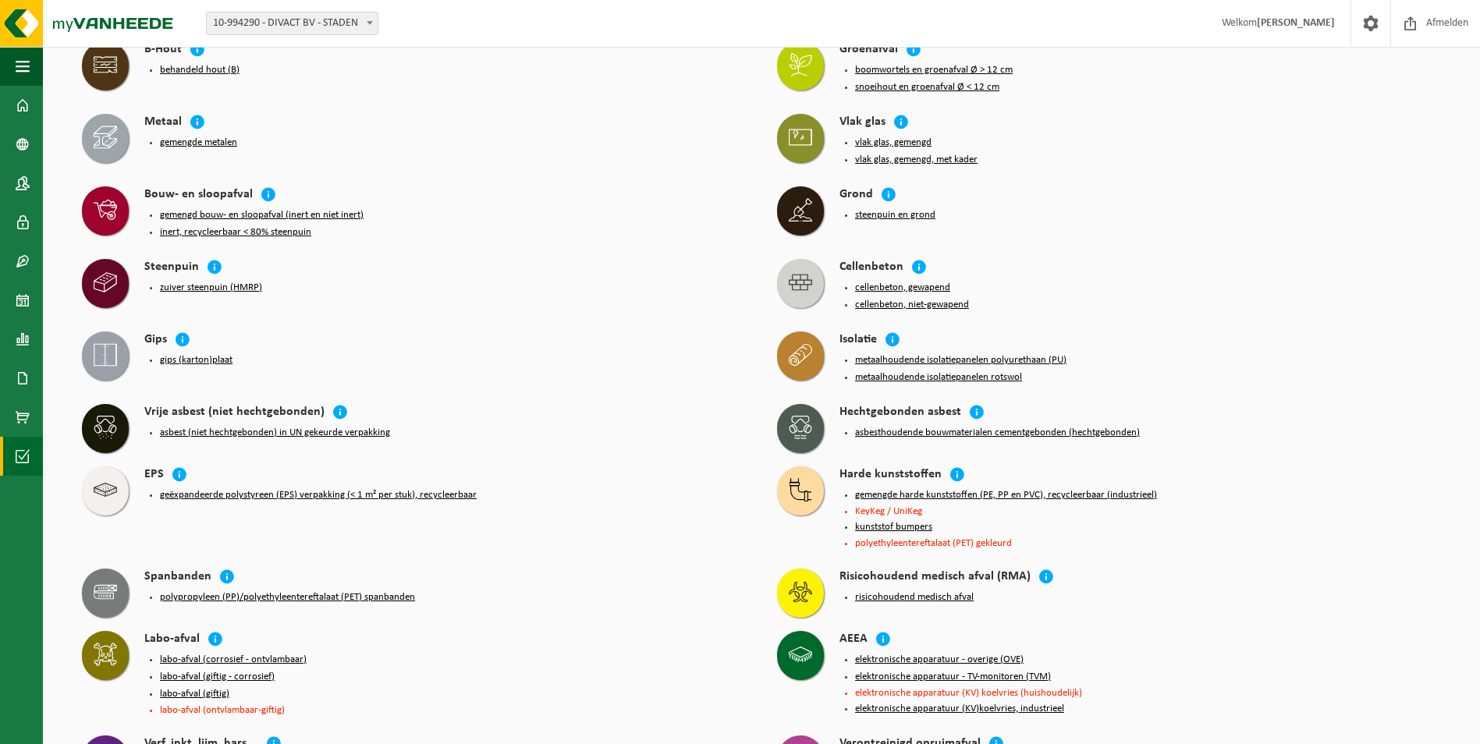
scroll to position [546, 0]
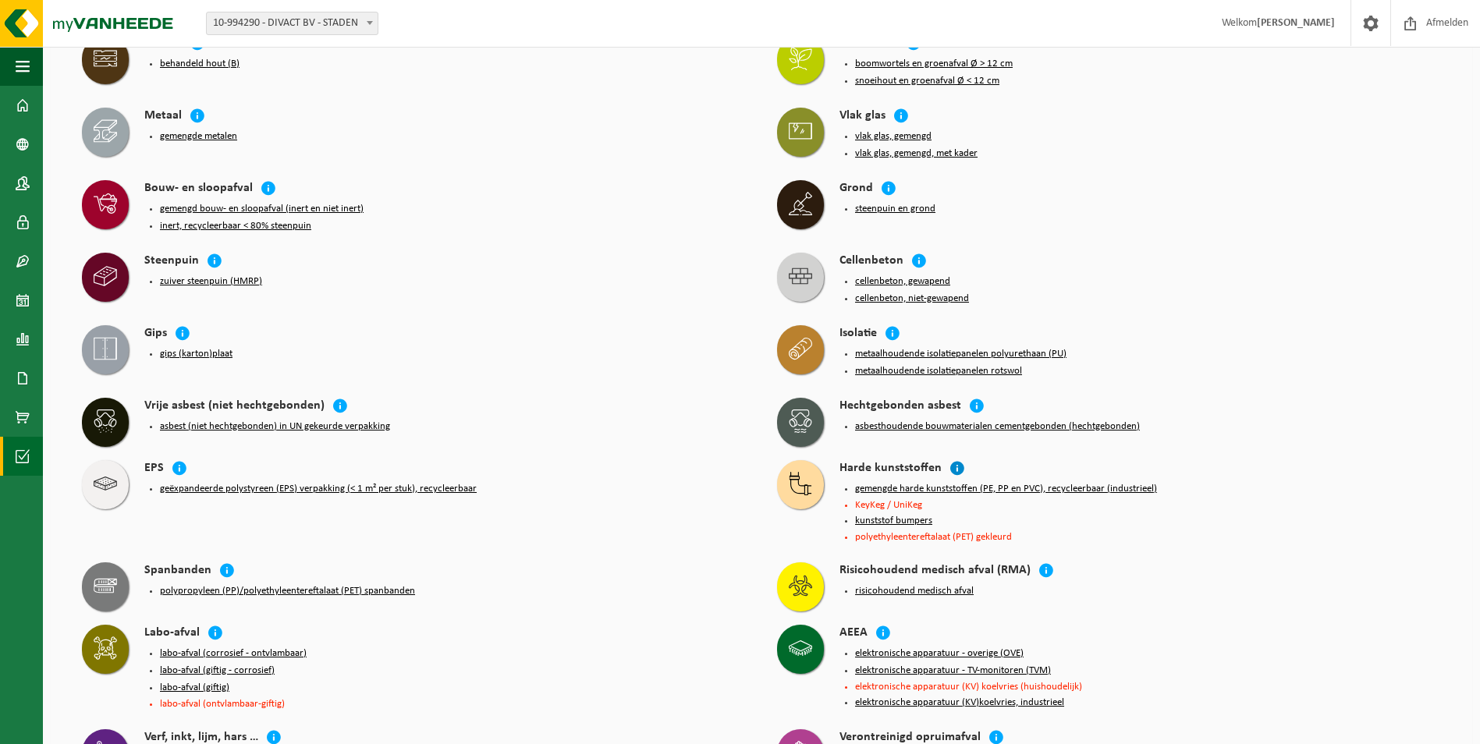
click at [952, 460] on icon at bounding box center [957, 468] width 16 height 16
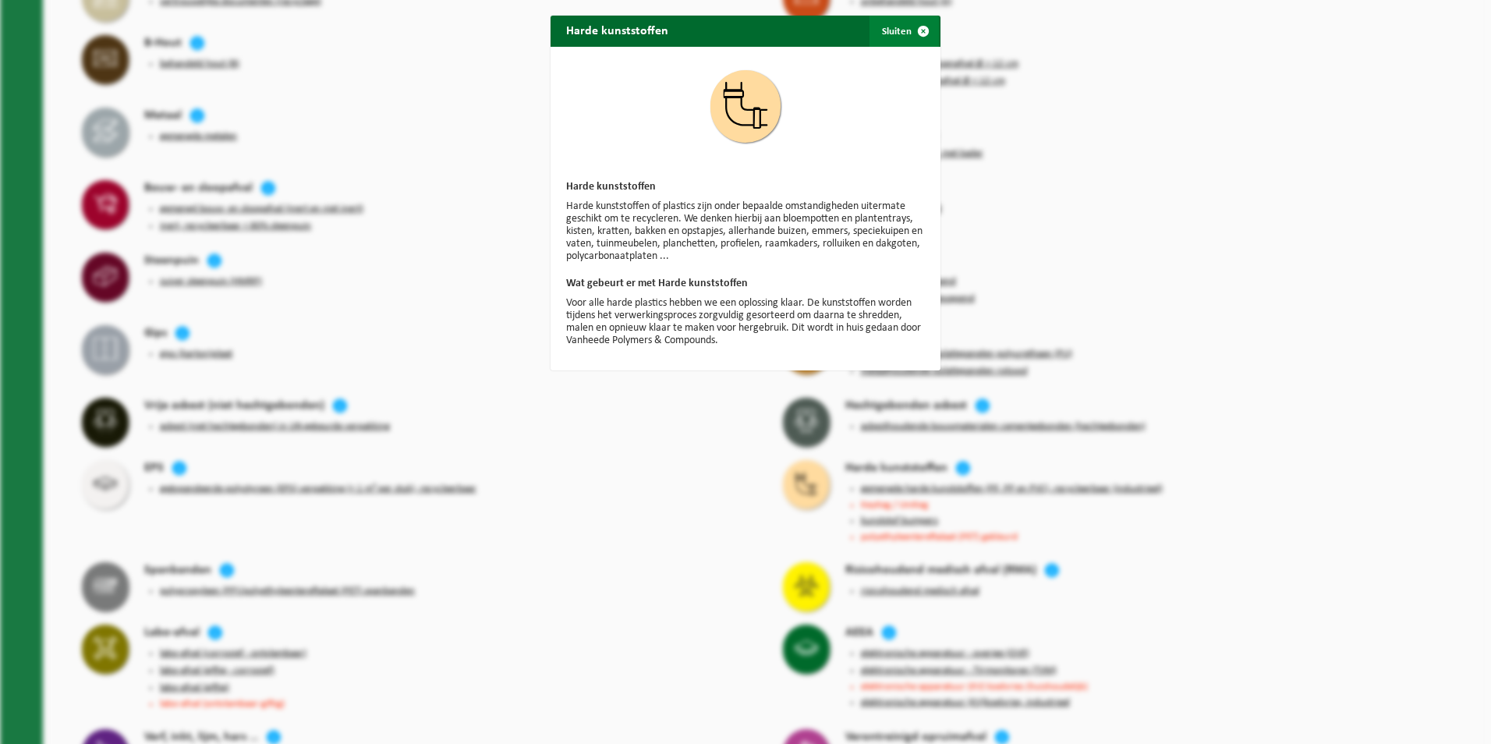
click at [917, 30] on span "button" at bounding box center [923, 31] width 31 height 31
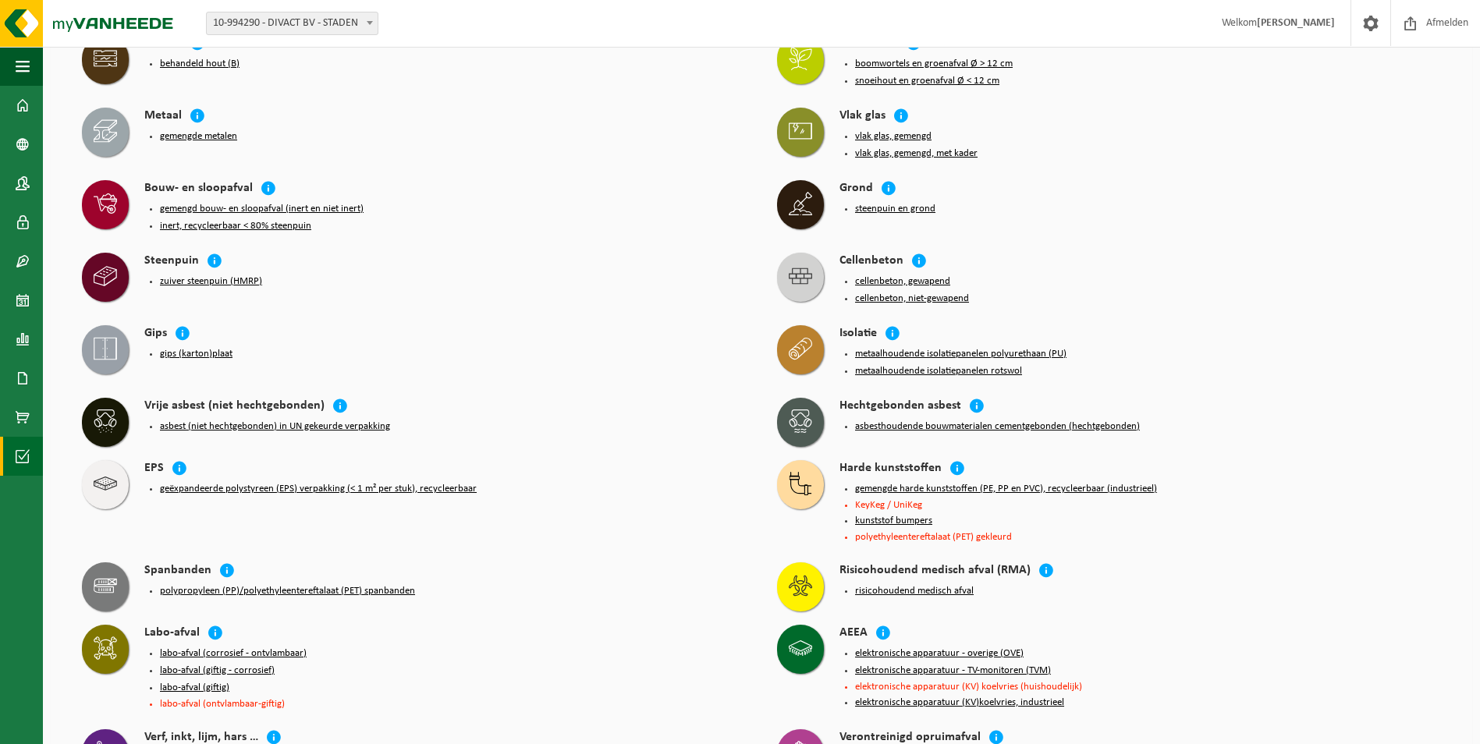
click at [887, 515] on button "kunststof bumpers" at bounding box center [893, 521] width 77 height 12
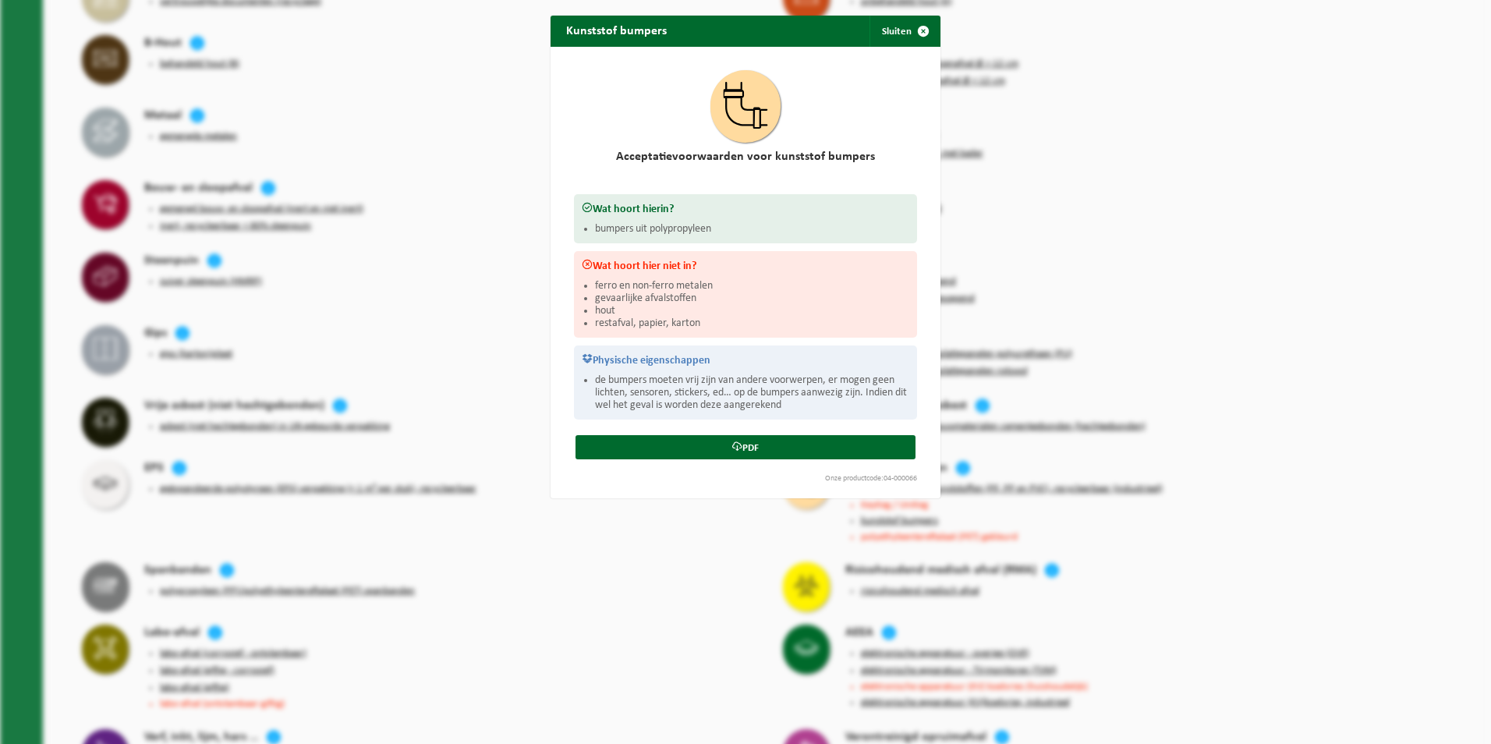
click at [1328, 647] on div "Kunststof bumpers Sluiten Acceptatievoorwaarden voor kunststof bumpers Wat hoor…" at bounding box center [745, 372] width 1491 height 744
